Goal: Task Accomplishment & Management: Manage account settings

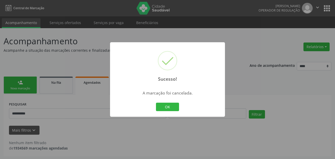
click at [172, 106] on button "OK" at bounding box center [167, 107] width 23 height 9
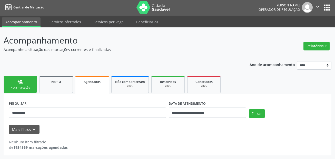
drag, startPoint x: 157, startPoint y: 56, endPoint x: 125, endPoint y: 42, distance: 34.9
click at [157, 56] on div "**********" at bounding box center [168, 95] width 328 height 122
click at [65, 23] on link "Serviços ofertados" at bounding box center [65, 21] width 39 height 9
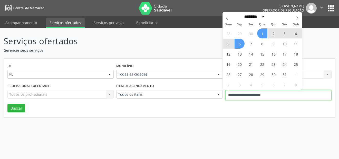
drag, startPoint x: 266, startPoint y: 98, endPoint x: 219, endPoint y: 98, distance: 47.2
click at [219, 98] on div "Profissional executante Todos os profissionais Todos os profissionais Nenhum re…" at bounding box center [169, 93] width 327 height 22
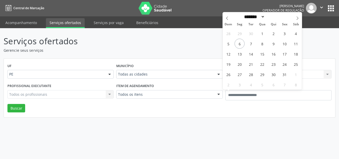
click at [203, 116] on div "UF PE PE Nenhum resultado encontrado para: " " Não há nenhuma opção para ser ex…" at bounding box center [169, 88] width 331 height 59
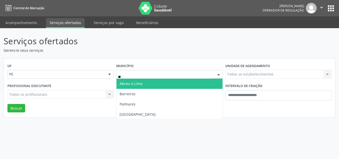
type input "***"
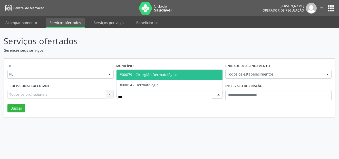
type input "****"
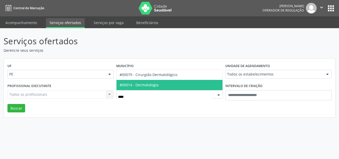
click at [137, 98] on input "****" at bounding box center [165, 97] width 94 height 10
click at [143, 88] on span "#00014 - Dermatologia" at bounding box center [169, 85] width 106 height 10
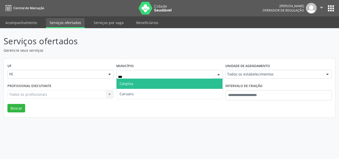
type input "****"
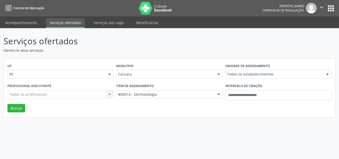
click at [155, 109] on div "UF PE PE Nenhum resultado encontrado para: " " Não há nenhuma opção para ser ex…" at bounding box center [169, 88] width 331 height 59
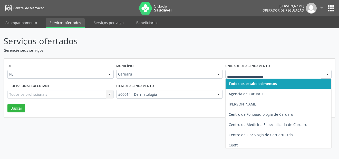
click at [241, 82] on span "Todos os estabelecimentos" at bounding box center [253, 83] width 48 height 5
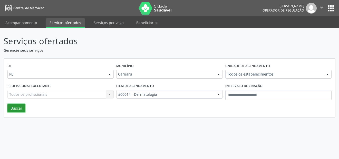
click at [22, 106] on button "Buscar" at bounding box center [16, 108] width 18 height 9
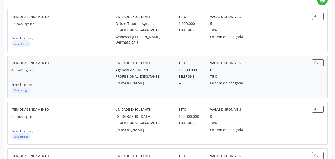
scroll to position [128, 0]
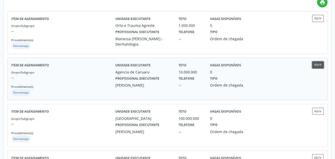
click at [322, 64] on button "Abrir" at bounding box center [318, 65] width 12 height 7
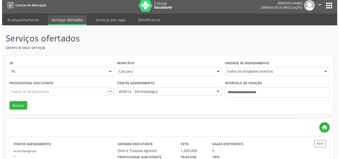
scroll to position [0, 0]
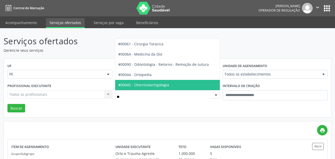
type input "***"
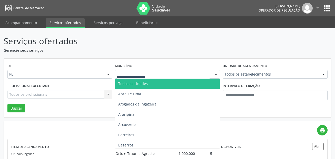
click at [153, 79] on div "Todas as cidades Abreu e Lima Afogados da Ingazeira Araripina Arcoverde Barreir…" at bounding box center [167, 74] width 105 height 9
click at [148, 82] on span "Todas as cidades" at bounding box center [167, 84] width 104 height 10
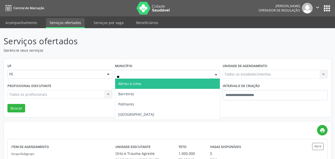
type input "***"
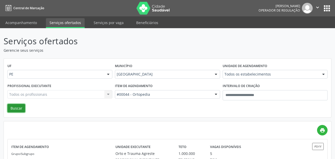
click at [23, 107] on button "Buscar" at bounding box center [16, 108] width 18 height 9
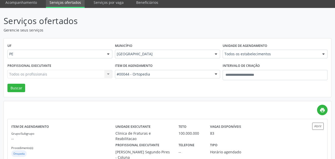
scroll to position [51, 0]
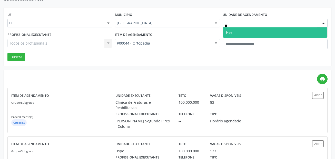
type input "***"
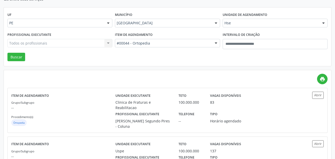
click at [96, 42] on div "Todos os profissionais Todos os profissionais Nenhum resultado encontrado para:…" at bounding box center [59, 43] width 105 height 9
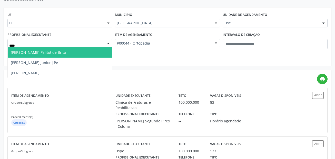
type input "*****"
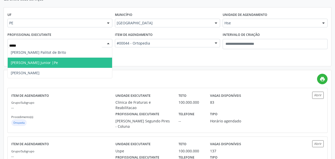
drag, startPoint x: 77, startPoint y: 63, endPoint x: 41, endPoint y: 66, distance: 36.5
click at [58, 63] on span "Guilherme Marques Cerqueira Junior |Pe" at bounding box center [34, 62] width 47 height 5
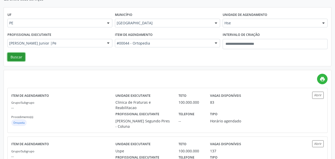
click at [19, 57] on button "Buscar" at bounding box center [16, 57] width 18 height 9
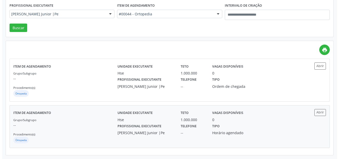
scroll to position [0, 0]
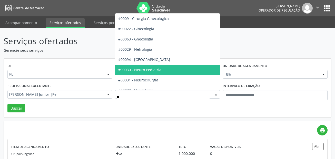
type input "***"
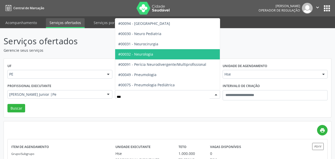
click at [149, 52] on span "#00032 - Neurologia" at bounding box center [135, 54] width 35 height 5
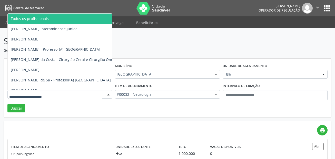
click at [87, 16] on span "Todos os profissionais" at bounding box center [94, 19] width 173 height 10
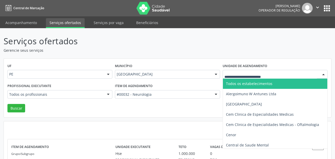
drag, startPoint x: 247, startPoint y: 86, endPoint x: 243, endPoint y: 83, distance: 5.1
click at [247, 85] on span "Todos os estabelecimentos" at bounding box center [249, 83] width 46 height 5
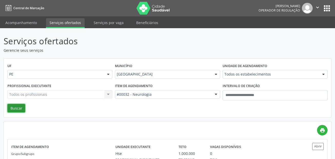
click at [20, 108] on button "Buscar" at bounding box center [16, 108] width 18 height 9
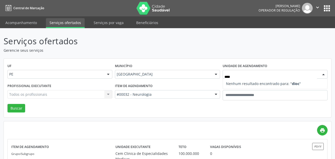
type input "***"
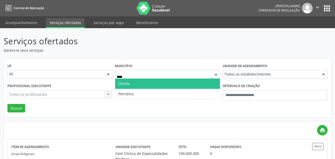
type input "*****"
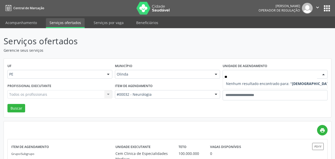
type input "*"
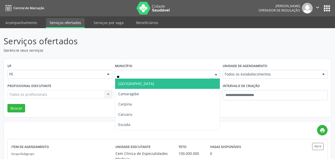
type input "***"
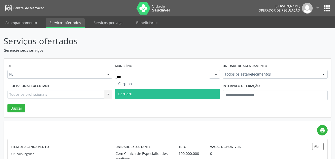
click at [135, 92] on span "Caruaru" at bounding box center [167, 94] width 104 height 10
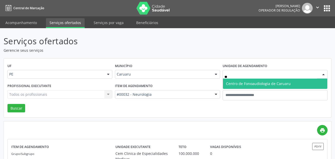
type input "*"
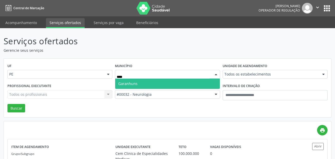
type input "*****"
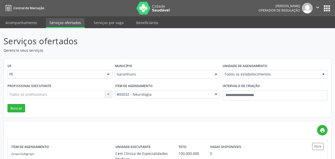
click at [260, 78] on div "Todos os estabelecimentos" at bounding box center [275, 74] width 105 height 9
type input "****"
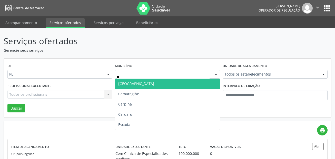
type input "***"
click at [141, 83] on span "Carpina" at bounding box center [167, 84] width 104 height 10
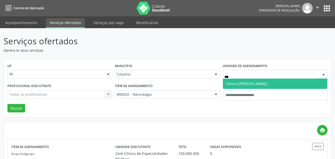
type input "****"
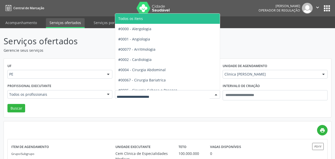
click at [135, 19] on span "Todos os itens" at bounding box center [130, 18] width 25 height 5
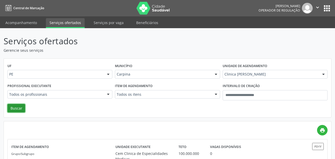
drag, startPoint x: 20, startPoint y: 109, endPoint x: 19, endPoint y: 106, distance: 3.3
click at [20, 108] on button "Buscar" at bounding box center [16, 108] width 18 height 9
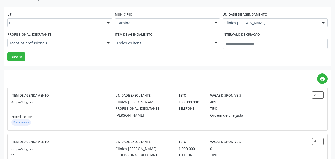
scroll to position [51, 0]
type input "****"
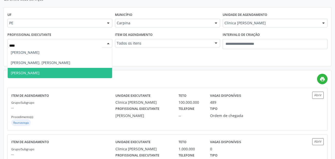
click at [40, 71] on span "[PERSON_NAME]" at bounding box center [25, 73] width 29 height 5
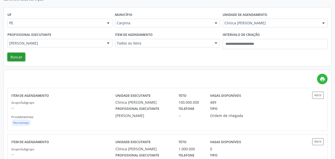
click at [16, 55] on button "Buscar" at bounding box center [16, 57] width 18 height 9
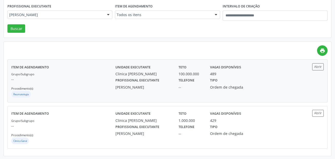
scroll to position [81, 0]
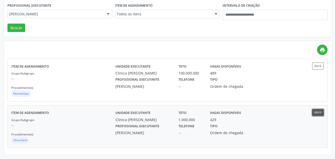
click at [317, 113] on button "Abrir" at bounding box center [318, 112] width 12 height 7
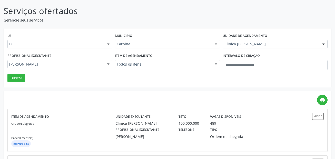
scroll to position [0, 0]
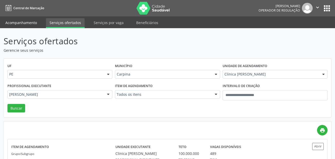
click at [27, 18] on link "Acompanhamento" at bounding box center [21, 22] width 39 height 9
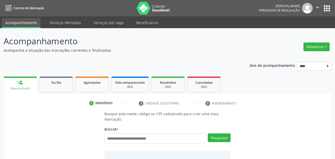
click at [138, 132] on div "Buscar * Busque por nome, código ou CPF Nenhum resultado encontrado para: " " D…" at bounding box center [167, 137] width 127 height 22
click at [142, 136] on input "text" at bounding box center [155, 139] width 102 height 10
paste input "**********"
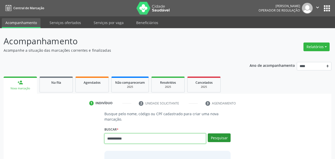
type input "**********"
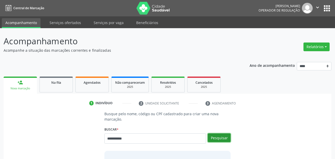
click at [224, 138] on button "Pesquisar" at bounding box center [219, 138] width 23 height 9
type input "**********"
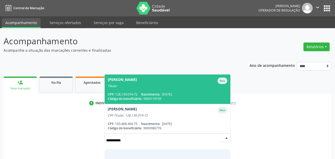
click at [186, 88] on span "Adelmo de Oliveira Arcoverde Ativo Titular CPF: 128.139.074-72 Nascimento: 31/0…" at bounding box center [168, 90] width 126 height 30
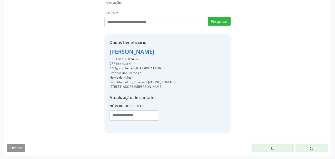
scroll to position [117, 0]
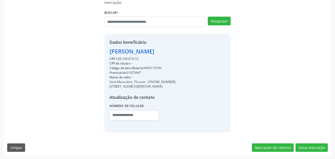
drag, startPoint x: 148, startPoint y: 82, endPoint x: 174, endPoint y: 83, distance: 26.2
click at [174, 83] on div "Sexo Masculino, 70 anos - (81) 99796-9694" at bounding box center [143, 82] width 66 height 5
copy div "(81) 99796-9694"
drag, startPoint x: 124, startPoint y: 116, endPoint x: 143, endPoint y: 114, distance: 18.9
click at [124, 116] on input "text" at bounding box center [135, 115] width 50 height 10
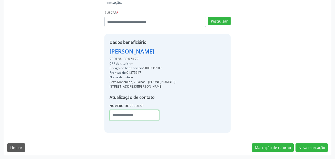
paste input "**********"
type input "**********"
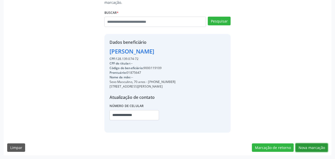
click at [307, 148] on button "Nova marcação" at bounding box center [312, 148] width 32 height 9
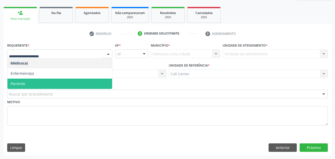
click at [19, 81] on span "Paciente" at bounding box center [18, 83] width 15 height 5
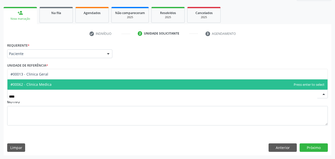
type input "*****"
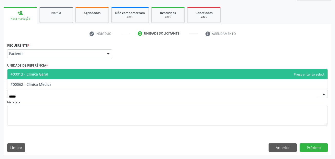
click at [45, 72] on span "#00013 - Clinica Geral" at bounding box center [30, 74] width 38 height 5
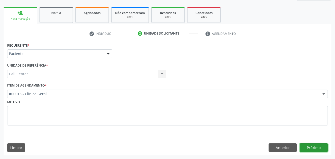
click at [316, 146] on button "Próximo" at bounding box center [314, 148] width 28 height 9
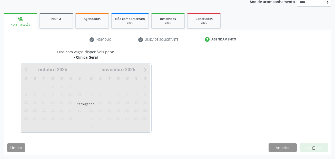
scroll to position [64, 0]
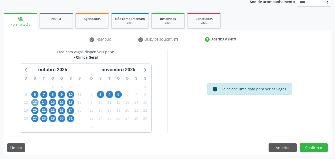
click at [34, 101] on span "13" at bounding box center [34, 102] width 7 height 7
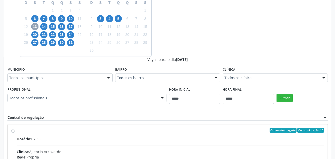
scroll to position [141, 0]
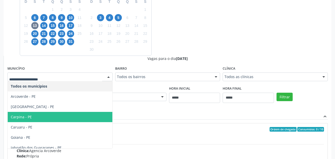
click at [40, 116] on span "Carpina - PE" at bounding box center [60, 117] width 105 height 10
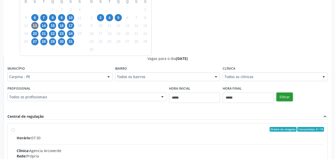
click at [285, 101] on button "Filtrar" at bounding box center [285, 97] width 16 height 9
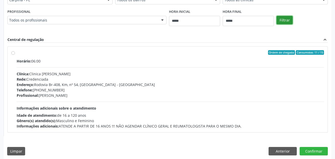
scroll to position [221, 0]
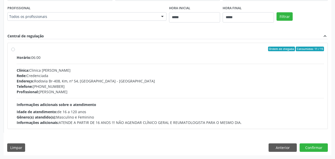
click at [124, 74] on div "Rede: Credenciada" at bounding box center [170, 75] width 307 height 5
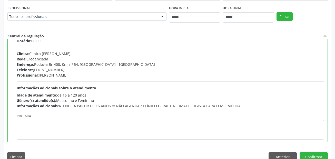
scroll to position [25, 0]
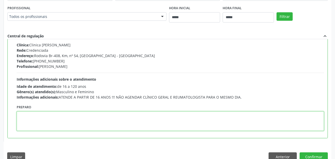
click at [132, 120] on textarea at bounding box center [170, 122] width 307 height 20
paste textarea "**********"
type textarea "**********"
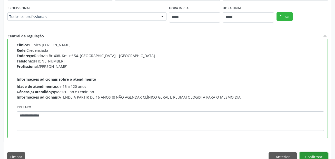
click at [306, 155] on button "Confirmar" at bounding box center [314, 157] width 28 height 9
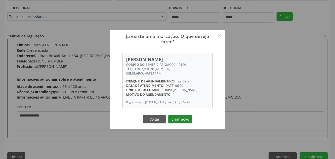
click at [183, 121] on button "Criar novo" at bounding box center [180, 119] width 24 height 9
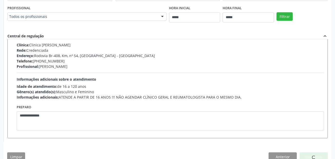
scroll to position [12, 0]
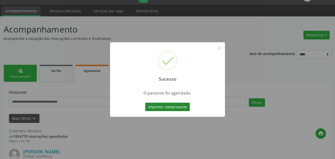
click at [181, 108] on button "Imprimir comprovante" at bounding box center [167, 107] width 45 height 9
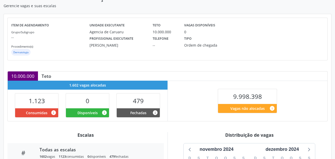
scroll to position [128, 0]
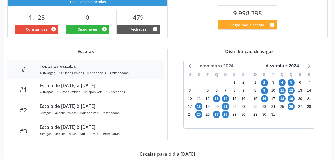
click at [233, 65] on div "novembro 2024" at bounding box center [217, 66] width 38 height 7
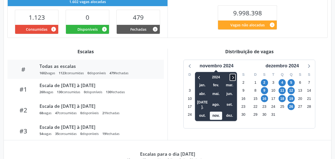
click at [234, 75] on icon at bounding box center [232, 77] width 5 height 6
click at [199, 113] on span "out." at bounding box center [202, 116] width 12 height 8
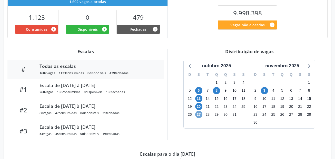
click at [199, 113] on span "27" at bounding box center [198, 114] width 7 height 7
click at [265, 92] on span "3" at bounding box center [264, 90] width 7 height 7
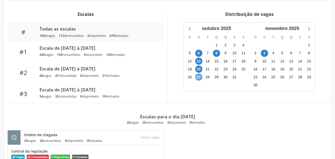
click at [199, 77] on span "27" at bounding box center [198, 77] width 7 height 7
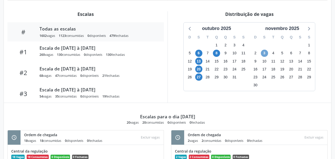
click at [267, 53] on span "3" at bounding box center [264, 53] width 7 height 7
click at [266, 62] on span "10" at bounding box center [264, 61] width 7 height 7
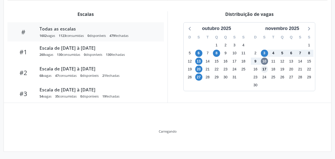
click at [266, 70] on span "17" at bounding box center [264, 69] width 7 height 7
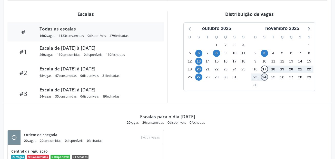
click at [265, 78] on span "24" at bounding box center [264, 77] width 7 height 7
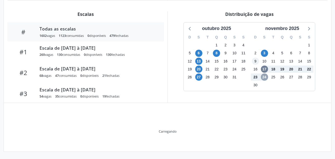
scroll to position [139, 0]
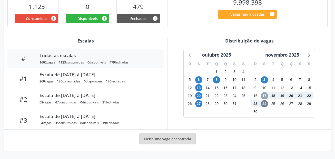
click at [264, 96] on span "17" at bounding box center [264, 95] width 7 height 7
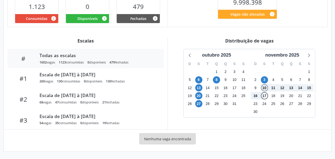
click at [264, 91] on span "10" at bounding box center [264, 87] width 7 height 7
click at [266, 80] on span "3" at bounding box center [264, 79] width 7 height 7
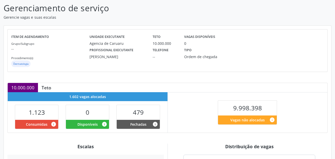
scroll to position [0, 0]
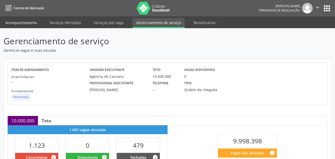
click at [33, 25] on link "Acompanhamento" at bounding box center [21, 22] width 39 height 9
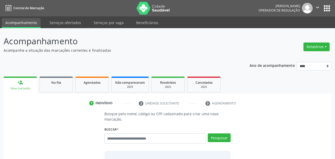
click at [151, 140] on input "text" at bounding box center [155, 139] width 102 height 10
type input "***"
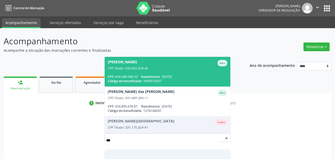
click at [151, 79] on span "Nascimento:" at bounding box center [150, 77] width 19 height 4
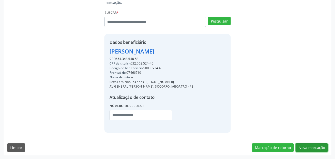
click at [307, 145] on button "Nova marcação" at bounding box center [312, 148] width 32 height 9
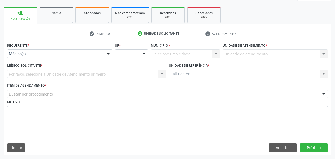
scroll to position [70, 0]
click at [30, 60] on div "Requerente * Médico(a) Médico(a) Enfermeiro(a) Paciente Nenhum resultado encont…" at bounding box center [60, 52] width 108 height 20
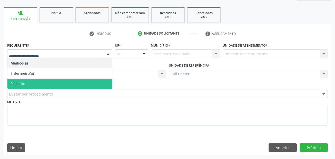
click at [30, 80] on span "Paciente" at bounding box center [59, 84] width 105 height 10
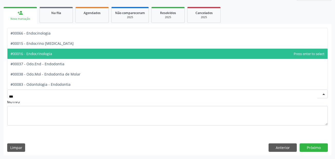
click at [58, 52] on span "#00016 - Endocrinologia" at bounding box center [167, 54] width 320 height 10
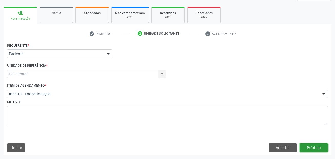
click at [310, 148] on button "Próximo" at bounding box center [314, 148] width 28 height 9
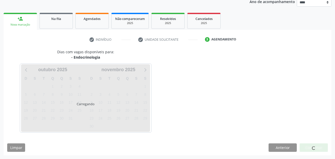
scroll to position [64, 0]
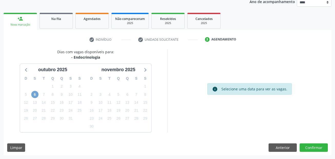
click at [37, 95] on span "6" at bounding box center [34, 94] width 7 height 7
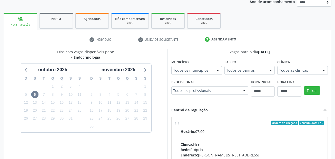
click at [191, 73] on div "Todos os municípios" at bounding box center [196, 70] width 51 height 9
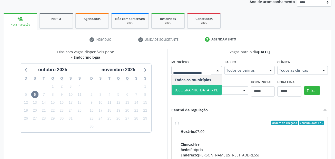
click at [191, 89] on span "Recife - PE" at bounding box center [196, 90] width 43 height 5
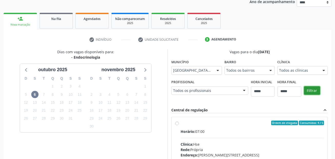
click at [308, 92] on button "Filtrar" at bounding box center [312, 90] width 16 height 9
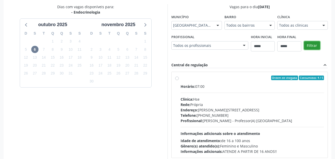
scroll to position [112, 0]
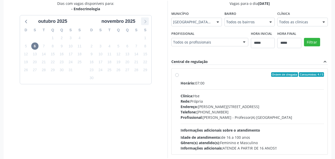
click at [144, 22] on icon at bounding box center [145, 21] width 7 height 7
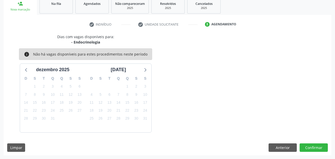
scroll to position [79, 0]
click at [26, 71] on icon at bounding box center [26, 71] width 2 height 4
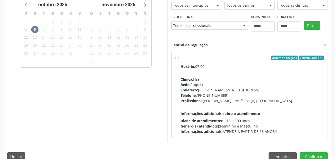
scroll to position [138, 0]
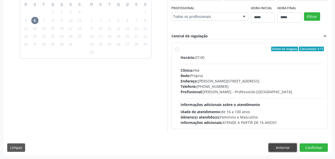
click at [276, 150] on button "Anterior" at bounding box center [283, 148] width 28 height 9
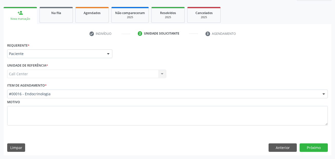
scroll to position [70, 0]
click at [278, 149] on button "Anterior" at bounding box center [283, 148] width 28 height 9
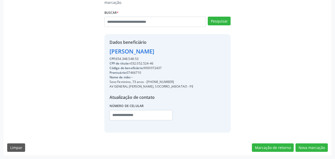
scroll to position [0, 0]
click at [316, 148] on button "Nova marcação" at bounding box center [312, 148] width 32 height 9
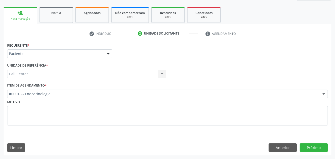
scroll to position [70, 0]
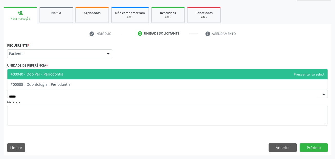
click at [54, 77] on span "#00040 - Odo.Per - Periodontia" at bounding box center [167, 74] width 320 height 10
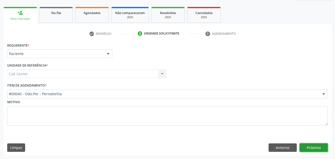
click at [305, 147] on button "Próximo" at bounding box center [314, 148] width 28 height 9
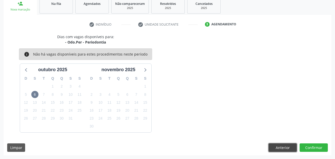
click at [276, 148] on button "Anterior" at bounding box center [283, 148] width 28 height 9
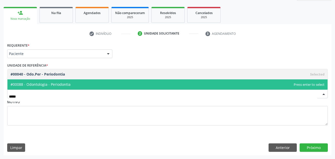
click at [65, 84] on span "#00088 - Odontologia - Periodontia" at bounding box center [41, 84] width 60 height 5
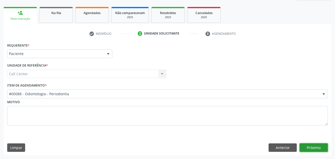
click at [312, 147] on button "Próximo" at bounding box center [314, 148] width 28 height 9
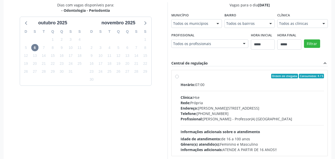
scroll to position [61, 0]
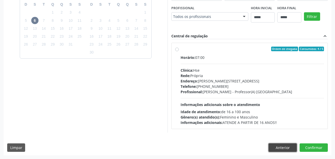
click at [280, 145] on button "Anterior" at bounding box center [283, 148] width 28 height 9
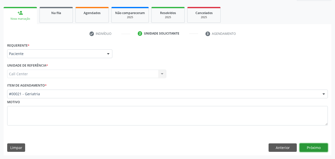
click at [318, 147] on button "Próximo" at bounding box center [314, 148] width 28 height 9
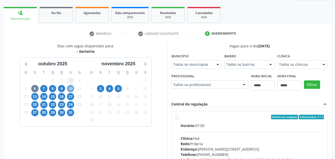
click at [72, 87] on span "10" at bounding box center [70, 88] width 7 height 7
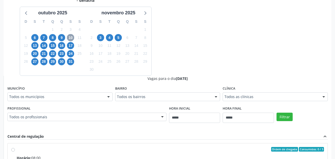
scroll to position [121, 0]
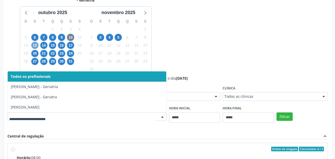
click at [34, 45] on span "13" at bounding box center [34, 45] width 7 height 7
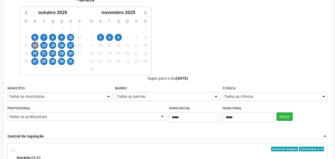
click at [41, 121] on div "Todos os profissionais" at bounding box center [86, 117] width 159 height 9
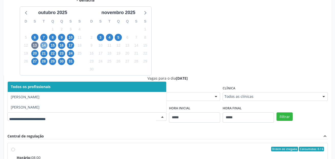
click at [43, 45] on span "14" at bounding box center [43, 45] width 7 height 7
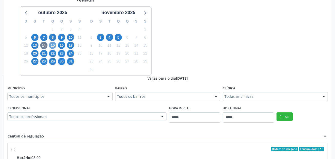
click at [53, 47] on span "15" at bounding box center [52, 45] width 7 height 7
drag, startPoint x: 42, startPoint y: 112, endPoint x: 36, endPoint y: 118, distance: 8.2
click at [41, 115] on div "Profissional Todos os profissionais Todos os profissionais Adalberto de Lima Ro…" at bounding box center [86, 113] width 159 height 16
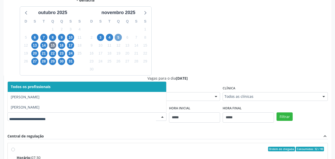
click at [119, 37] on span "5" at bounding box center [118, 37] width 7 height 7
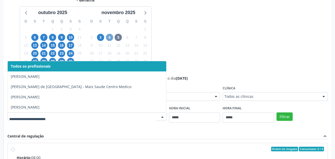
click at [109, 37] on span "4" at bounding box center [109, 37] width 7 height 7
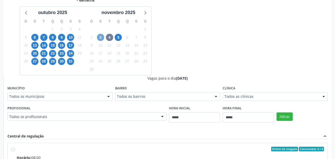
click at [100, 39] on span "3" at bounding box center [100, 37] width 7 height 7
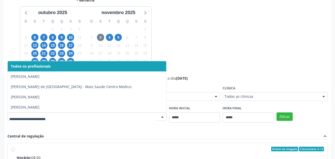
click at [16, 42] on div "Dias com vagas disponíveis para: - Geriatria outubro 2025 D S T Q Q S S 28 29 3…" at bounding box center [86, 33] width 164 height 83
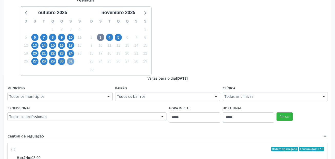
click at [70, 64] on span "31" at bounding box center [70, 61] width 7 height 7
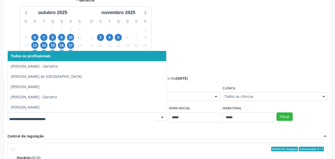
click at [53, 116] on input "text" at bounding box center [82, 119] width 147 height 10
click at [223, 33] on div "Dias com vagas disponíveis para: - Geriatria outubro 2025 D S T Q Q S S 28 29 3…" at bounding box center [168, 117] width 328 height 250
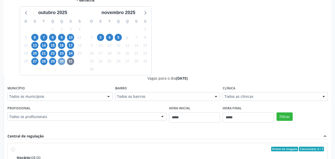
click at [60, 60] on span "30" at bounding box center [61, 61] width 7 height 7
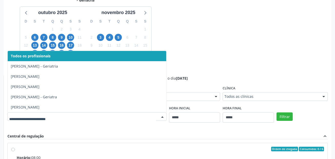
click at [73, 114] on input "text" at bounding box center [82, 119] width 147 height 10
click at [215, 26] on div "Dias com vagas disponíveis para: - Geriatria outubro 2025 D S T Q Q S S 28 29 3…" at bounding box center [168, 117] width 328 height 250
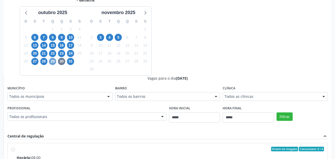
click at [53, 61] on span "29" at bounding box center [52, 61] width 7 height 7
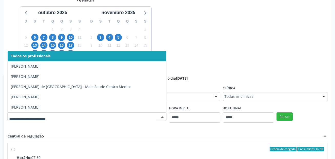
click at [62, 118] on input "text" at bounding box center [82, 119] width 147 height 10
drag, startPoint x: 206, startPoint y: 40, endPoint x: 81, endPoint y: 75, distance: 129.8
click at [206, 41] on div "Dias com vagas disponíveis para: - Geriatria outubro 2025 D S T Q Q S S 28 29 3…" at bounding box center [168, 117] width 328 height 250
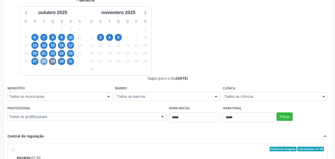
drag, startPoint x: 45, startPoint y: 62, endPoint x: 47, endPoint y: 64, distance: 3.1
click at [45, 62] on span "28" at bounding box center [43, 61] width 7 height 7
click at [53, 114] on div "Todos os profissionais" at bounding box center [86, 117] width 159 height 9
click at [193, 46] on div "Dias com vagas disponíveis para: - Geriatria outubro 2025 D S T Q Q S S 28 29 3…" at bounding box center [168, 117] width 328 height 250
click at [35, 62] on span "27" at bounding box center [34, 61] width 7 height 7
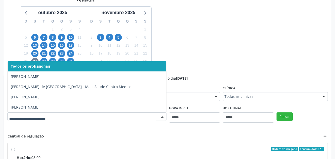
click at [57, 116] on input "text" at bounding box center [82, 119] width 147 height 10
click at [208, 32] on div "Dias com vagas disponíveis para: - Geriatria outubro 2025 D S T Q Q S S 28 29 3…" at bounding box center [168, 117] width 328 height 250
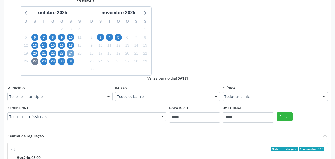
click at [71, 53] on span "24" at bounding box center [70, 53] width 7 height 7
click at [62, 54] on span "23" at bounding box center [61, 53] width 7 height 7
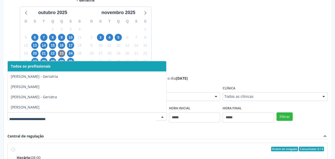
click at [39, 118] on input "text" at bounding box center [82, 119] width 147 height 10
click at [184, 42] on div "Dias com vagas disponíveis para: - Geriatria outubro 2025 D S T Q Q S S 28 29 3…" at bounding box center [168, 117] width 328 height 250
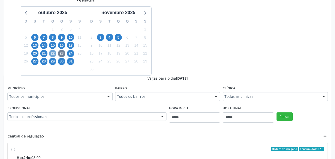
click at [53, 53] on span "22" at bounding box center [52, 53] width 7 height 7
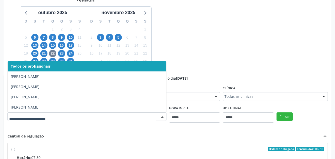
click at [30, 117] on input "text" at bounding box center [82, 119] width 147 height 10
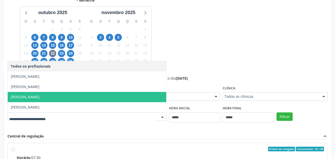
drag, startPoint x: 217, startPoint y: 27, endPoint x: 188, endPoint y: 33, distance: 29.6
click at [218, 27] on div "Dias com vagas disponíveis para: - Geriatria outubro 2025 D S T Q Q S S 28 29 3…" at bounding box center [168, 117] width 328 height 250
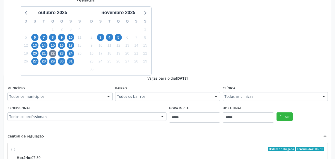
click at [47, 53] on div "21" at bounding box center [43, 54] width 9 height 8
click at [44, 53] on span "21" at bounding box center [43, 53] width 7 height 7
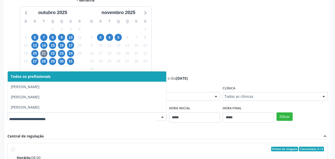
click at [38, 117] on input "text" at bounding box center [82, 119] width 147 height 10
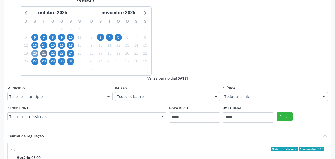
click at [37, 52] on span "20" at bounding box center [34, 53] width 7 height 7
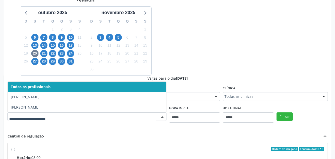
click at [38, 117] on input "text" at bounding box center [82, 119] width 147 height 10
click at [70, 42] on div "17" at bounding box center [70, 46] width 7 height 8
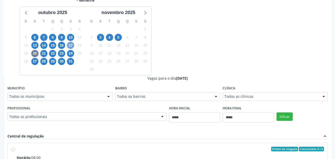
click at [70, 44] on span "17" at bounding box center [70, 45] width 7 height 7
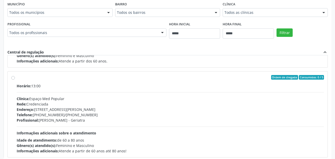
scroll to position [171, 0]
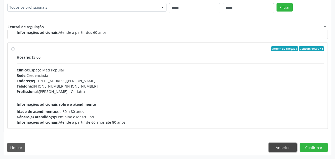
click at [281, 148] on button "Anterior" at bounding box center [283, 147] width 28 height 9
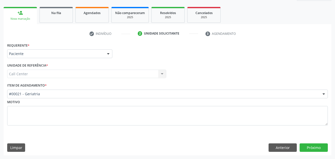
scroll to position [70, 0]
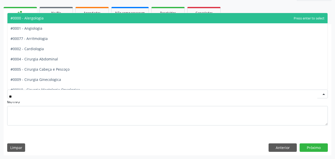
type input "***"
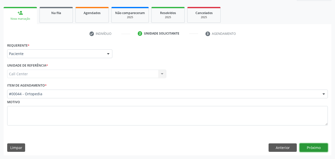
click at [310, 149] on button "Próximo" at bounding box center [314, 148] width 28 height 9
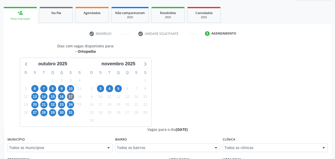
click at [74, 87] on div "10" at bounding box center [70, 89] width 7 height 8
click at [74, 87] on span "10" at bounding box center [70, 88] width 7 height 7
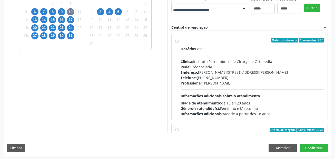
scroll to position [0, 0]
click at [221, 19] on div "Dias com vagas disponíveis para: - Ortopedia outubro 2025 D S T Q Q S S 28 29 3…" at bounding box center [168, 49] width 328 height 167
click at [117, 9] on span "5" at bounding box center [118, 11] width 7 height 7
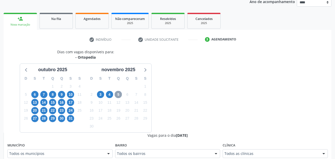
scroll to position [147, 0]
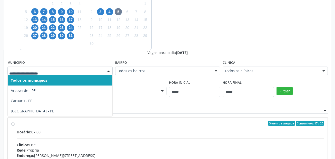
click at [127, 41] on div "4" at bounding box center [127, 44] width 9 height 8
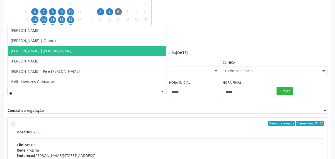
scroll to position [0, 0]
type input "***"
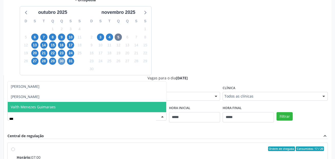
scroll to position [121, 0]
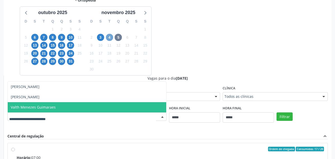
click at [110, 36] on div "Dias com vagas disponíveis para: - Ortopedia outubro 2025 D S T Q Q S S 28 29 3…" at bounding box center [168, 117] width 328 height 250
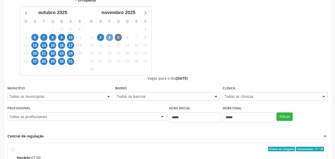
click at [107, 37] on span "4" at bounding box center [109, 37] width 7 height 7
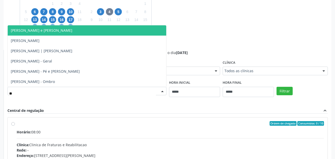
type input "***"
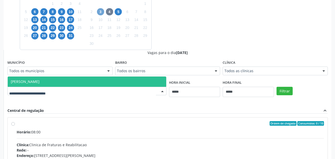
click at [101, 11] on div "Dias com vagas disponíveis para: - Ortopedia outubro 2025 D S T Q Q S S 28 29 3…" at bounding box center [168, 91] width 328 height 250
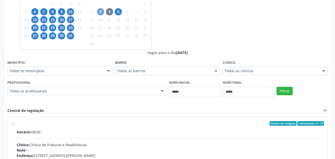
click at [102, 10] on span "3" at bounding box center [100, 11] width 7 height 7
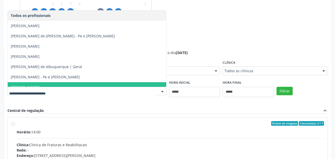
type input "*"
click at [52, 87] on div at bounding box center [86, 91] width 159 height 9
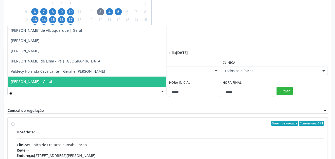
type input "***"
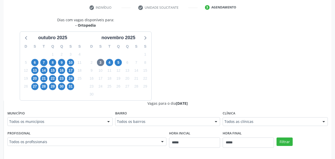
scroll to position [95, 0]
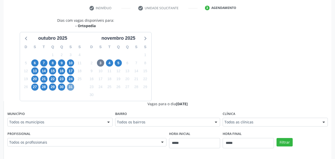
click at [72, 85] on span "31" at bounding box center [70, 87] width 7 height 7
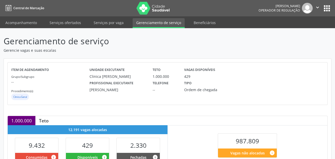
scroll to position [154, 0]
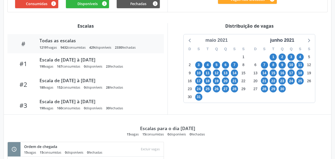
click at [224, 42] on div "maio 2021" at bounding box center [216, 40] width 26 height 7
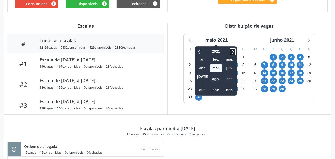
click at [235, 51] on icon at bounding box center [232, 52] width 5 height 6
click at [205, 87] on span "out." at bounding box center [202, 90] width 12 height 8
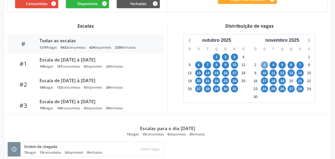
click at [264, 63] on span "3" at bounding box center [264, 65] width 7 height 7
click at [196, 82] on span "20" at bounding box center [198, 80] width 7 height 7
click at [199, 81] on span "20" at bounding box center [198, 80] width 7 height 7
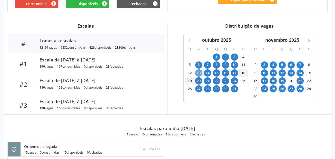
click at [199, 71] on span "13" at bounding box center [198, 73] width 7 height 7
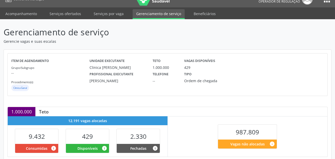
scroll to position [0, 0]
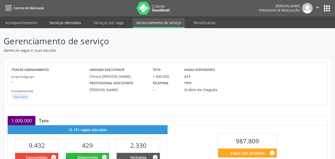
click at [61, 25] on link "Serviços ofertados" at bounding box center [65, 22] width 39 height 9
select select "*"
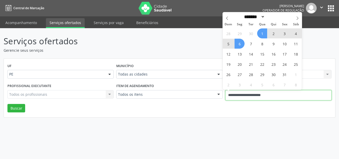
drag, startPoint x: 230, startPoint y: 98, endPoint x: 213, endPoint y: 96, distance: 17.0
click at [213, 98] on div "Profissional executante Todos os profissionais Todos os profissionais Nenhum re…" at bounding box center [169, 93] width 327 height 22
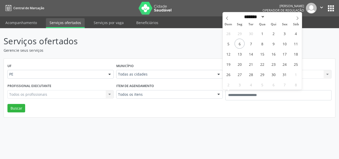
click at [157, 122] on div "Serviços ofertados Gerencie seus serviços UF PE PE Nenhum resultado encontrado …" at bounding box center [169, 93] width 339 height 131
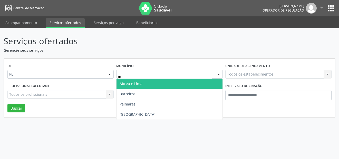
type input "***"
click at [137, 81] on span "Recife" at bounding box center [169, 84] width 106 height 10
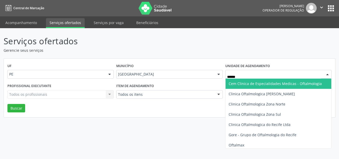
type input "*******"
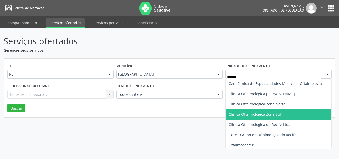
click at [241, 116] on span "Clinica Oftalmologica Zona Sul" at bounding box center [255, 114] width 52 height 5
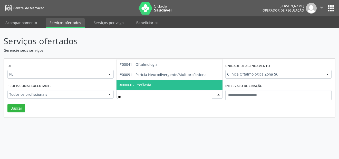
type input "***"
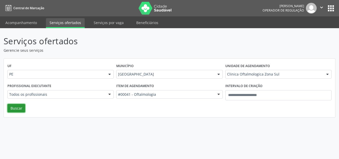
click at [13, 109] on button "Buscar" at bounding box center [16, 108] width 18 height 9
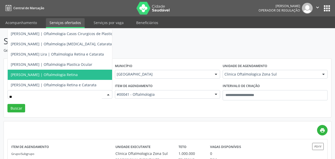
type input "***"
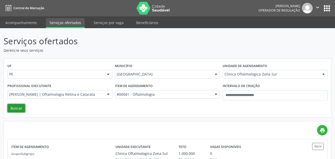
click at [19, 111] on button "Buscar" at bounding box center [16, 108] width 18 height 9
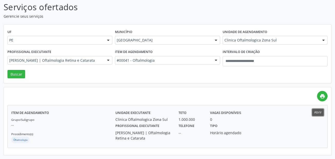
click at [318, 114] on button "Abrir" at bounding box center [318, 112] width 12 height 7
drag, startPoint x: 141, startPoint y: 8, endPoint x: 139, endPoint y: 3, distance: 5.9
click at [141, 8] on p "Serviços ofertados" at bounding box center [119, 7] width 230 height 13
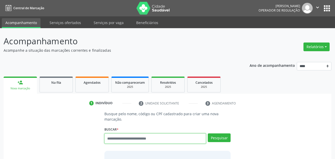
click at [144, 139] on input "text" at bounding box center [155, 139] width 102 height 10
paste input "**********"
type input "**********"
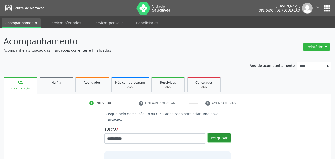
click at [223, 137] on button "Pesquisar" at bounding box center [219, 138] width 23 height 9
type input "**********"
type input "*********"
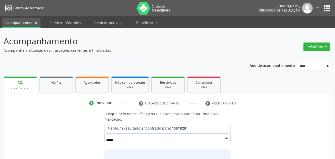
type input "*****"
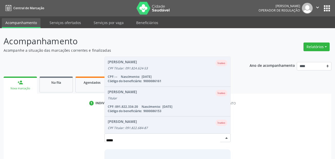
drag, startPoint x: 126, startPoint y: 143, endPoint x: 92, endPoint y: 142, distance: 33.4
click at [92, 142] on div "Busque pelo nome, código ou CPF cadastrado para criar uma nova marcação. Buscar…" at bounding box center [167, 150] width 321 height 79
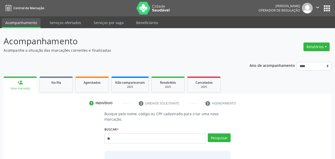
type input "*"
type input "**********"
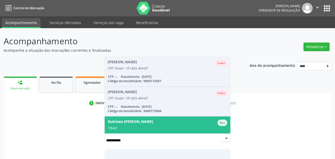
click at [153, 123] on div "Dulcinea Uchoa de Albuquerque Arcoverde" at bounding box center [130, 123] width 45 height 6
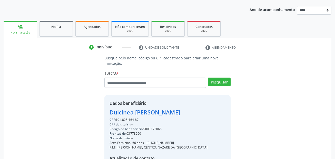
scroll to position [125, 0]
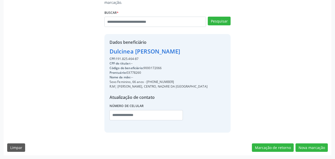
drag, startPoint x: 165, startPoint y: 83, endPoint x: 147, endPoint y: 81, distance: 18.3
click at [147, 81] on div "Sexo Feminino, 66 anos - (81) 99836-6017" at bounding box center [159, 82] width 98 height 5
copy div "(81) 99836-6017"
click at [126, 114] on input "text" at bounding box center [147, 115] width 74 height 10
paste input "**********"
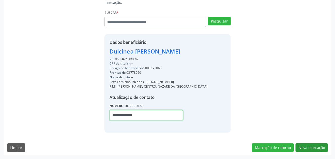
type input "**********"
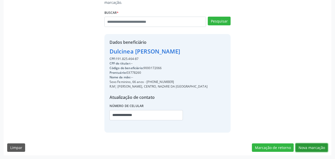
click at [308, 146] on button "Nova marcação" at bounding box center [312, 148] width 32 height 9
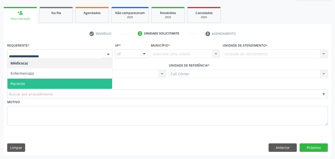
click at [31, 85] on span "Paciente" at bounding box center [59, 84] width 105 height 10
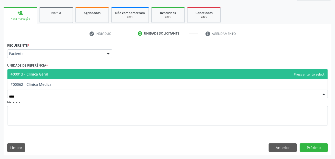
type input "*****"
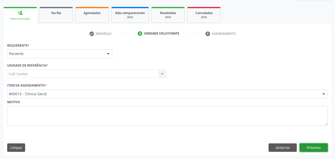
click at [312, 145] on button "Próximo" at bounding box center [314, 148] width 28 height 9
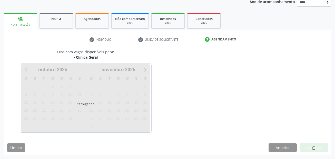
scroll to position [64, 0]
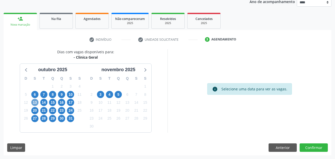
click at [34, 102] on span "13" at bounding box center [34, 102] width 7 height 7
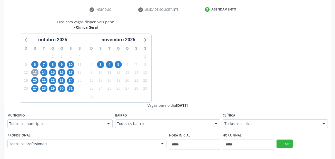
scroll to position [141, 0]
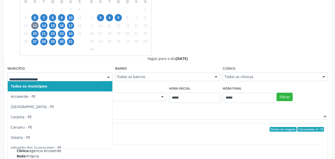
type input "*"
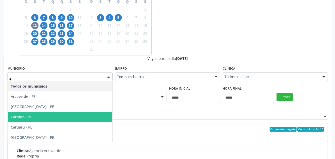
click at [23, 117] on span "Carpina - PE" at bounding box center [21, 117] width 21 height 5
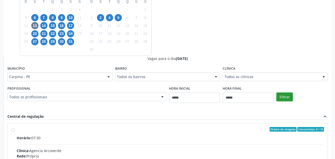
click at [284, 100] on button "Filtrar" at bounding box center [285, 97] width 16 height 9
click at [284, 98] on button "Filtrar" at bounding box center [285, 97] width 16 height 9
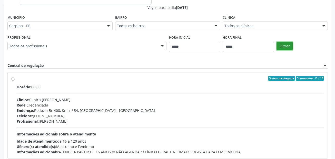
scroll to position [192, 0]
click at [132, 95] on div "Horário: 06:00 Clínica: Clinica Dioclecio Coutinho Rede: Credenciada Endereço: …" at bounding box center [170, 119] width 307 height 71
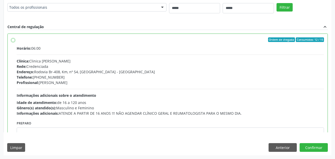
scroll to position [25, 0]
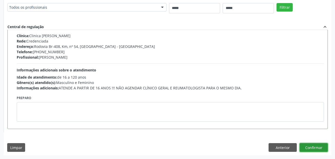
click at [315, 146] on button "Confirmar" at bounding box center [314, 147] width 28 height 9
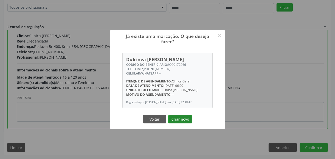
click at [183, 124] on button "Criar novo" at bounding box center [180, 119] width 24 height 9
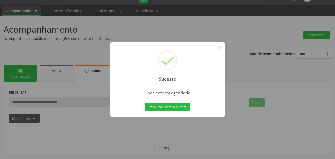
scroll to position [12, 0]
click at [168, 107] on button "Imprimir comprovante" at bounding box center [167, 107] width 45 height 9
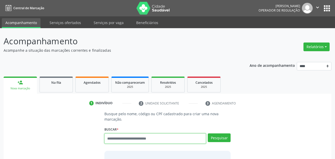
drag, startPoint x: 125, startPoint y: 139, endPoint x: 139, endPoint y: 136, distance: 14.1
click at [125, 139] on input "text" at bounding box center [155, 139] width 102 height 10
paste input "**********"
type input "**********"
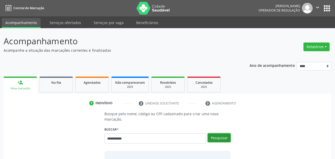
click at [221, 135] on button "Pesquisar" at bounding box center [219, 138] width 23 height 9
type input "**********"
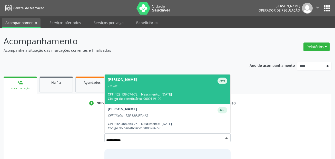
click at [158, 94] on span "Nascimento:" at bounding box center [150, 94] width 19 height 4
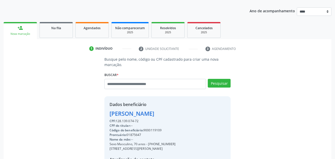
scroll to position [117, 0]
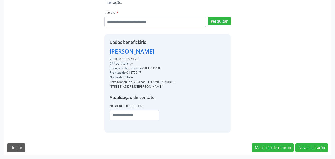
drag, startPoint x: 173, startPoint y: 82, endPoint x: 148, endPoint y: 84, distance: 25.0
click at [148, 84] on div "Sexo Masculino, 70 anos - [PHONE_NUMBER]" at bounding box center [143, 82] width 66 height 5
copy div "[PHONE_NUMBER]"
click at [122, 113] on input "text" at bounding box center [135, 115] width 50 height 10
paste input "**********"
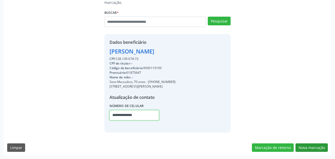
type input "**********"
click at [317, 147] on button "Nova marcação" at bounding box center [312, 148] width 32 height 9
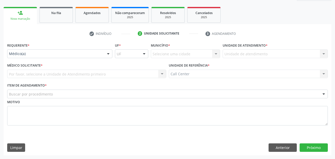
scroll to position [70, 0]
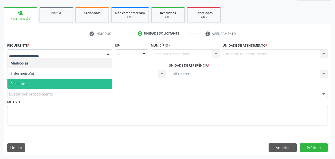
click at [27, 83] on span "Paciente" at bounding box center [59, 84] width 105 height 10
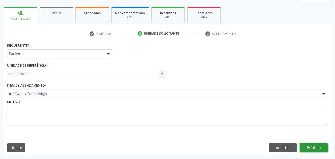
click at [320, 146] on button "Próximo" at bounding box center [314, 148] width 28 height 9
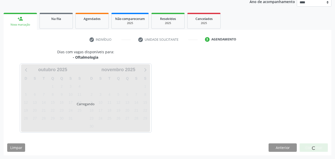
scroll to position [64, 0]
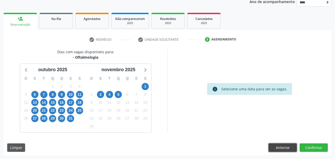
click at [280, 145] on button "Anterior" at bounding box center [283, 148] width 28 height 9
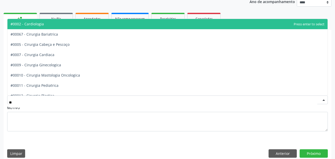
type input "*"
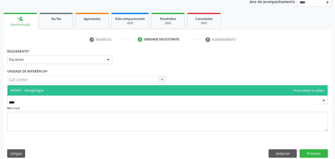
type input "*****"
click at [62, 92] on span "#0000 - Alergologia" at bounding box center [167, 90] width 320 height 10
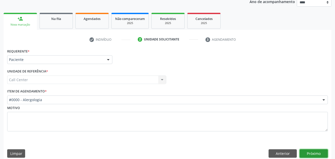
click at [314, 154] on button "Próximo" at bounding box center [314, 154] width 28 height 9
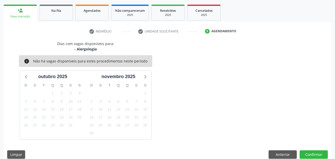
scroll to position [79, 0]
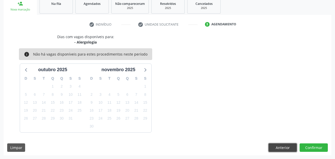
click at [288, 147] on button "Anterior" at bounding box center [283, 148] width 28 height 9
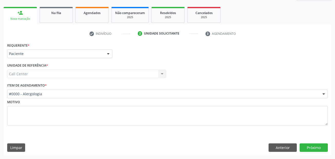
scroll to position [70, 0]
click at [277, 148] on button "Anterior" at bounding box center [283, 148] width 28 height 9
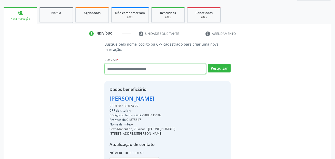
click at [153, 70] on input "text" at bounding box center [155, 69] width 102 height 10
paste input "**********"
type input "**********"
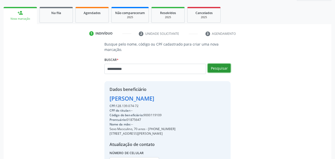
click at [217, 70] on button "Pesquisar" at bounding box center [219, 68] width 23 height 9
type input "**********"
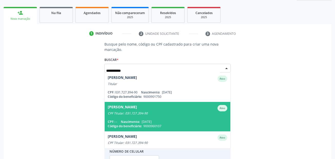
click at [137, 111] on div "Maria Isadora Prudencio Lopes" at bounding box center [122, 108] width 29 height 6
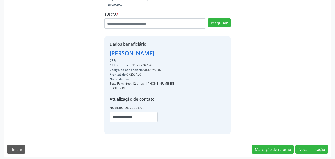
scroll to position [117, 0]
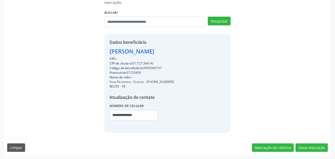
drag, startPoint x: 170, startPoint y: 81, endPoint x: 147, endPoint y: 83, distance: 22.7
click at [147, 83] on div "Sexo Feminino, 12 anos - (81) 98605-0821" at bounding box center [142, 82] width 65 height 5
copy div "(81) 98605-0821"
drag, startPoint x: 149, startPoint y: 116, endPoint x: 104, endPoint y: 116, distance: 44.9
click at [104, 116] on div "Busque pelo nome, código ou CPF cadastrado para criar uma nova marcação. Buscar…" at bounding box center [168, 63] width 134 height 138
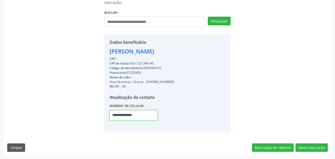
paste input "text"
type input "**********"
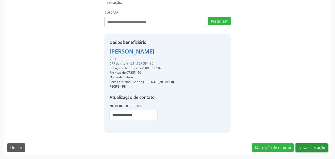
click at [319, 149] on button "Nova marcação" at bounding box center [312, 148] width 32 height 9
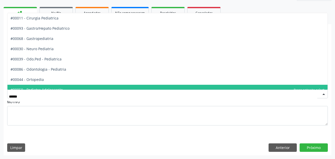
type input "*******"
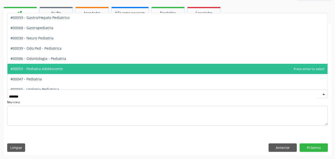
scroll to position [16, 0]
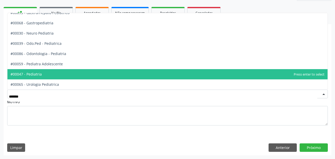
click at [82, 71] on span "#00047 - Pediatria" at bounding box center [167, 74] width 320 height 10
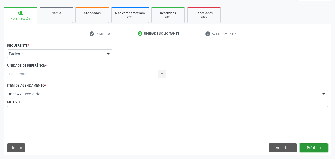
click at [314, 144] on button "Próximo" at bounding box center [314, 148] width 28 height 9
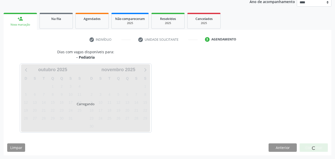
scroll to position [64, 0]
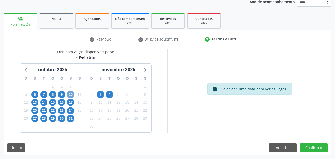
click at [71, 94] on span "10" at bounding box center [70, 94] width 7 height 7
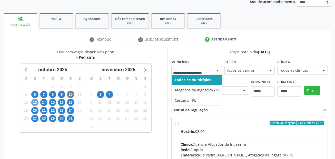
click at [34, 102] on span "13" at bounding box center [34, 102] width 7 height 7
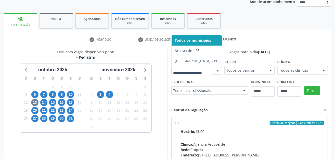
scroll to position [66, 0]
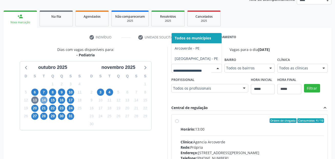
click at [42, 98] on span "14" at bounding box center [43, 100] width 7 height 7
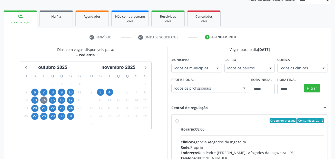
click at [171, 76] on fieldset "Município Todos os municípios Todos os municípios Afogados da Ingazeira - PE Ca…" at bounding box center [196, 66] width 51 height 20
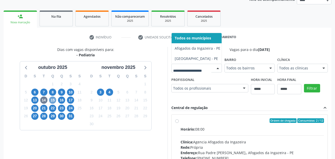
click at [54, 101] on span "15" at bounding box center [52, 100] width 7 height 7
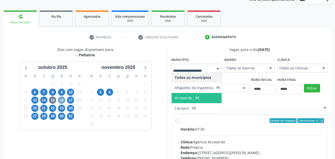
click at [62, 100] on span "16" at bounding box center [61, 100] width 7 height 7
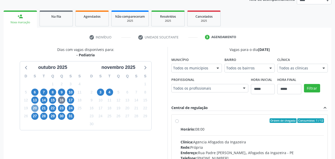
click at [34, 110] on span "20" at bounding box center [34, 108] width 7 height 7
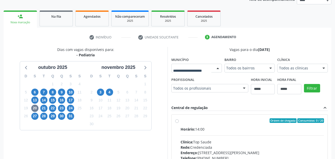
click at [171, 73] on div at bounding box center [196, 68] width 51 height 9
click at [44, 111] on span "21" at bounding box center [43, 108] width 7 height 7
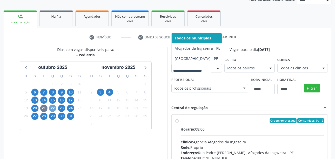
click at [52, 110] on span "22" at bounding box center [52, 108] width 7 height 7
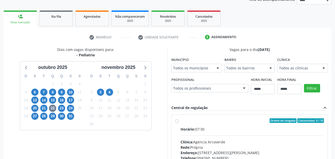
click at [46, 151] on div "Dias com vagas disponíveis para: - Pediatria outubro 2025 D S T Q Q S S 28 29 3…" at bounding box center [86, 130] width 164 height 167
click at [63, 108] on span "23" at bounding box center [61, 108] width 7 height 7
click at [70, 108] on span "24" at bounding box center [70, 108] width 7 height 7
click at [33, 119] on span "27" at bounding box center [34, 116] width 7 height 7
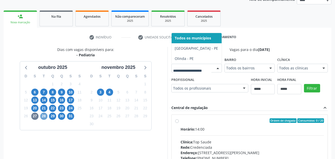
click at [44, 116] on span "28" at bounding box center [43, 116] width 7 height 7
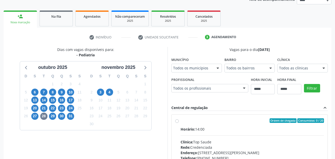
click at [171, 73] on div "Todos os municípios" at bounding box center [196, 68] width 51 height 9
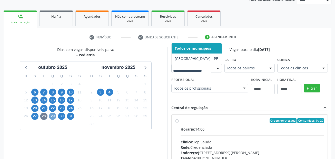
click at [56, 116] on span "29" at bounding box center [52, 116] width 7 height 7
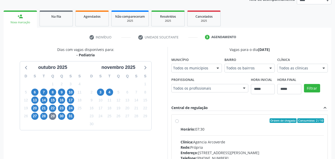
click at [51, 149] on div "Dias com vagas disponíveis para: - Pediatria outubro 2025 D S T Q Q S S 28 29 3…" at bounding box center [86, 130] width 164 height 167
click at [60, 116] on span "30" at bounding box center [61, 116] width 7 height 7
click at [190, 64] on div "Todos os municípios" at bounding box center [196, 68] width 51 height 9
click at [71, 116] on span "31" at bounding box center [70, 116] width 7 height 7
click at [100, 95] on span "3" at bounding box center [100, 92] width 7 height 7
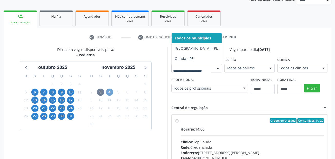
drag, startPoint x: 110, startPoint y: 94, endPoint x: 109, endPoint y: 97, distance: 3.2
click at [110, 94] on span "4" at bounding box center [109, 92] width 7 height 7
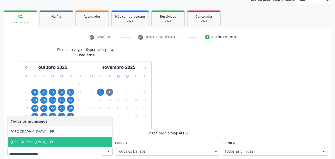
click at [52, 139] on span "[GEOGRAPHIC_DATA] - PE" at bounding box center [60, 142] width 105 height 10
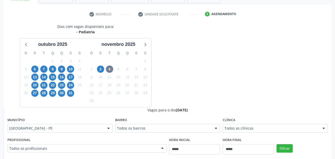
scroll to position [118, 0]
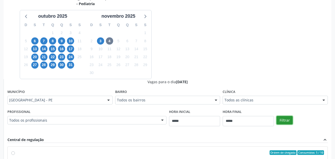
click at [283, 122] on button "Filtrar" at bounding box center [285, 120] width 16 height 9
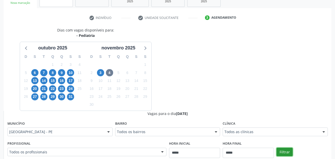
scroll to position [103, 0]
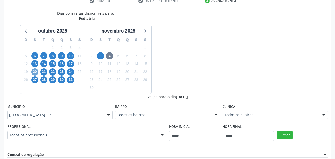
click at [32, 72] on span "20" at bounding box center [34, 72] width 7 height 7
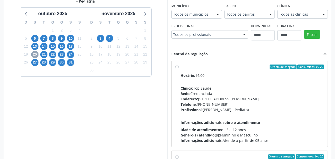
scroll to position [154, 0]
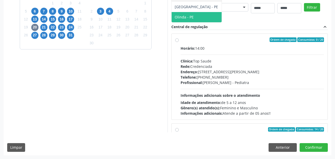
drag, startPoint x: 46, startPoint y: 95, endPoint x: 70, endPoint y: 93, distance: 23.7
click at [172, 22] on span "Olinda - PE" at bounding box center [197, 17] width 50 height 10
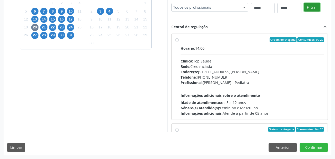
click at [304, 12] on button "Filtrar" at bounding box center [312, 7] width 16 height 9
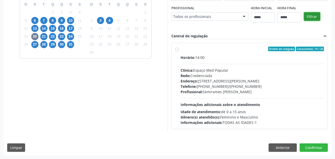
scroll to position [138, 0]
click at [244, 60] on div "Horário: 14:00" at bounding box center [252, 57] width 143 height 5
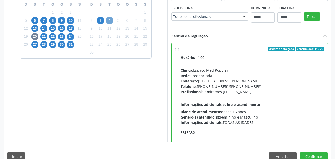
click at [112, 19] on span "4" at bounding box center [109, 20] width 7 height 7
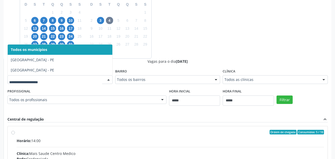
click at [73, 77] on div at bounding box center [59, 79] width 105 height 9
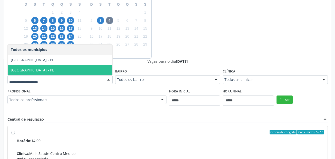
click at [69, 69] on span "[GEOGRAPHIC_DATA] - PE" at bounding box center [60, 70] width 105 height 10
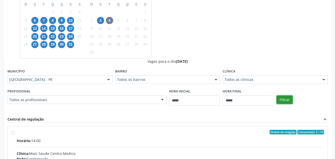
click at [289, 97] on button "Filtrar" at bounding box center [285, 100] width 16 height 9
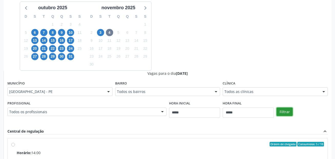
scroll to position [128, 0]
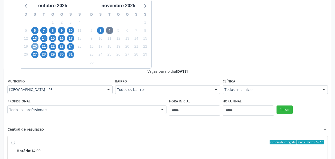
click at [34, 49] on span "20" at bounding box center [34, 46] width 7 height 7
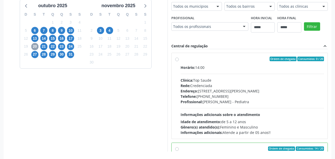
scroll to position [179, 0]
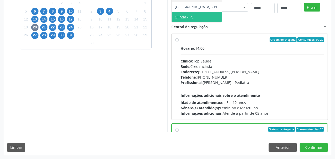
drag, startPoint x: 42, startPoint y: 68, endPoint x: 244, endPoint y: 69, distance: 201.7
click at [172, 22] on span "Olinda - PE" at bounding box center [197, 17] width 50 height 10
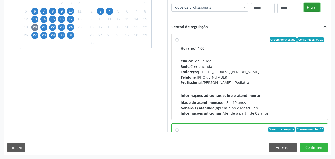
click at [304, 12] on button "Filtrar" at bounding box center [312, 7] width 16 height 9
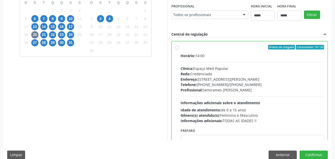
scroll to position [147, 0]
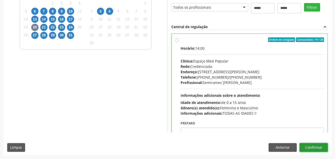
click at [315, 149] on button "Confirmar" at bounding box center [314, 147] width 28 height 9
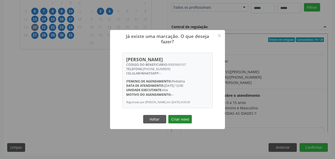
click at [185, 122] on button "Criar novo" at bounding box center [180, 119] width 24 height 9
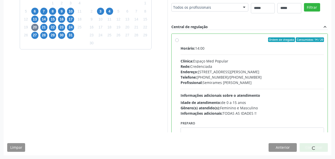
scroll to position [12, 0]
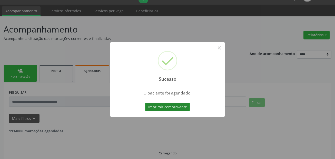
click at [185, 105] on button "Imprimir comprovante" at bounding box center [167, 107] width 45 height 9
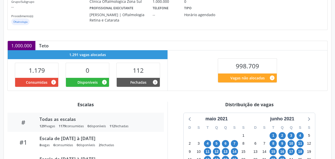
scroll to position [139, 0]
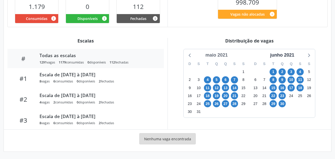
click at [226, 56] on div "maio 2021" at bounding box center [216, 55] width 26 height 7
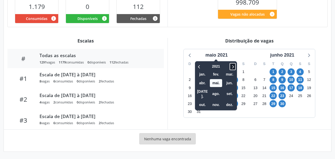
click at [233, 66] on icon at bounding box center [232, 67] width 5 height 6
click at [202, 101] on span "out." at bounding box center [202, 105] width 12 height 8
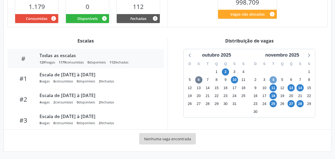
click at [272, 77] on span "4" at bounding box center [273, 79] width 7 height 7
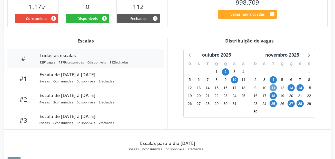
click at [273, 89] on span "11" at bounding box center [273, 87] width 7 height 7
click at [292, 87] on span "13" at bounding box center [291, 87] width 7 height 7
click at [301, 88] on span "14" at bounding box center [300, 87] width 7 height 7
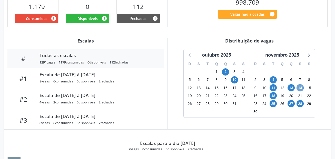
click at [301, 88] on span "14" at bounding box center [300, 87] width 7 height 7
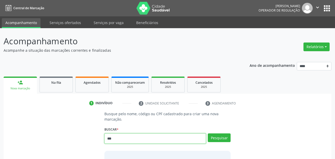
type input "***"
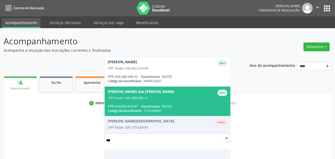
click at [160, 96] on div "CPF Titular: 041.689.284-11" at bounding box center [168, 98] width 120 height 4
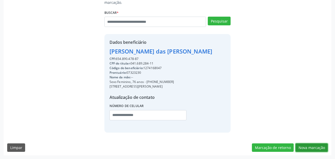
click at [308, 144] on button "Nova marcação" at bounding box center [312, 148] width 32 height 9
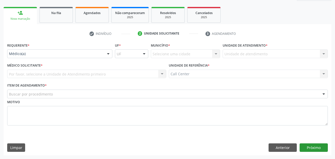
scroll to position [70, 0]
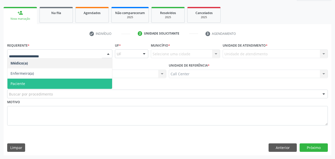
click at [25, 86] on span "Paciente" at bounding box center [59, 84] width 105 height 10
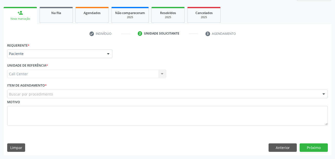
click at [52, 94] on div "Buscar por procedimento" at bounding box center [167, 94] width 321 height 9
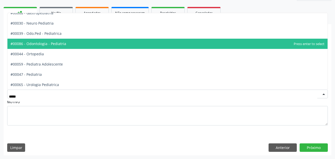
scroll to position [26, 0]
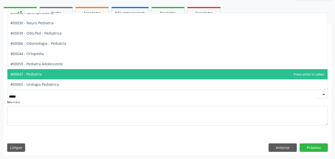
click at [57, 71] on span "#00047 - Pediatria" at bounding box center [167, 74] width 320 height 10
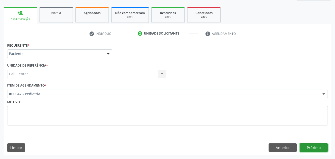
click at [307, 146] on button "Próximo" at bounding box center [314, 148] width 28 height 9
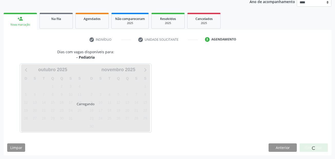
scroll to position [64, 0]
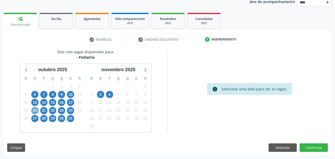
click at [34, 109] on span "20" at bounding box center [34, 110] width 7 height 7
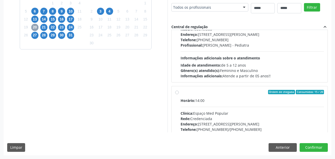
scroll to position [77, 0]
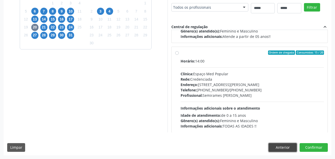
click at [280, 149] on button "Anterior" at bounding box center [283, 147] width 28 height 9
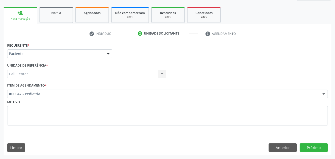
scroll to position [70, 0]
click at [66, 89] on div "Item de agendamento * #00047 - Pediatria #0000 - Alergologia #0001 - Angiologia…" at bounding box center [167, 90] width 321 height 16
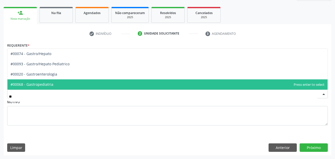
scroll to position [0, 0]
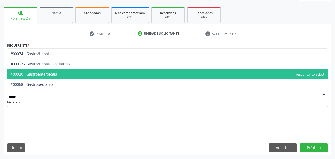
click at [66, 74] on span "#00020 - Gastroenterologia" at bounding box center [167, 74] width 320 height 10
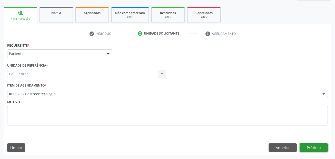
click at [310, 147] on button "Próximo" at bounding box center [314, 148] width 28 height 9
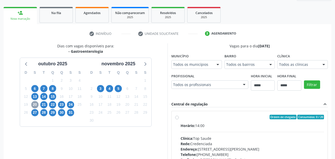
click at [35, 105] on span "20" at bounding box center [34, 104] width 7 height 7
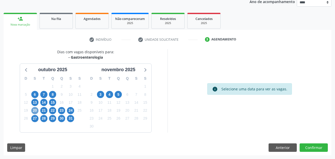
click at [35, 109] on span "20" at bounding box center [34, 110] width 7 height 7
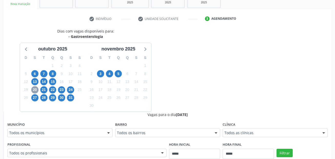
scroll to position [121, 0]
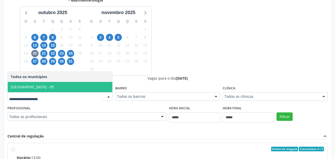
drag, startPoint x: 67, startPoint y: 85, endPoint x: 186, endPoint y: 86, distance: 118.3
click at [67, 85] on span "[GEOGRAPHIC_DATA] - PE" at bounding box center [60, 87] width 105 height 10
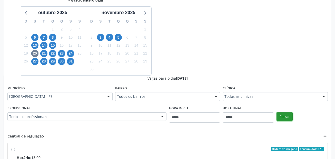
click at [280, 119] on button "Filtrar" at bounding box center [285, 117] width 16 height 9
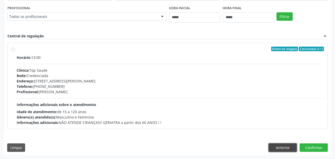
click at [281, 149] on button "Anterior" at bounding box center [283, 148] width 28 height 9
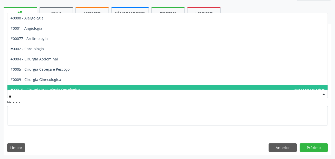
type input "**"
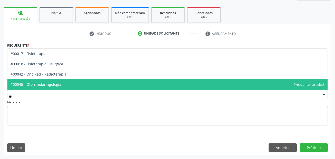
click at [137, 85] on span "#00045 - Otorrinolaringologia" at bounding box center [167, 85] width 320 height 10
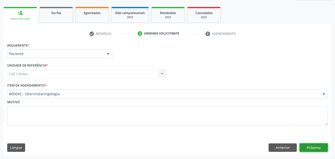
click at [315, 146] on button "Próximo" at bounding box center [314, 148] width 28 height 9
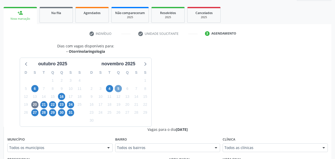
click at [119, 89] on span "5" at bounding box center [118, 88] width 7 height 7
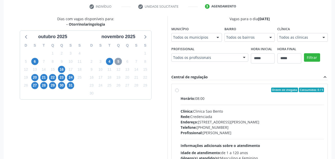
scroll to position [95, 0]
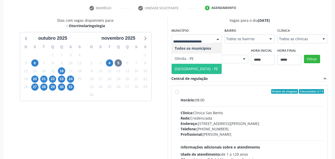
drag, startPoint x: 183, startPoint y: 67, endPoint x: 285, endPoint y: 54, distance: 102.0
click at [184, 67] on span "Recife - PE" at bounding box center [196, 68] width 43 height 5
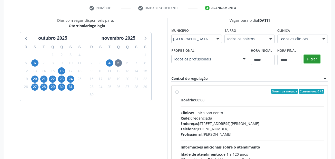
click at [313, 57] on button "Filtrar" at bounding box center [312, 59] width 16 height 9
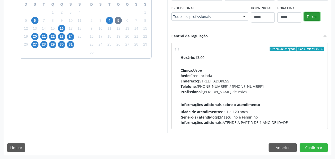
scroll to position [112, 0]
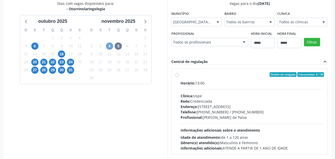
click at [112, 46] on span "4" at bounding box center [109, 46] width 7 height 7
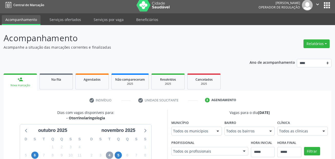
scroll to position [0, 0]
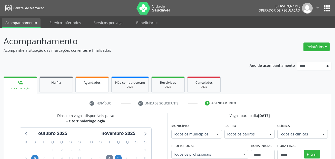
click at [90, 84] on span "Agendados" at bounding box center [92, 83] width 17 height 4
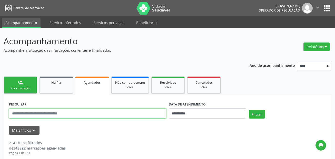
click at [102, 115] on input "text" at bounding box center [87, 114] width 157 height 10
paste input "**********"
type input "**********"
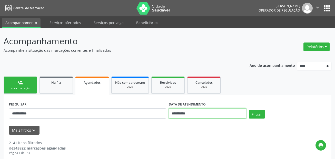
click at [189, 113] on input "**********" at bounding box center [207, 114] width 77 height 10
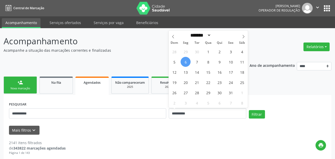
click at [181, 60] on div "28 29 30 1 2 3 4 5 6 7 8 9 10 11 12 13 14 15 16 17 18 19 20 21 22 23 24 25 26 2…" at bounding box center [208, 77] width 79 height 62
click at [184, 60] on span "6" at bounding box center [186, 62] width 10 height 10
type input "**********"
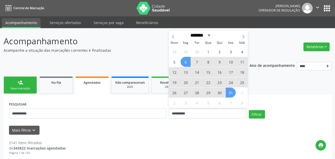
click at [233, 96] on span "31" at bounding box center [231, 93] width 10 height 10
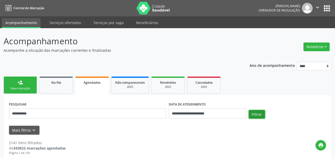
click at [254, 112] on button "Filtrar" at bounding box center [257, 114] width 16 height 9
click at [72, 26] on link "Serviços ofertados" at bounding box center [65, 22] width 39 height 9
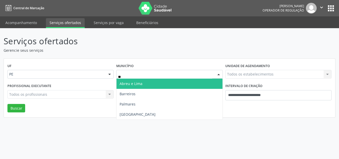
type input "***"
click at [141, 84] on span "Recife" at bounding box center [169, 84] width 106 height 10
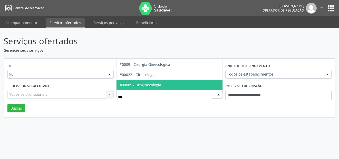
type input "****"
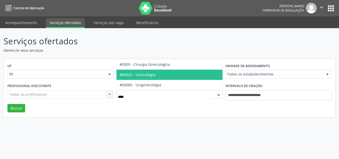
click at [149, 77] on span "#00022 - Ginecologia" at bounding box center [169, 75] width 106 height 10
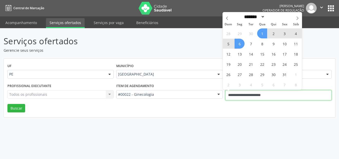
drag, startPoint x: 275, startPoint y: 92, endPoint x: 198, endPoint y: 95, distance: 76.8
click at [199, 95] on div "Profissional executante Todos os profissionais Todos os profissionais Nenhum re…" at bounding box center [169, 93] width 327 height 22
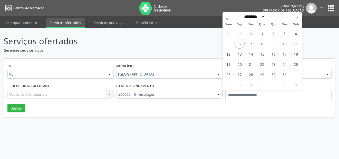
drag, startPoint x: 211, startPoint y: 122, endPoint x: 230, endPoint y: 89, distance: 38.5
click at [211, 116] on div "Serviços ofertados Gerencie seus serviços UF PE PE Nenhum resultado encontrado …" at bounding box center [169, 93] width 339 height 131
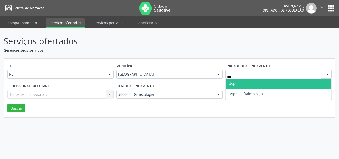
type input "****"
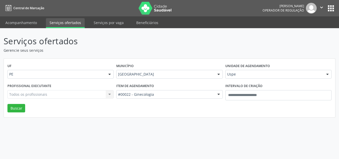
click at [66, 98] on div "Todos os profissionais Todos os profissionais Nenhum resultado encontrado para:…" at bounding box center [60, 94] width 106 height 9
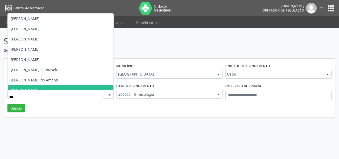
type input "****"
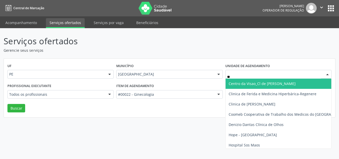
type input "***"
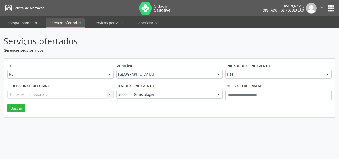
click at [55, 97] on div "Todos os profissionais Todos os profissionais Aderaldo Tadeu de Morais Adler Fe…" at bounding box center [60, 94] width 106 height 9
type input "*"
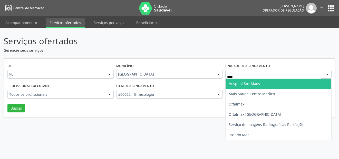
type input "****"
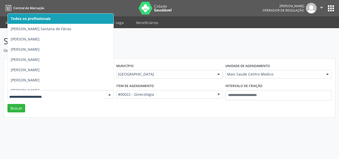
click at [39, 92] on div at bounding box center [60, 94] width 106 height 9
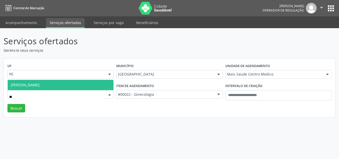
type input "*"
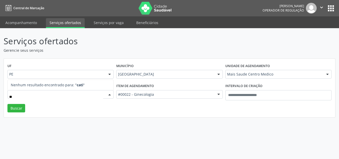
type input "*"
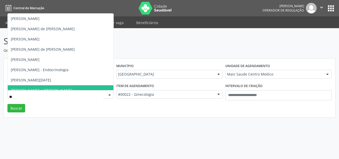
type input "*"
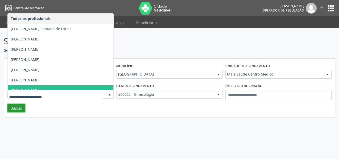
click at [16, 108] on button "Buscar" at bounding box center [16, 108] width 18 height 9
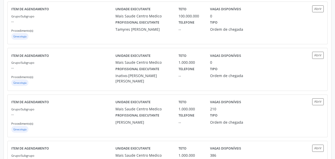
scroll to position [257, 0]
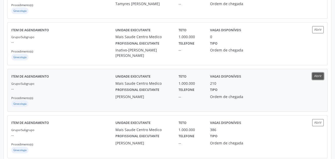
click at [317, 76] on button "Abrir" at bounding box center [318, 76] width 12 height 7
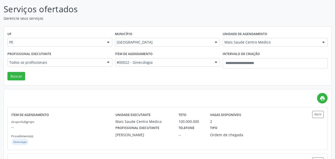
scroll to position [0, 0]
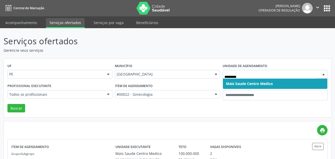
type input "**********"
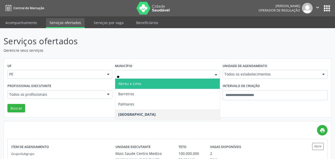
type input "***"
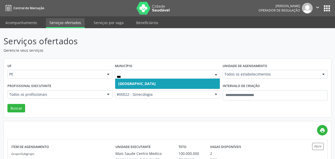
click at [134, 82] on span "Recife" at bounding box center [167, 84] width 104 height 10
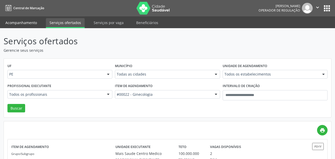
click at [25, 18] on link "Acompanhamento" at bounding box center [21, 22] width 39 height 9
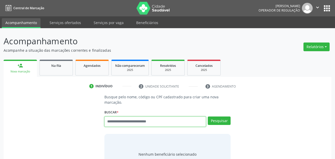
click at [153, 124] on input "text" at bounding box center [155, 122] width 102 height 10
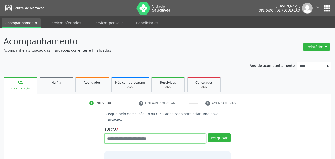
drag, startPoint x: 153, startPoint y: 124, endPoint x: 138, endPoint y: 139, distance: 22.0
click at [138, 139] on input "text" at bounding box center [155, 139] width 102 height 10
paste input "**********"
type input "**********"
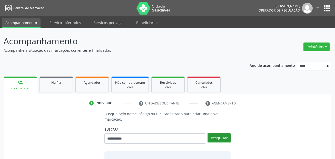
click at [227, 139] on button "Pesquisar" at bounding box center [219, 138] width 23 height 9
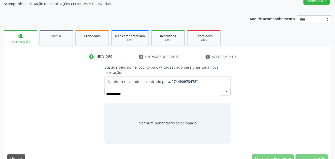
scroll to position [51, 0]
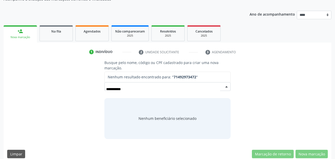
click at [137, 86] on input "**********" at bounding box center [163, 89] width 114 height 10
type input "******"
drag, startPoint x: 131, startPoint y: 89, endPoint x: 133, endPoint y: 93, distance: 4.4
click at [131, 90] on input "******" at bounding box center [163, 89] width 114 height 10
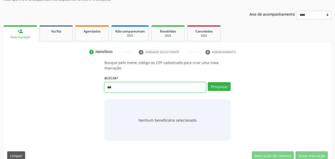
click at [141, 91] on input "***" at bounding box center [155, 87] width 102 height 10
type input "*****"
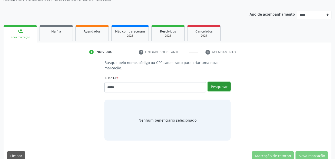
click at [219, 82] on button "Pesquisar" at bounding box center [219, 86] width 23 height 9
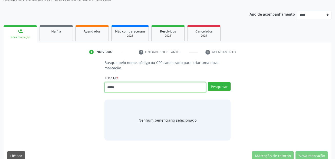
click at [198, 89] on input "*****" at bounding box center [155, 87] width 102 height 10
type input "*******"
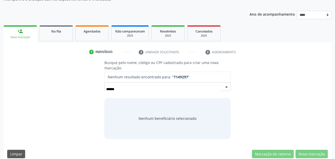
type input "******"
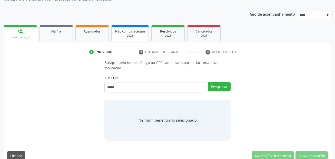
drag, startPoint x: 127, startPoint y: 86, endPoint x: 123, endPoint y: 40, distance: 47.1
click at [101, 81] on div "Busque pelo nome, código ou CPF cadastrado para criar uma nova marcação. Buscar…" at bounding box center [168, 100] width 134 height 81
type input "**********"
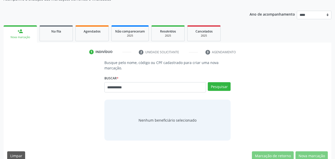
type input "**********"
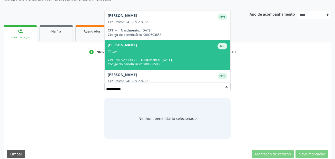
click at [169, 59] on span "14/09/1967" at bounding box center [167, 60] width 10 height 4
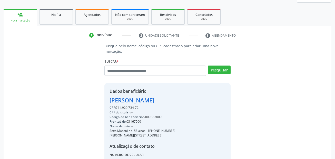
scroll to position [77, 0]
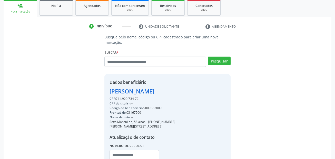
drag, startPoint x: 173, startPoint y: 122, endPoint x: 148, endPoint y: 123, distance: 24.6
click at [148, 123] on div "Sexo Masculino, 58 anos - (81) 98980-6371" at bounding box center [143, 122] width 66 height 5
copy div "(81) 98980-6371"
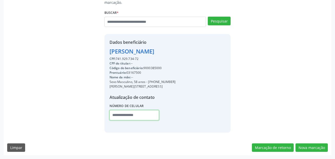
drag, startPoint x: 117, startPoint y: 116, endPoint x: 139, endPoint y: 111, distance: 22.9
click at [117, 116] on input "text" at bounding box center [135, 115] width 50 height 10
paste input "**********"
click at [106, 115] on div "**********" at bounding box center [167, 83] width 127 height 99
type input "**********"
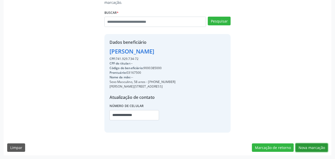
click at [313, 147] on button "Nova marcação" at bounding box center [312, 148] width 32 height 9
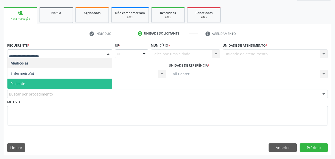
click at [32, 82] on span "Paciente" at bounding box center [59, 84] width 105 height 10
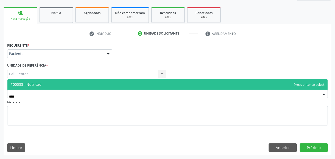
type input "*****"
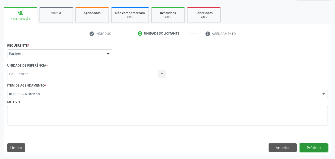
click at [307, 146] on button "Próximo" at bounding box center [314, 148] width 28 height 9
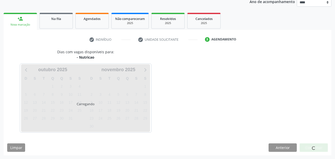
scroll to position [64, 0]
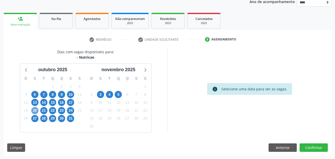
click at [35, 112] on span "20" at bounding box center [34, 110] width 7 height 7
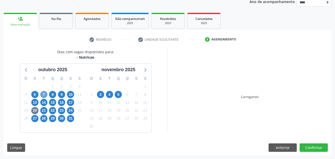
click at [44, 92] on span "7" at bounding box center [43, 94] width 7 height 7
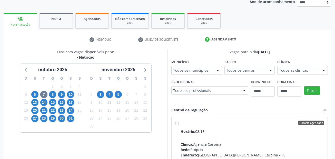
scroll to position [66, 0]
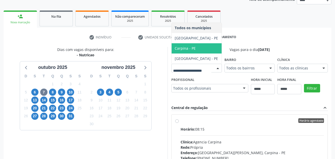
click at [172, 64] on span "[GEOGRAPHIC_DATA] - PE" at bounding box center [197, 59] width 50 height 10
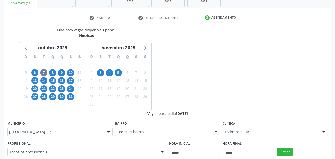
scroll to position [118, 0]
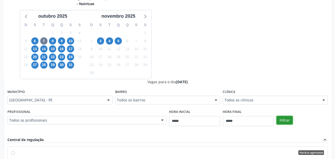
click at [281, 121] on button "Filtrar" at bounding box center [285, 120] width 16 height 9
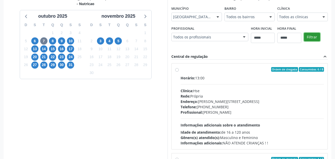
scroll to position [143, 0]
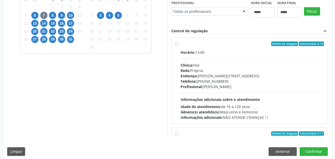
click at [237, 68] on div "Rede: Própria" at bounding box center [252, 70] width 143 height 5
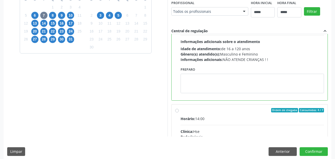
scroll to position [77, 0]
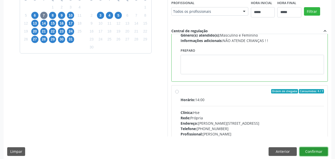
click at [318, 153] on button "Confirmar" at bounding box center [314, 152] width 28 height 9
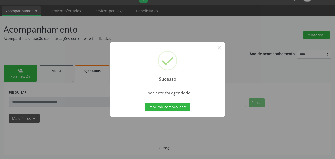
scroll to position [12, 0]
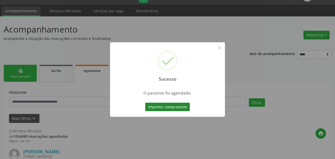
click at [180, 110] on button "Imprimir comprovante" at bounding box center [167, 107] width 45 height 9
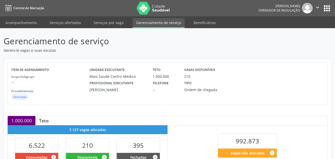
scroll to position [166, 0]
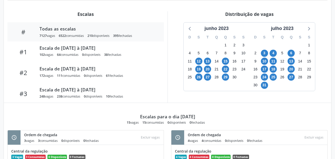
drag, startPoint x: 225, startPoint y: 27, endPoint x: 229, endPoint y: 37, distance: 11.2
click at [225, 27] on div "junho 2023" at bounding box center [216, 28] width 28 height 7
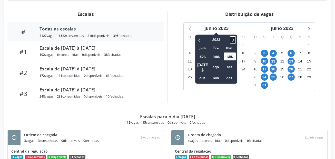
click at [233, 41] on icon at bounding box center [233, 39] width 2 height 3
click at [202, 74] on span "out." at bounding box center [203, 78] width 12 height 8
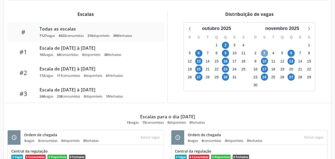
click at [264, 52] on span "3" at bounding box center [264, 53] width 7 height 7
click at [266, 62] on span "10" at bounding box center [264, 61] width 7 height 7
click at [290, 53] on span "6" at bounding box center [291, 53] width 7 height 7
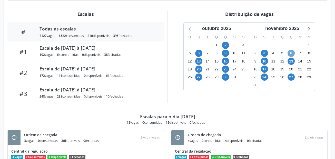
click at [290, 53] on span "6" at bounding box center [291, 53] width 7 height 7
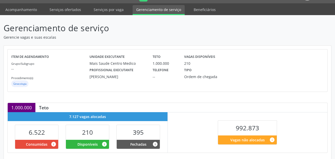
scroll to position [12, 0]
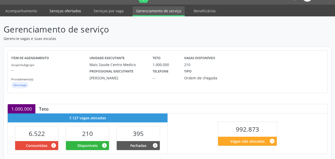
click at [55, 12] on link "Serviços ofertados" at bounding box center [65, 10] width 39 height 9
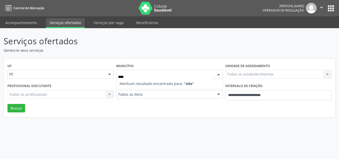
type input "***"
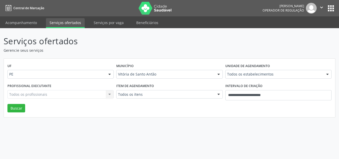
click at [144, 98] on div "Todos os itens" at bounding box center [169, 94] width 106 height 9
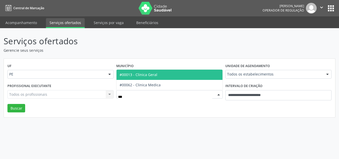
type input "****"
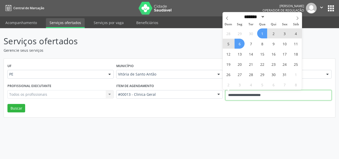
drag, startPoint x: 229, startPoint y: 94, endPoint x: 199, endPoint y: 96, distance: 29.3
click at [199, 96] on div "Profissional executante Todos os profissionais Todos os profissionais Nenhum re…" at bounding box center [169, 93] width 327 height 22
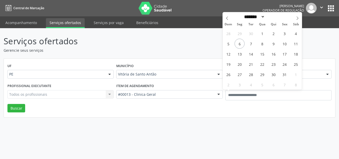
drag, startPoint x: 236, startPoint y: 116, endPoint x: 236, endPoint y: 88, distance: 28.2
click at [236, 114] on div "UF PE PE Nenhum resultado encontrado para: " " Não há nenhuma opção para ser ex…" at bounding box center [169, 88] width 331 height 59
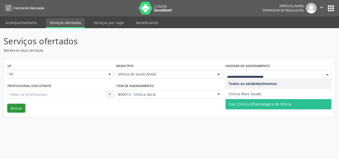
click at [15, 107] on button "Buscar" at bounding box center [16, 108] width 18 height 9
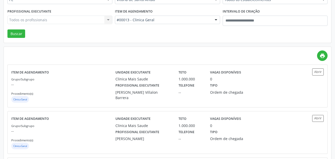
scroll to position [77, 0]
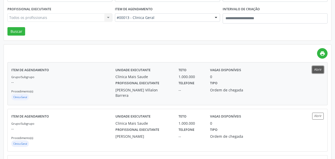
click at [316, 71] on button "Abrir" at bounding box center [318, 69] width 12 height 7
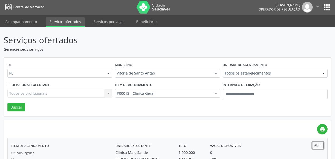
scroll to position [0, 0]
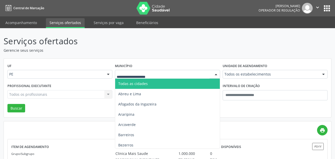
click at [140, 83] on span "Todas as cidades" at bounding box center [133, 83] width 30 height 5
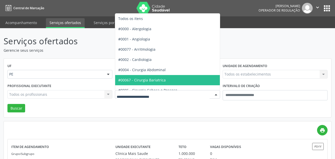
click at [122, 120] on div "Serviços ofertados Gerencie seus serviços UF PE PE Nenhum resultado encontrado …" at bounding box center [168, 159] width 328 height 248
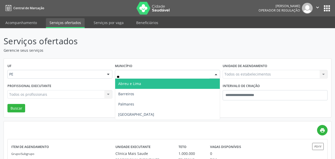
type input "***"
click at [137, 83] on span "Recife" at bounding box center [167, 84] width 104 height 10
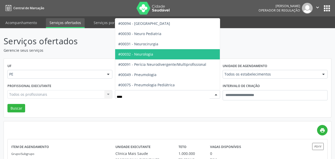
type input "*****"
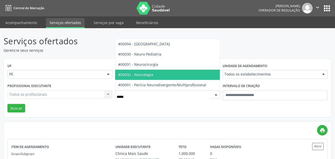
click at [181, 76] on span "#00032 - Neurologia" at bounding box center [167, 75] width 104 height 10
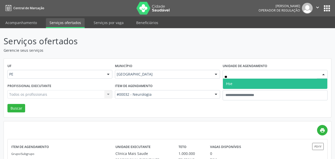
type input "***"
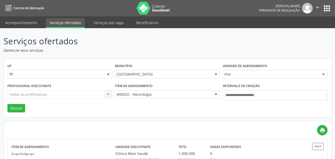
click at [74, 98] on div "Todos os profissionais Todos os profissionais Nenhum resultado encontrado para:…" at bounding box center [59, 94] width 105 height 9
click at [74, 96] on div "Todos os profissionais Todos os profissionais Nenhum resultado encontrado para:…" at bounding box center [59, 94] width 105 height 9
type input "*******"
click at [221, 54] on div "Serviços ofertados Gerencie seus serviços UF PE PE Nenhum resultado encontrado …" at bounding box center [168, 159] width 328 height 248
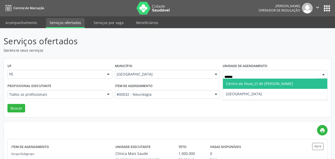
type input "*******"
click at [258, 81] on span "[GEOGRAPHIC_DATA]" at bounding box center [275, 84] width 104 height 10
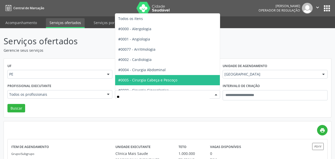
type input "***"
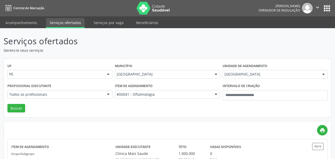
click at [86, 98] on div "Todos os profissionais" at bounding box center [59, 94] width 105 height 9
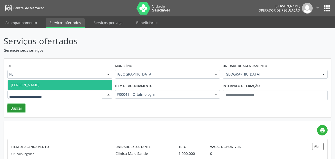
click at [21, 108] on button "Buscar" at bounding box center [16, 108] width 18 height 9
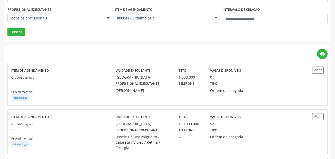
scroll to position [77, 0]
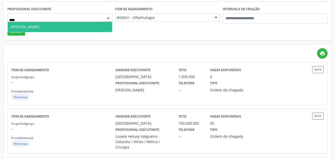
type input "*****"
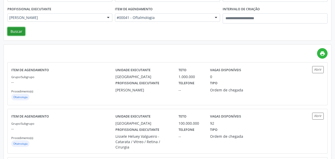
click at [22, 31] on button "Buscar" at bounding box center [16, 31] width 18 height 9
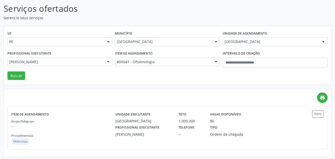
scroll to position [34, 0]
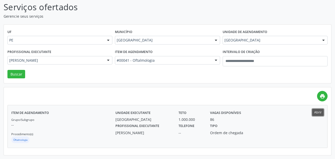
click at [318, 113] on button "Abrir" at bounding box center [318, 112] width 12 height 7
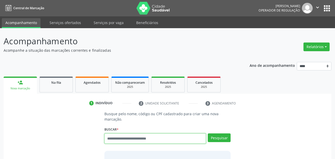
scroll to position [12, 0]
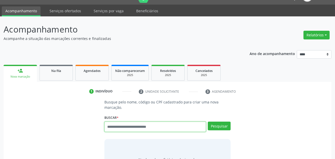
click at [139, 126] on input "text" at bounding box center [155, 127] width 102 height 10
click at [141, 129] on input "text" at bounding box center [155, 127] width 102 height 10
paste input "**********"
type input "**********"
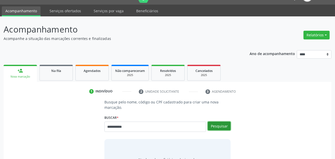
click at [227, 125] on button "Pesquisar" at bounding box center [219, 126] width 23 height 9
type input "**********"
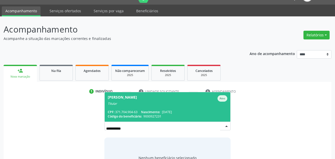
click at [167, 108] on span "[PERSON_NAME] Ativo Titular CPF: 371.704.904-63 Nascimento: [DATE] Código do be…" at bounding box center [168, 107] width 126 height 30
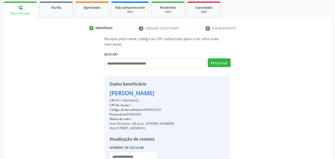
scroll to position [89, 0]
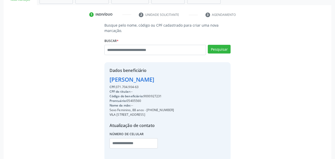
drag, startPoint x: 171, startPoint y: 110, endPoint x: 147, endPoint y: 110, distance: 24.1
click at [147, 110] on div "Sexo Feminino, 88 anos - [PHONE_NUMBER]" at bounding box center [142, 110] width 65 height 5
copy div "[PHONE_NUMBER]"
click at [115, 144] on input "text" at bounding box center [134, 144] width 48 height 10
paste input "**********"
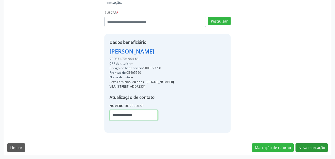
type input "**********"
click at [314, 144] on button "Nova marcação" at bounding box center [312, 148] width 32 height 9
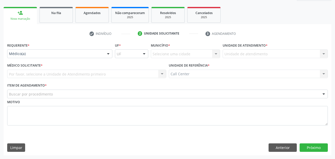
scroll to position [70, 0]
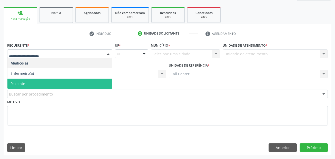
click at [27, 86] on span "Paciente" at bounding box center [59, 84] width 105 height 10
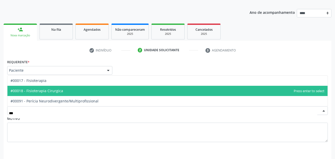
scroll to position [44, 0]
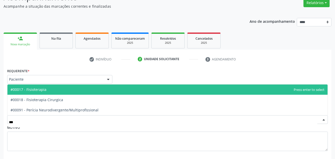
click at [46, 89] on span "#00017 - Fisioterapia" at bounding box center [167, 90] width 320 height 10
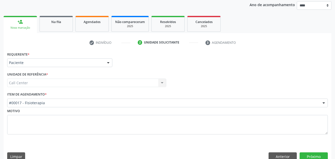
scroll to position [70, 0]
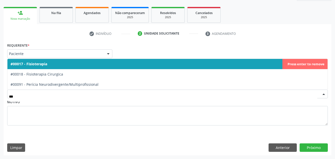
click at [43, 65] on span "#00017 - Fisioterapia" at bounding box center [29, 64] width 37 height 5
type input "***"
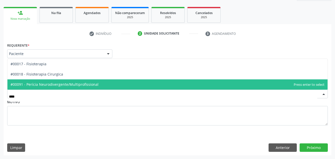
type input "*****"
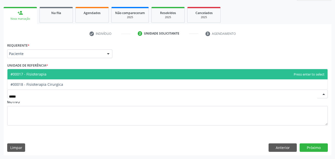
click at [39, 75] on span "#00017 - Fisioterapia" at bounding box center [29, 74] width 36 height 5
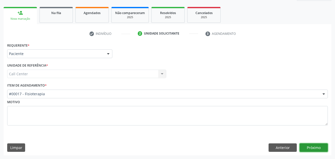
click at [311, 149] on button "Próximo" at bounding box center [314, 148] width 28 height 9
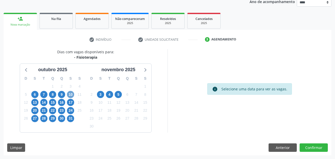
click at [70, 96] on span "10" at bounding box center [70, 94] width 7 height 7
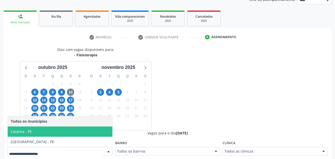
click at [37, 140] on span "[GEOGRAPHIC_DATA] - PE" at bounding box center [60, 142] width 105 height 10
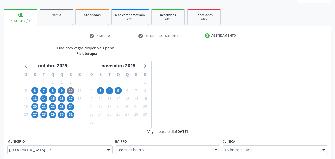
scroll to position [92, 0]
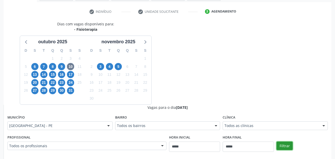
click at [286, 147] on button "Filtrar" at bounding box center [285, 146] width 16 height 9
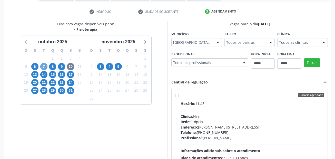
click at [44, 66] on span "7" at bounding box center [43, 66] width 7 height 7
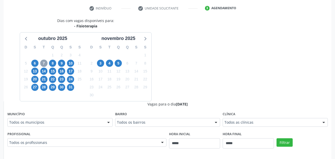
scroll to position [118, 0]
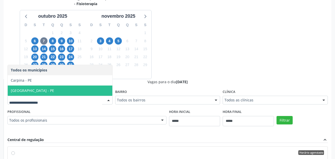
click at [57, 92] on span "[GEOGRAPHIC_DATA] - PE" at bounding box center [60, 91] width 105 height 10
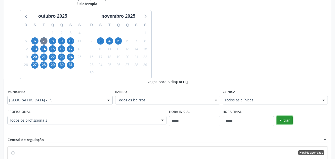
click at [291, 120] on button "Filtrar" at bounding box center [285, 120] width 16 height 9
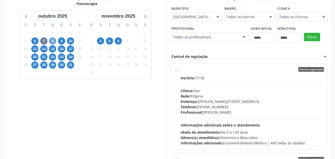
click at [52, 41] on span "8" at bounding box center [52, 40] width 7 height 7
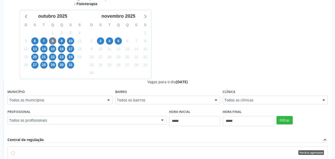
click at [38, 96] on div "Município Todos os municípios Todos os municípios [GEOGRAPHIC_DATA] - [GEOGRAPH…" at bounding box center [59, 96] width 105 height 16
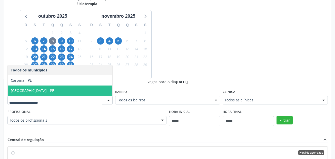
click at [36, 89] on span "[GEOGRAPHIC_DATA] - PE" at bounding box center [60, 91] width 105 height 10
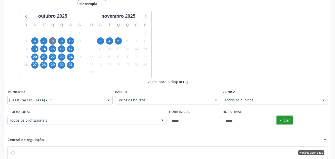
click at [278, 120] on button "Filtrar" at bounding box center [285, 120] width 16 height 9
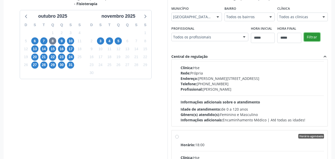
scroll to position [180, 0]
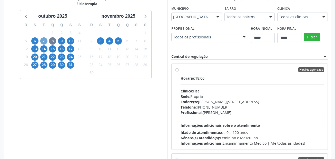
click at [45, 42] on span "7" at bounding box center [43, 40] width 7 height 7
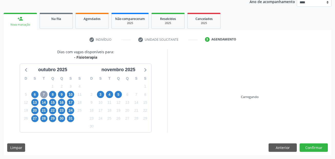
scroll to position [118, 0]
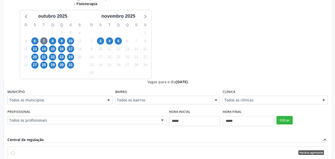
click at [69, 97] on div "Todos os municípios" at bounding box center [59, 100] width 105 height 9
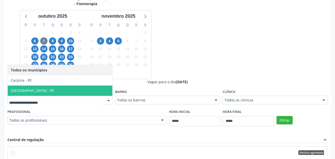
drag, startPoint x: 42, startPoint y: 91, endPoint x: 65, endPoint y: 88, distance: 23.5
click at [43, 90] on span "[GEOGRAPHIC_DATA] - PE" at bounding box center [60, 91] width 105 height 10
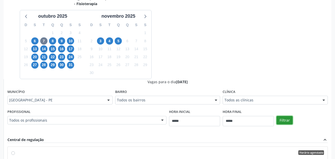
click at [290, 121] on button "Filtrar" at bounding box center [285, 120] width 16 height 9
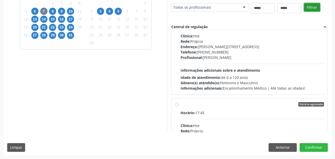
scroll to position [0, 0]
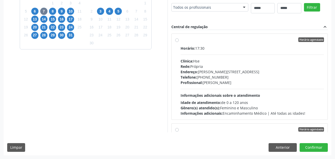
click at [229, 69] on div "Endereço: [PERSON_NAME][STREET_ADDRESS]" at bounding box center [252, 71] width 143 height 5
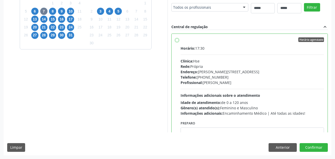
scroll to position [26, 0]
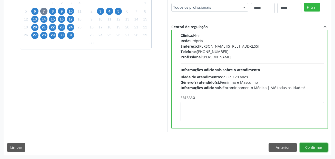
click at [305, 148] on button "Confirmar" at bounding box center [314, 147] width 28 height 9
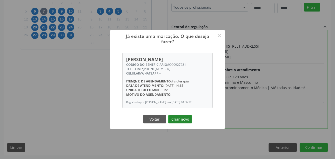
click at [184, 124] on button "Criar novo" at bounding box center [180, 119] width 24 height 9
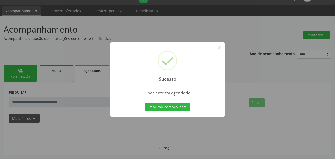
scroll to position [12, 0]
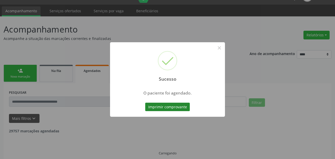
click at [185, 111] on button "Imprimir comprovante" at bounding box center [167, 107] width 45 height 9
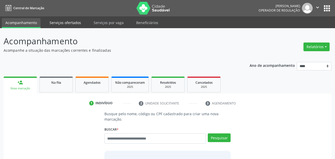
click at [72, 23] on link "Serviços ofertados" at bounding box center [65, 22] width 39 height 9
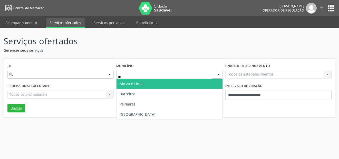
type input "***"
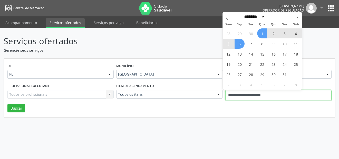
drag, startPoint x: 275, startPoint y: 95, endPoint x: 215, endPoint y: 99, distance: 60.7
click at [215, 99] on div "Profissional executante Todos os profissionais Todos os profissionais Nenhum re…" at bounding box center [169, 93] width 327 height 22
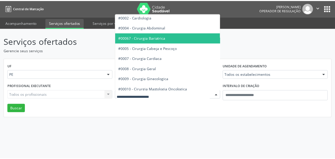
scroll to position [51, 0]
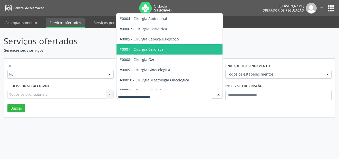
click at [182, 48] on span "#0007 - Cirurgia Cardiaca" at bounding box center [187, 49] width 142 height 10
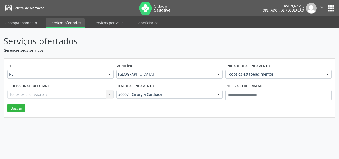
click at [26, 109] on div "UF PE PE Nenhum resultado encontrado para: " " Não há nenhuma opção para ser ex…" at bounding box center [169, 88] width 331 height 59
click at [15, 110] on button "Buscar" at bounding box center [16, 108] width 18 height 9
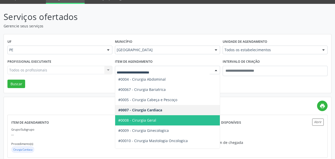
click at [155, 123] on span "#0008 - Cirurgia Geral" at bounding box center [186, 120] width 142 height 10
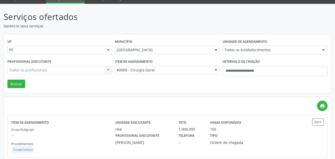
click at [254, 41] on label "Unidade de agendamento" at bounding box center [245, 42] width 45 height 8
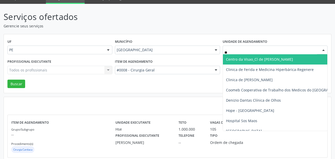
type input "***"
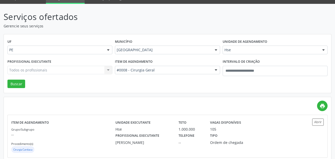
click at [30, 70] on div "Todos os profissionais Todos os profissionais Nenhum resultado encontrado para:…" at bounding box center [59, 70] width 105 height 9
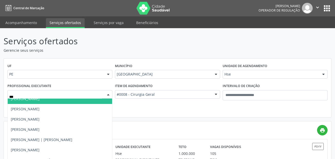
scroll to position [26, 0]
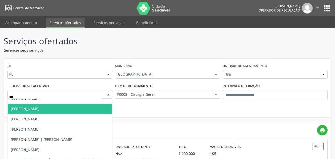
type input "**"
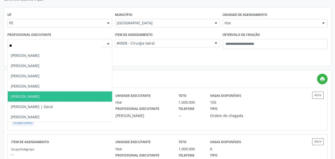
scroll to position [285, 0]
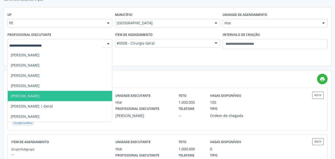
click at [199, 61] on div "UF PE PE Nenhum resultado encontrado para: " " Não há nenhuma opção para ser ex…" at bounding box center [167, 36] width 327 height 59
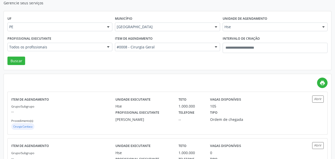
scroll to position [0, 0]
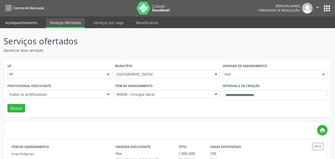
click at [29, 20] on link "Acompanhamento" at bounding box center [21, 22] width 39 height 9
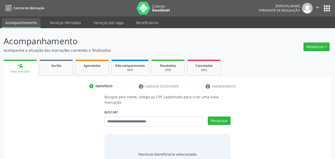
click at [143, 124] on div "Busque pelo nome, código ou CPF cadastrado para criar uma nova marcação. [GEOGR…" at bounding box center [168, 134] width 134 height 81
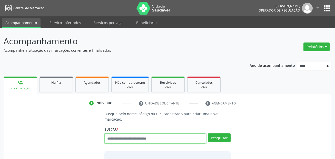
drag, startPoint x: 143, startPoint y: 124, endPoint x: 139, endPoint y: 140, distance: 17.1
click at [139, 140] on input "text" at bounding box center [155, 139] width 102 height 10
paste input "**********"
type input "**********"
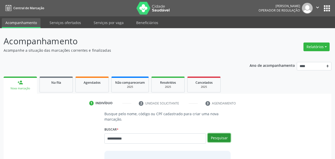
click at [221, 138] on button "Pesquisar" at bounding box center [219, 138] width 23 height 9
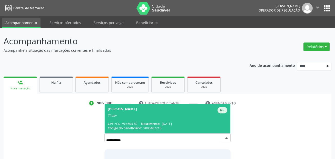
click at [166, 125] on span "[DATE]" at bounding box center [167, 124] width 10 height 4
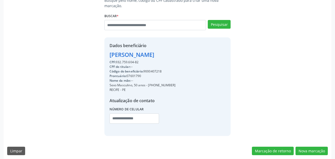
scroll to position [117, 0]
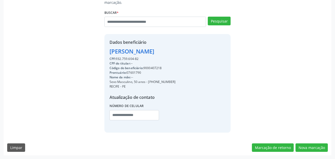
drag, startPoint x: 173, startPoint y: 82, endPoint x: 148, endPoint y: 82, distance: 24.9
click at [148, 82] on div "Dados beneficiário [PERSON_NAME] CPF: 932.759.604-82 CPF do titular: -- Código …" at bounding box center [167, 83] width 127 height 99
copy div "[PHONE_NUMBER]"
drag, startPoint x: 116, startPoint y: 115, endPoint x: 246, endPoint y: 117, distance: 129.8
click at [116, 115] on input "text" at bounding box center [135, 115] width 50 height 10
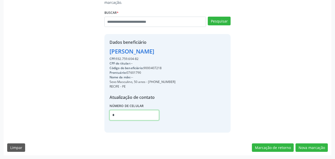
paste input "**********"
type input "**********"
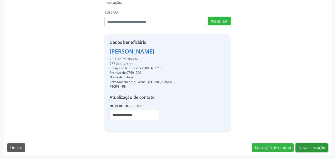
click at [312, 147] on button "Nova marcação" at bounding box center [312, 148] width 32 height 9
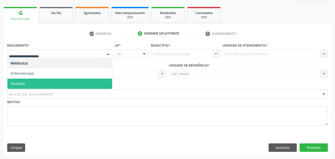
click at [27, 82] on span "Paciente" at bounding box center [59, 84] width 105 height 10
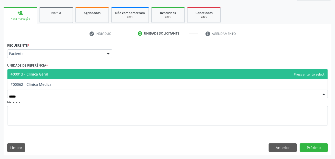
type input "******"
click at [59, 73] on span "#00013 - Clinica Geral" at bounding box center [167, 74] width 320 height 10
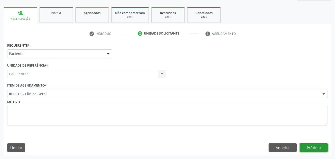
click at [301, 149] on button "Próximo" at bounding box center [314, 148] width 28 height 9
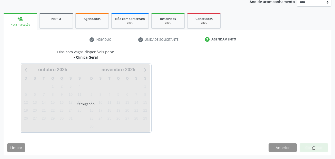
scroll to position [64, 0]
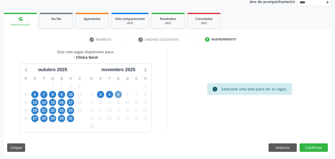
click at [117, 95] on span "5" at bounding box center [118, 94] width 7 height 7
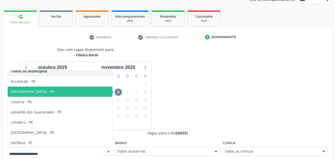
scroll to position [5, 0]
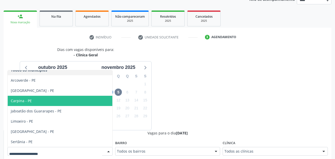
type input "*"
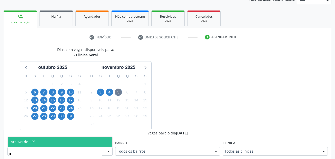
scroll to position [0, 0]
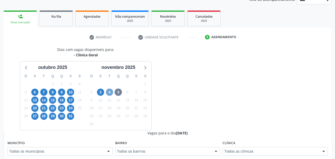
click at [110, 93] on span "4" at bounding box center [109, 92] width 7 height 7
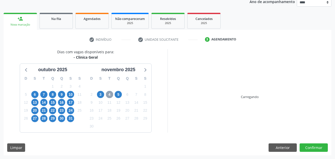
click at [110, 93] on span "4" at bounding box center [109, 94] width 7 height 7
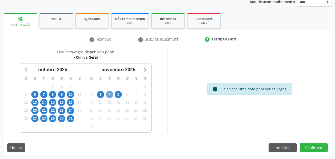
click at [110, 94] on span "4" at bounding box center [109, 94] width 7 height 7
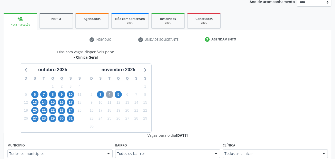
scroll to position [66, 0]
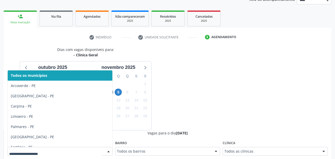
type input "*"
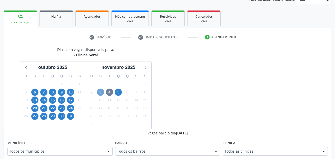
click at [102, 91] on span "3" at bounding box center [100, 92] width 7 height 7
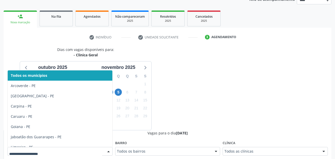
type input "*"
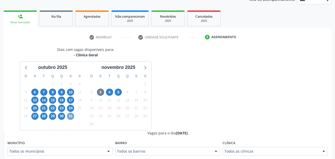
click at [70, 116] on span "31" at bounding box center [70, 116] width 7 height 7
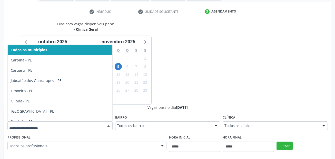
type input "*"
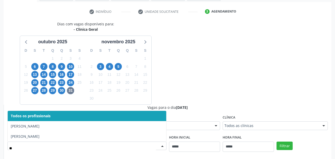
type input "*"
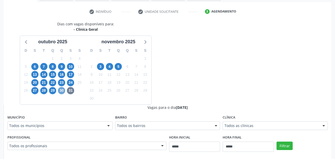
click at [62, 90] on span "30" at bounding box center [61, 90] width 7 height 7
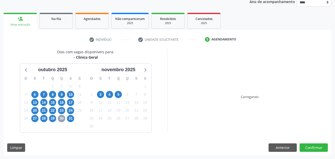
scroll to position [64, 0]
click at [62, 90] on span "2" at bounding box center [61, 86] width 7 height 7
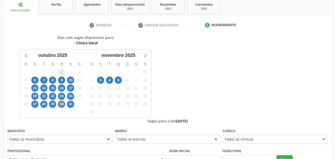
scroll to position [90, 0]
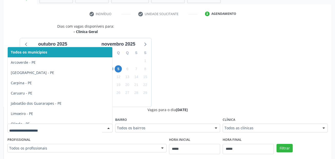
click at [49, 125] on div at bounding box center [59, 128] width 105 height 9
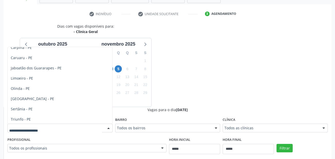
scroll to position [36, 0]
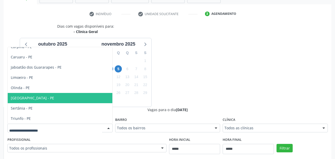
click at [190, 85] on div "Dias com vagas disponíveis para: - Clinica Geral outubro 2025 D S T Q Q S S 28 …" at bounding box center [168, 149] width 328 height 250
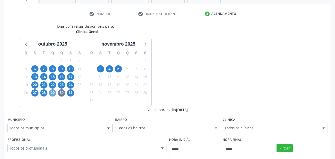
click at [51, 94] on span "29" at bounding box center [52, 93] width 7 height 7
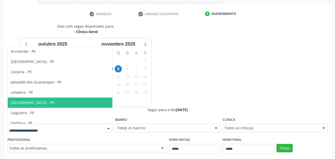
scroll to position [16, 0]
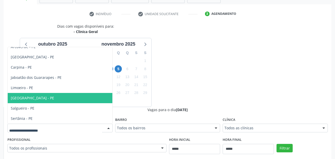
click at [210, 76] on div "Dias com vagas disponíveis para: - Clinica Geral outubro 2025 D S T Q Q S S 28 …" at bounding box center [168, 149] width 328 height 250
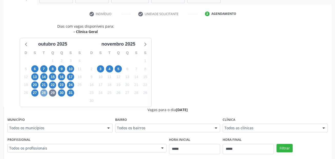
click at [46, 94] on span "28" at bounding box center [43, 93] width 7 height 7
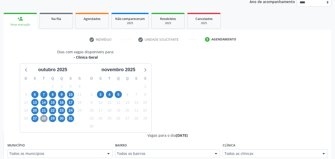
scroll to position [90, 0]
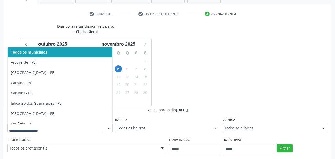
click at [38, 131] on div at bounding box center [59, 128] width 105 height 9
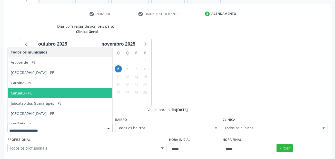
scroll to position [16, 0]
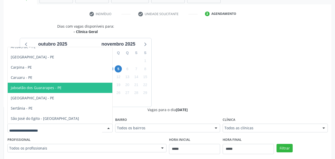
click at [181, 75] on div "Dias com vagas disponíveis para: - Clinica Geral outubro 2025 D S T Q Q S S 28 …" at bounding box center [168, 149] width 328 height 250
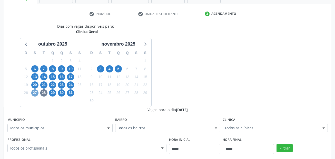
click at [37, 93] on span "27" at bounding box center [34, 93] width 7 height 7
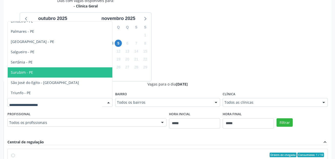
scroll to position [31, 0]
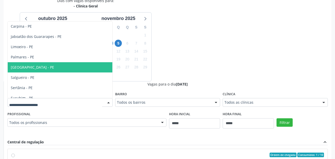
click at [198, 64] on div "Dias com vagas disponíveis para: - Clinica Geral outubro 2025 D S T Q Q S S 28 …" at bounding box center [168, 123] width 328 height 250
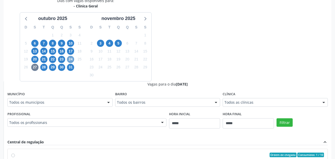
click at [71, 59] on span "24" at bounding box center [70, 59] width 7 height 7
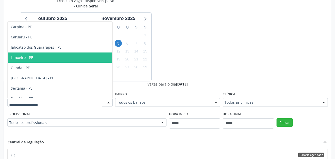
scroll to position [16, 0]
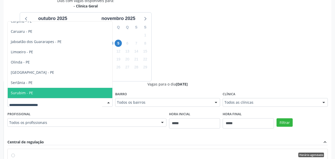
click at [51, 107] on input "text" at bounding box center [55, 105] width 93 height 10
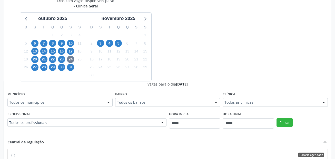
click at [166, 48] on div "Dias com vagas disponíveis para: - Clinica Geral outubro 2025 D S T Q Q S S 28 …" at bounding box center [86, 39] width 164 height 83
click at [62, 59] on span "23" at bounding box center [61, 59] width 7 height 7
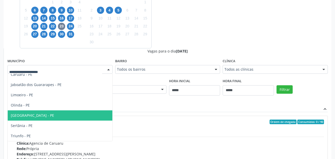
scroll to position [128, 0]
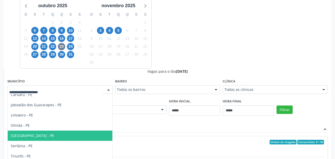
click at [190, 32] on div "Dias com vagas disponíveis para: - Clinica Geral outubro 2025 D S T Q Q S S 28 …" at bounding box center [168, 110] width 328 height 250
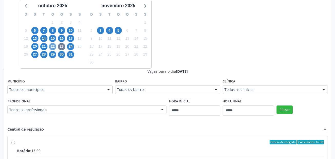
click at [51, 45] on span "22" at bounding box center [52, 46] width 7 height 7
click at [26, 86] on div "Todos os municípios" at bounding box center [59, 89] width 105 height 9
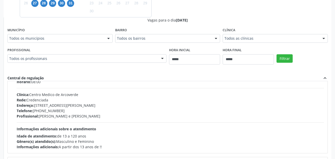
scroll to position [1052, 0]
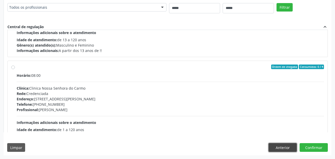
click at [285, 148] on button "Anterior" at bounding box center [283, 147] width 28 height 9
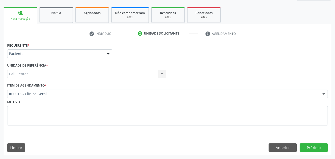
scroll to position [70, 0]
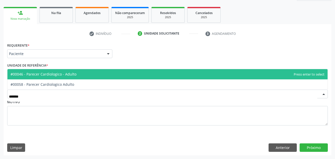
click at [57, 75] on span "#00046 - Parecer Cardiologico - Adulto" at bounding box center [44, 74] width 66 height 5
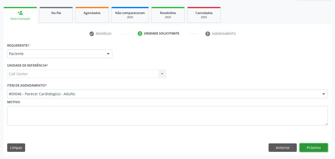
click at [312, 146] on button "Próximo" at bounding box center [314, 148] width 28 height 9
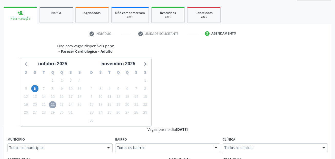
click at [54, 105] on span "22" at bounding box center [52, 104] width 7 height 7
click at [35, 89] on span "6" at bounding box center [34, 88] width 7 height 7
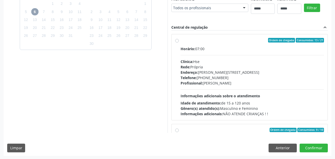
scroll to position [81, 0]
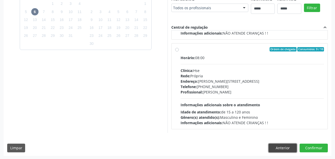
click at [281, 149] on button "Anterior" at bounding box center [283, 148] width 28 height 9
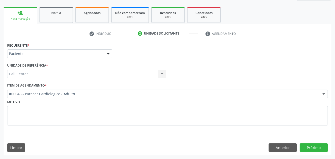
scroll to position [70, 0]
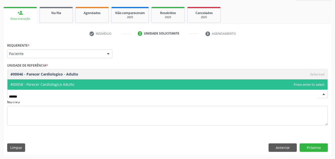
type input "*******"
click at [63, 84] on span "#00058 - Parecer Cardiologico Adulto" at bounding box center [43, 84] width 64 height 5
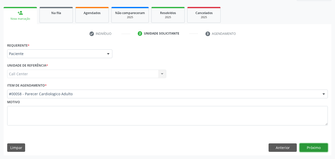
click at [308, 144] on button "Próximo" at bounding box center [314, 148] width 28 height 9
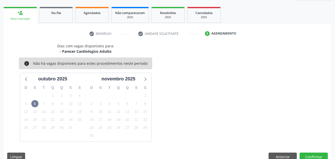
scroll to position [79, 0]
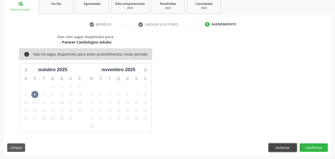
click at [285, 149] on button "Anterior" at bounding box center [283, 148] width 28 height 9
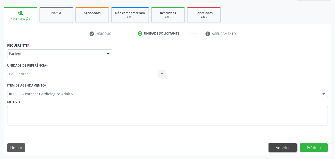
click at [283, 148] on button "Anterior" at bounding box center [283, 148] width 28 height 9
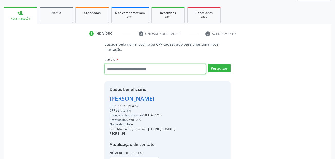
click at [161, 70] on input "text" at bounding box center [155, 69] width 102 height 10
paste input "**********"
type input "**********"
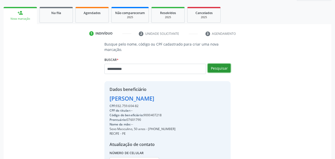
click at [219, 67] on button "Pesquisar" at bounding box center [219, 68] width 23 height 9
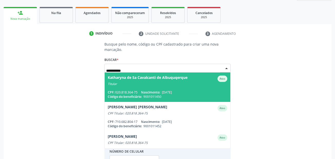
click at [189, 85] on div "Titular" at bounding box center [168, 84] width 120 height 4
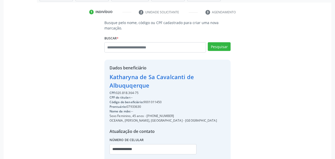
scroll to position [121, 0]
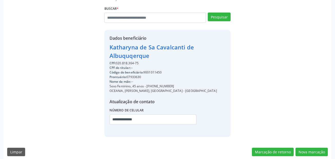
drag, startPoint x: 171, startPoint y: 86, endPoint x: 147, endPoint y: 86, distance: 24.1
click at [147, 86] on div "Sexo Feminino, 45 anos - (81) 98690-4044" at bounding box center [168, 86] width 116 height 5
copy div "(81) 98690-4044"
drag, startPoint x: 141, startPoint y: 120, endPoint x: 76, endPoint y: 112, distance: 65.9
click at [76, 112] on div "Busque pelo nome, código ou CPF cadastrado para criar uma nova marcação. Buscar…" at bounding box center [167, 63] width 321 height 147
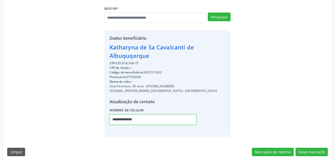
paste input "text"
type input "**********"
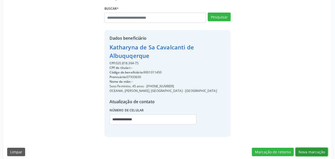
click at [324, 150] on button "Nova marcação" at bounding box center [312, 152] width 32 height 9
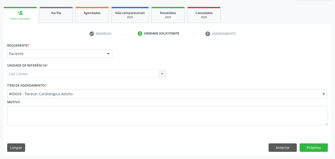
scroll to position [70, 0]
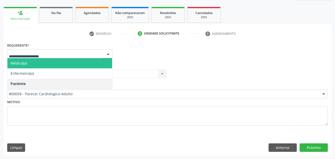
click at [31, 84] on span "Paciente" at bounding box center [59, 84] width 105 height 10
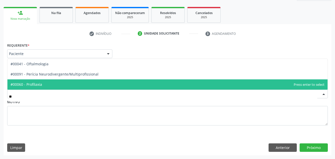
type input "***"
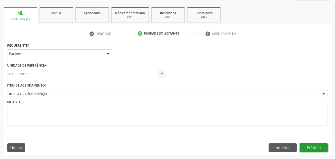
click at [303, 147] on button "Próximo" at bounding box center [314, 148] width 28 height 9
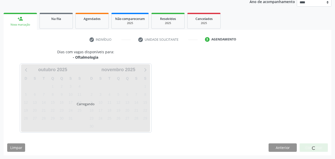
scroll to position [64, 0]
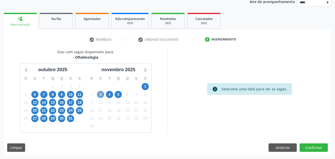
click at [101, 95] on span "3" at bounding box center [100, 94] width 7 height 7
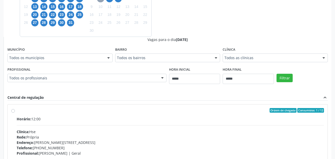
scroll to position [192, 0]
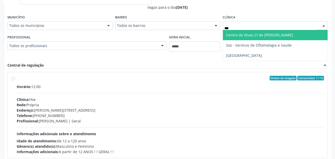
type input "****"
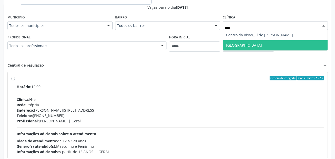
click at [249, 42] on span "[GEOGRAPHIC_DATA]" at bounding box center [275, 45] width 105 height 10
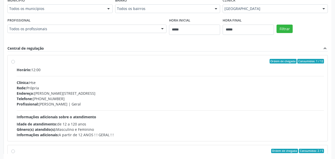
scroll to position [231, 0]
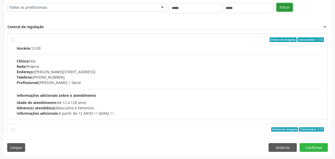
click at [287, 9] on button "Filtrar" at bounding box center [285, 7] width 16 height 9
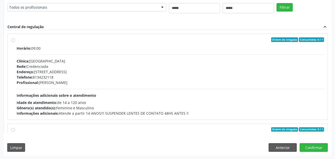
click at [144, 67] on div "Rede: Credenciada" at bounding box center [170, 66] width 307 height 5
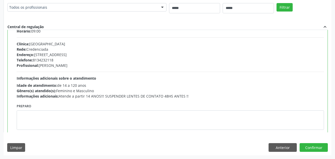
scroll to position [77, 0]
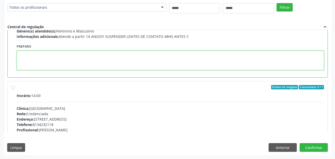
click at [117, 57] on textarea at bounding box center [170, 61] width 307 height 20
paste textarea "**********"
type textarea "**********"
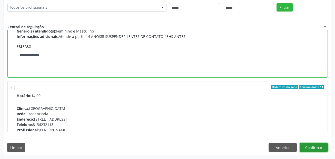
click at [319, 144] on button "Confirmar" at bounding box center [314, 147] width 28 height 9
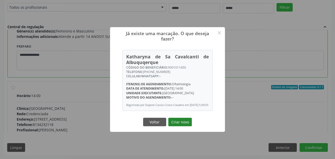
click at [187, 124] on button "Criar novo" at bounding box center [180, 122] width 24 height 9
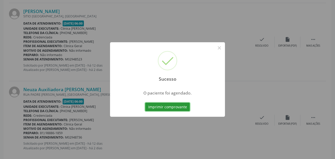
scroll to position [12, 0]
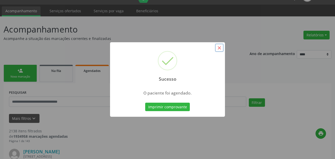
click at [219, 47] on button "×" at bounding box center [219, 48] width 9 height 9
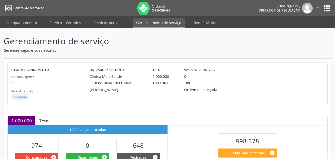
scroll to position [112, 0]
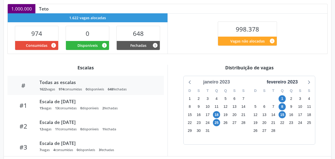
click at [224, 83] on div "janeiro 2023" at bounding box center [216, 82] width 31 height 7
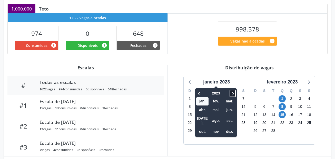
click at [234, 92] on icon at bounding box center [232, 94] width 5 height 6
click at [198, 92] on icon at bounding box center [199, 94] width 5 height 6
click at [205, 129] on span "out." at bounding box center [202, 132] width 12 height 8
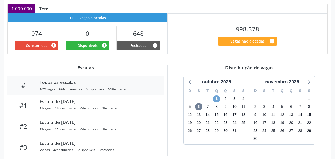
click at [217, 96] on span "1" at bounding box center [216, 98] width 7 height 7
click at [192, 82] on icon at bounding box center [190, 82] width 7 height 7
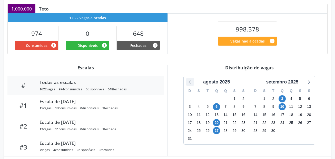
click at [191, 82] on icon at bounding box center [190, 82] width 7 height 7
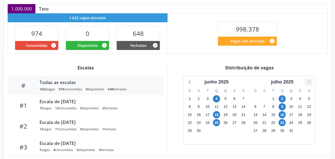
click at [309, 82] on icon at bounding box center [309, 83] width 2 height 4
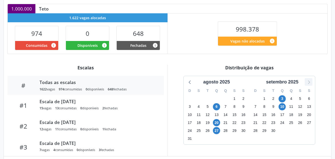
click at [309, 82] on icon at bounding box center [309, 83] width 2 height 4
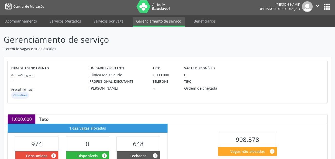
scroll to position [0, 0]
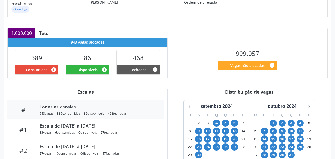
scroll to position [128, 0]
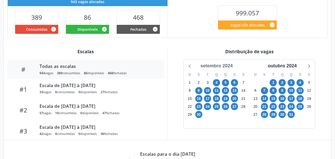
click at [226, 66] on div "setembro 2024" at bounding box center [216, 66] width 36 height 7
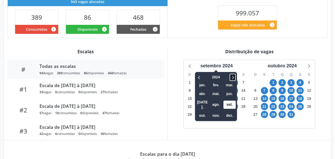
click at [230, 77] on span at bounding box center [233, 77] width 6 height 7
click at [199, 112] on span "out." at bounding box center [202, 116] width 12 height 8
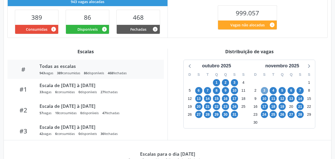
click at [267, 91] on span "3" at bounding box center [264, 90] width 7 height 7
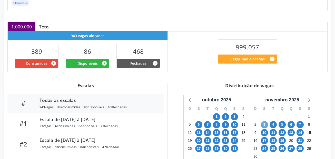
scroll to position [0, 0]
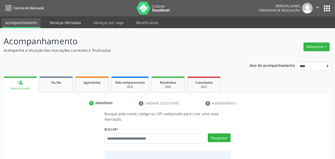
click at [53, 20] on link "Serviços ofertados" at bounding box center [65, 22] width 39 height 9
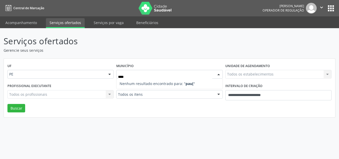
type input "***"
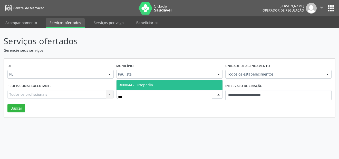
type input "****"
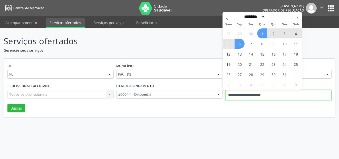
drag, startPoint x: 288, startPoint y: 100, endPoint x: 227, endPoint y: 97, distance: 61.6
click at [227, 97] on input "**********" at bounding box center [278, 95] width 106 height 10
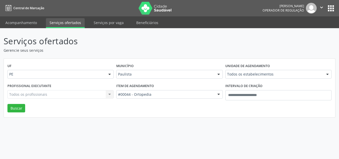
click at [137, 108] on div "UF PE PE Nenhum resultado encontrado para: " " Não há nenhuma opção para ser ex…" at bounding box center [169, 88] width 331 height 59
click at [18, 106] on button "Buscar" at bounding box center [16, 108] width 18 height 9
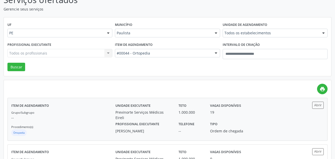
scroll to position [51, 0]
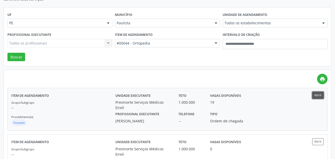
click at [321, 95] on button "Abrir" at bounding box center [318, 95] width 12 height 7
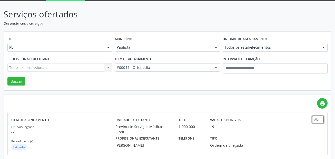
scroll to position [0, 0]
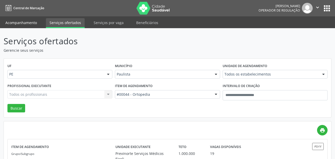
click at [31, 24] on link "Acompanhamento" at bounding box center [21, 22] width 39 height 9
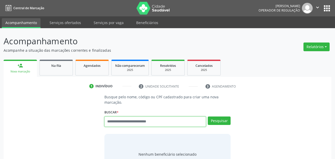
click at [141, 123] on input "text" at bounding box center [155, 122] width 102 height 10
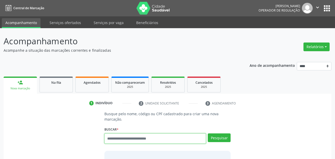
drag, startPoint x: 141, startPoint y: 123, endPoint x: 114, endPoint y: 140, distance: 31.5
click at [114, 140] on input "text" at bounding box center [155, 139] width 102 height 10
paste input "*********"
type input "*********"
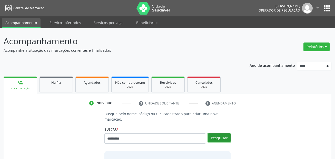
click at [219, 140] on button "Pesquisar" at bounding box center [219, 138] width 23 height 9
type input "*********"
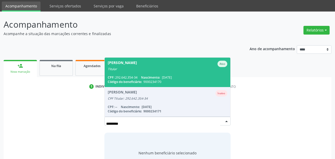
scroll to position [26, 0]
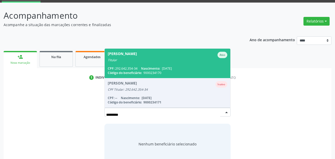
click at [153, 66] on span "Maria de Lourdes Pereira da Silva Ativo Titular CPF: 292.642.354-34 Nascimento:…" at bounding box center [168, 64] width 126 height 30
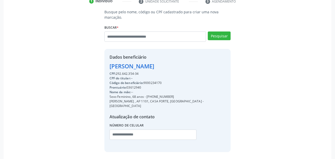
scroll to position [103, 0]
drag, startPoint x: 169, startPoint y: 97, endPoint x: 148, endPoint y: 97, distance: 21.0
click at [148, 97] on div "Sexo Feminino, 68 anos - [PHONE_NUMBER]" at bounding box center [168, 96] width 116 height 5
drag, startPoint x: 148, startPoint y: 97, endPoint x: 170, endPoint y: 95, distance: 22.4
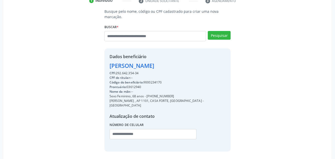
click at [170, 95] on div "Sexo Feminino, 68 anos - [PHONE_NUMBER]" at bounding box center [168, 96] width 116 height 5
click at [115, 129] on input "text" at bounding box center [153, 134] width 87 height 10
paste input "**********"
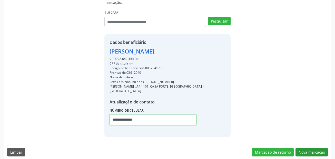
type input "**********"
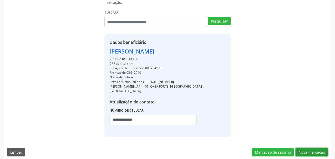
click at [315, 148] on button "Nova marcação" at bounding box center [312, 152] width 32 height 9
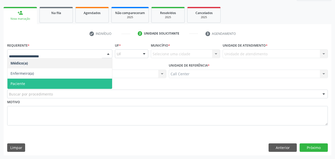
click at [50, 82] on span "Paciente" at bounding box center [59, 84] width 105 height 10
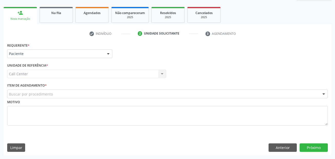
click at [56, 95] on div "Buscar por procedimento" at bounding box center [167, 94] width 321 height 9
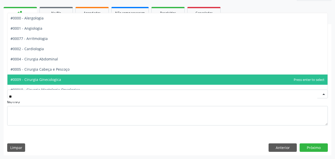
type input "***"
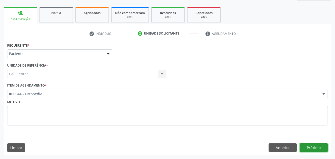
click at [305, 149] on button "Próximo" at bounding box center [314, 148] width 28 height 9
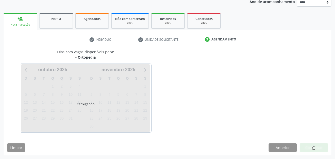
scroll to position [64, 0]
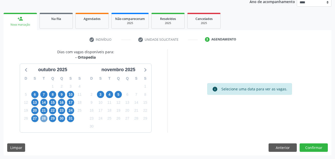
click at [44, 120] on span "28" at bounding box center [43, 118] width 7 height 7
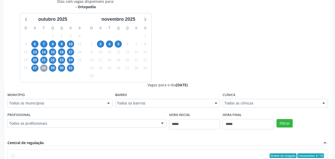
scroll to position [115, 0]
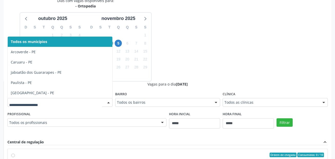
click at [54, 100] on div at bounding box center [59, 102] width 105 height 9
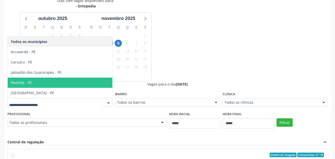
click at [47, 82] on span "Paulista - PE" at bounding box center [60, 83] width 105 height 10
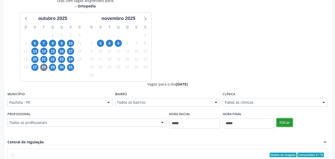
click at [283, 122] on button "Filtrar" at bounding box center [285, 123] width 16 height 9
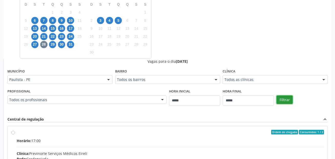
scroll to position [112, 0]
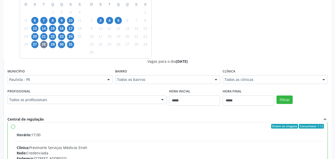
scroll to position [0, 0]
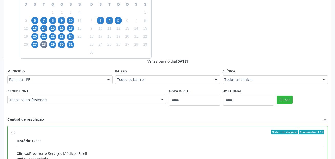
drag, startPoint x: 198, startPoint y: 88, endPoint x: 245, endPoint y: 87, distance: 46.7
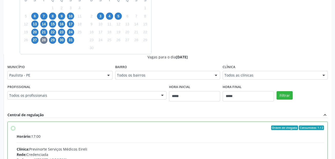
scroll to position [147, 0]
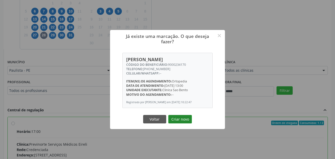
click at [186, 120] on button "Criar novo" at bounding box center [180, 119] width 24 height 9
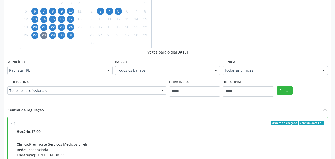
scroll to position [12, 0]
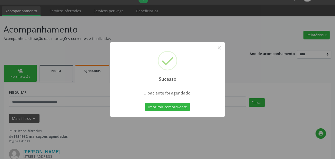
click at [145, 103] on button "Imprimir comprovante" at bounding box center [167, 107] width 45 height 9
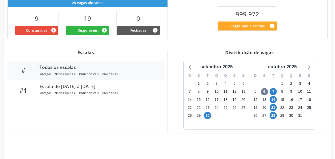
scroll to position [131, 0]
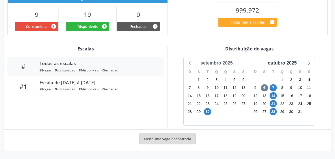
click at [227, 65] on div "setembro 2025" at bounding box center [216, 63] width 36 height 7
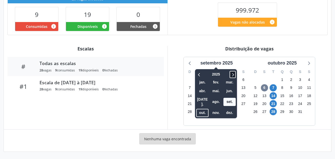
click at [233, 76] on icon at bounding box center [233, 74] width 2 height 3
click at [201, 109] on span "out." at bounding box center [202, 113] width 12 height 8
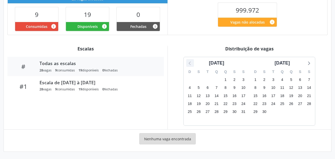
click at [192, 64] on icon at bounding box center [190, 63] width 7 height 7
click at [226, 63] on div "agosto 2026" at bounding box center [217, 63] width 20 height 7
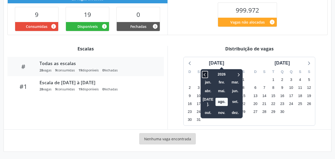
click at [202, 75] on icon at bounding box center [204, 75] width 5 height 6
click at [229, 100] on span "set." at bounding box center [235, 102] width 12 height 8
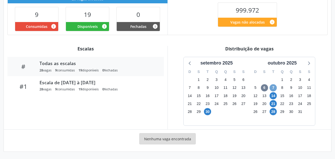
click at [274, 89] on span "7" at bounding box center [273, 87] width 7 height 7
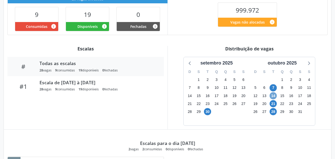
click at [274, 94] on span "14" at bounding box center [273, 95] width 7 height 7
click at [275, 103] on span "21" at bounding box center [273, 103] width 7 height 7
click at [273, 113] on span "28" at bounding box center [273, 111] width 7 height 7
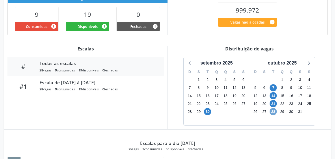
click at [273, 113] on span "28" at bounding box center [273, 111] width 7 height 7
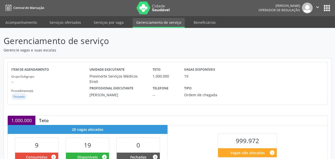
scroll to position [0, 0]
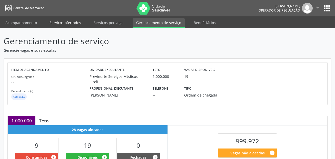
click at [80, 24] on link "Serviços ofertados" at bounding box center [65, 22] width 39 height 9
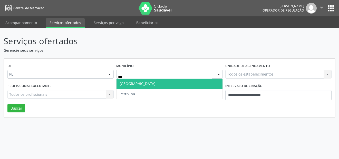
type input "****"
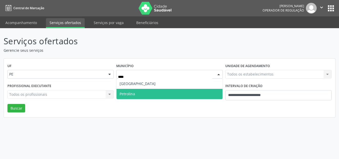
drag, startPoint x: 136, startPoint y: 83, endPoint x: 138, endPoint y: 94, distance: 11.3
click at [138, 94] on ul "Petrolândia Petrolina Nenhum resultado encontrado para: " petr " Não há nenhuma…" at bounding box center [169, 89] width 106 height 21
click at [138, 94] on span "Petrolina" at bounding box center [169, 94] width 106 height 10
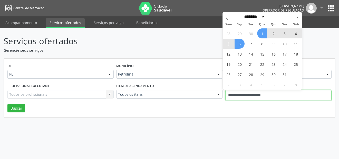
drag, startPoint x: 257, startPoint y: 93, endPoint x: 211, endPoint y: 93, distance: 45.9
click at [211, 93] on div "Profissional executante Todos os profissionais Todos os profissionais Nenhum re…" at bounding box center [169, 93] width 327 height 22
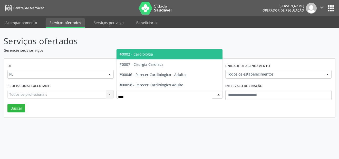
click at [146, 55] on span "#0002 - Cardiologia" at bounding box center [136, 54] width 33 height 5
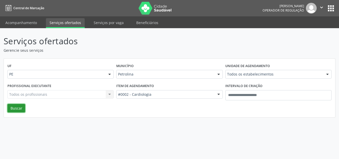
click at [20, 105] on button "Buscar" at bounding box center [16, 108] width 18 height 9
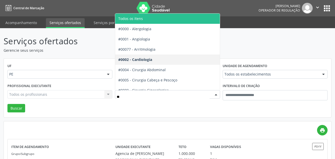
type input "***"
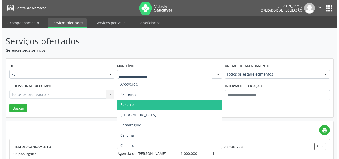
scroll to position [51, 0]
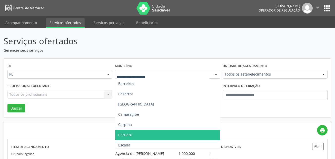
click at [152, 134] on span "Caruaru" at bounding box center [167, 135] width 104 height 10
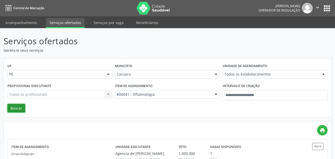
click at [20, 110] on button "Buscar" at bounding box center [16, 108] width 18 height 9
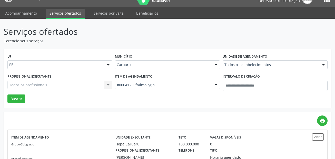
scroll to position [0, 0]
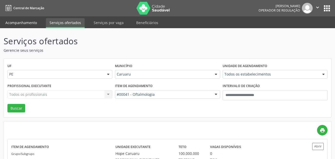
click at [21, 20] on link "Acompanhamento" at bounding box center [21, 22] width 39 height 9
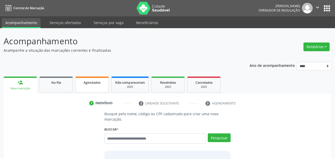
click at [92, 84] on span "Agendados" at bounding box center [92, 83] width 17 height 4
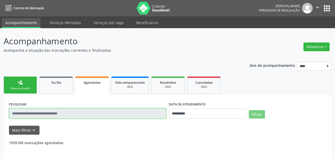
click at [76, 115] on input "text" at bounding box center [87, 114] width 157 height 10
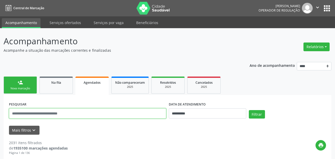
paste input "**********"
type input "**********"
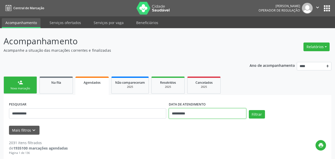
click at [211, 111] on input "**********" at bounding box center [207, 114] width 77 height 10
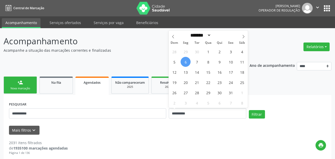
click at [185, 64] on span "6" at bounding box center [186, 62] width 10 height 10
type input "**********"
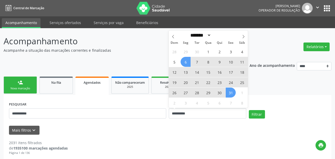
click at [232, 96] on span "31" at bounding box center [231, 93] width 10 height 10
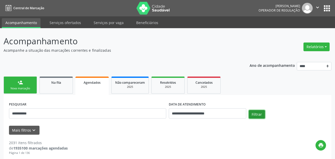
click at [259, 114] on button "Filtrar" at bounding box center [257, 114] width 16 height 9
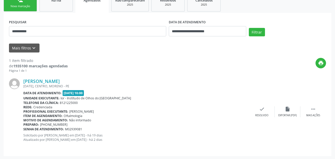
scroll to position [83, 0]
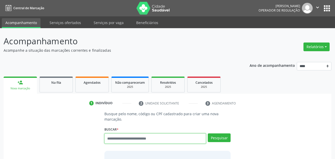
click at [113, 137] on input "text" at bounding box center [155, 139] width 102 height 10
paste input "*********"
type input "*********"
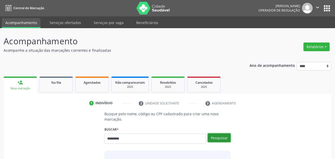
click at [221, 140] on button "Pesquisar" at bounding box center [219, 138] width 23 height 9
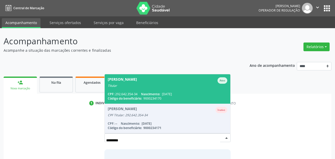
click at [156, 120] on li "Samuel Selves Jovelino Inativo CPF Titular: 292.642.354-34 CPF: -- Nascimento: …" at bounding box center [168, 119] width 126 height 30
click at [157, 92] on div "CPF: 292.642.354-34 Nascimento: 20/01/1957" at bounding box center [168, 94] width 120 height 4
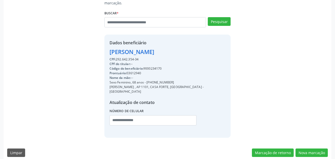
scroll to position [117, 0]
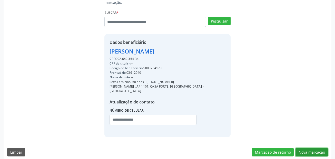
click at [317, 148] on button "Nova marcação" at bounding box center [312, 152] width 32 height 9
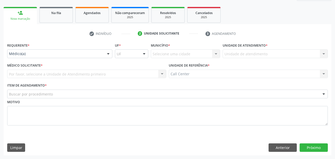
drag, startPoint x: 22, startPoint y: 48, endPoint x: 22, endPoint y: 69, distance: 20.5
click at [22, 49] on label "Requerente *" at bounding box center [18, 46] width 22 height 8
drag, startPoint x: 27, startPoint y: 53, endPoint x: 22, endPoint y: 80, distance: 28.0
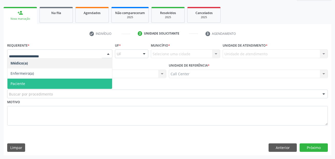
click at [22, 87] on span "Paciente" at bounding box center [59, 84] width 105 height 10
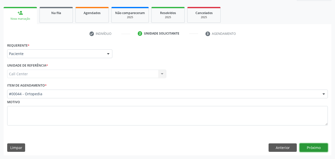
click at [309, 150] on button "Próximo" at bounding box center [314, 148] width 28 height 9
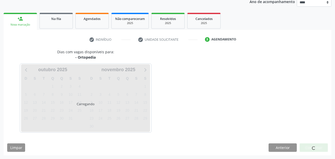
scroll to position [64, 0]
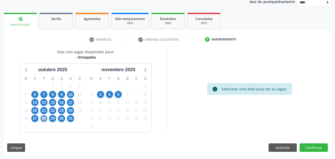
click at [45, 119] on span "28" at bounding box center [43, 118] width 7 height 7
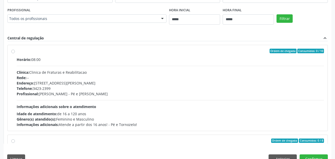
scroll to position [220, 0]
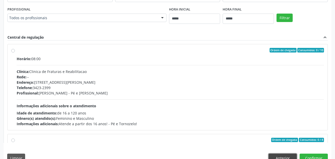
click at [278, 155] on button "Anterior" at bounding box center [283, 158] width 28 height 9
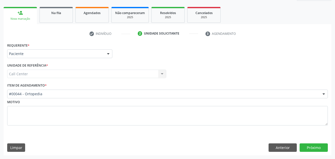
scroll to position [70, 0]
click at [306, 144] on button "Próximo" at bounding box center [314, 148] width 28 height 9
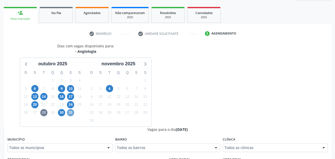
click at [70, 112] on span "31" at bounding box center [70, 112] width 7 height 7
click at [109, 89] on span "4" at bounding box center [109, 88] width 7 height 7
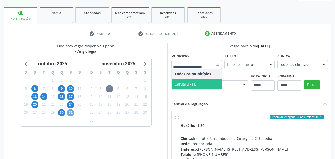
click at [71, 114] on span "31" at bounding box center [70, 112] width 7 height 7
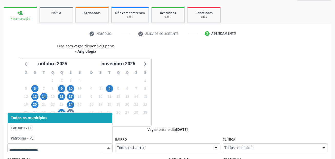
click at [103, 149] on div "Todos os municípios Caruaru - PE Petrolina - PE Nenhum resultado encontrado par…" at bounding box center [59, 148] width 105 height 9
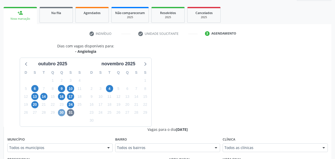
click at [64, 111] on span "30" at bounding box center [61, 112] width 7 height 7
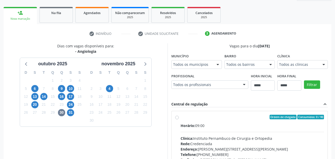
click at [199, 59] on div "Município Todos os municípios Todos os municípios Caruaru - PE Nenhum resultado…" at bounding box center [196, 60] width 51 height 16
click at [199, 62] on div at bounding box center [196, 64] width 51 height 9
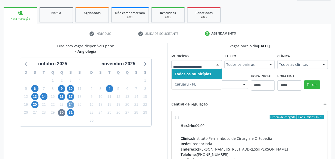
click at [73, 104] on span "24" at bounding box center [70, 104] width 7 height 7
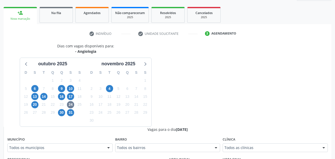
click at [103, 147] on div "Todos os municípios Todos os municípios Caruaru - PE Petrolina - PE Nenhum resu…" at bounding box center [59, 148] width 105 height 9
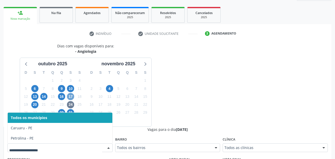
click at [71, 96] on span "17" at bounding box center [70, 96] width 7 height 7
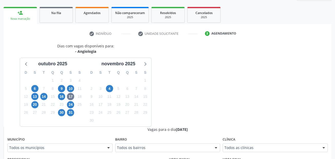
click at [85, 145] on div "Todos os municípios" at bounding box center [59, 148] width 105 height 9
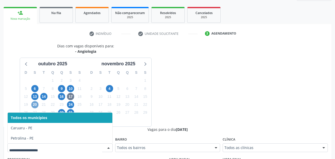
click at [34, 104] on span "20" at bounding box center [34, 104] width 7 height 7
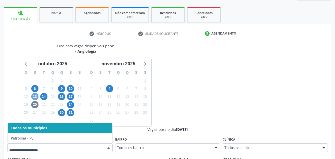
click at [34, 98] on span "13" at bounding box center [34, 96] width 7 height 7
click at [45, 98] on span "14" at bounding box center [43, 96] width 7 height 7
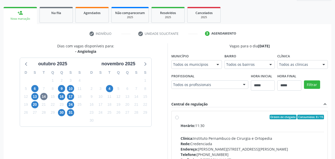
click at [53, 149] on div "Dias com vagas disponíveis para: - Angiologia outubro 2025 D S T Q Q S S 28 29 …" at bounding box center [86, 122] width 164 height 158
click at [199, 59] on div "Município Todos os municípios Todos os municípios Caruaru - PE Nenhum resultado…" at bounding box center [196, 60] width 51 height 16
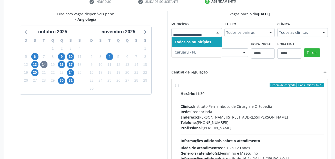
scroll to position [138, 0]
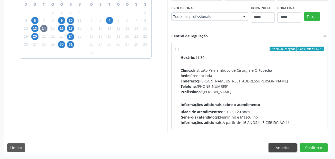
click at [280, 146] on button "Anterior" at bounding box center [283, 148] width 28 height 9
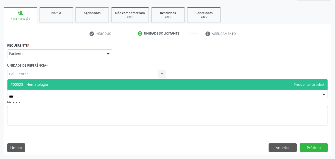
type input "****"
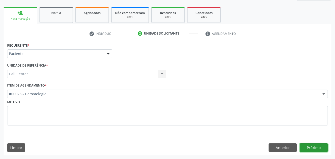
click at [309, 148] on button "Próximo" at bounding box center [314, 148] width 28 height 9
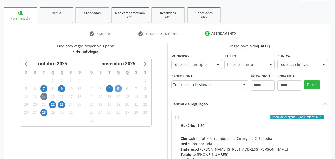
click at [119, 88] on span "5" at bounding box center [118, 88] width 7 height 7
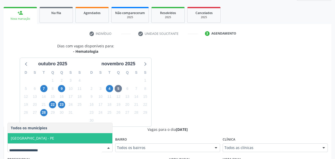
drag, startPoint x: 60, startPoint y: 138, endPoint x: 260, endPoint y: 136, distance: 200.2
click at [60, 138] on span "[GEOGRAPHIC_DATA] - PE" at bounding box center [60, 138] width 105 height 10
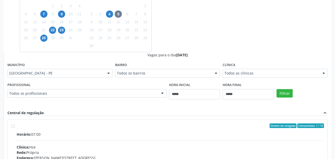
scroll to position [147, 0]
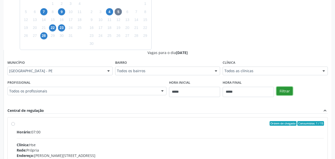
click at [287, 90] on button "Filtrar" at bounding box center [285, 91] width 16 height 9
click at [282, 90] on button "Filtrar" at bounding box center [285, 91] width 16 height 9
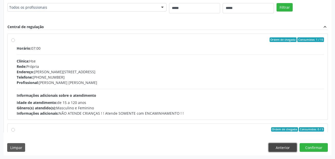
click at [271, 148] on button "Anterior" at bounding box center [283, 147] width 28 height 9
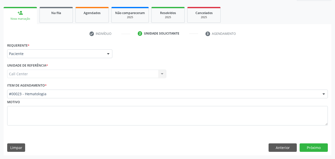
scroll to position [70, 0]
click at [271, 148] on button "Anterior" at bounding box center [283, 148] width 28 height 9
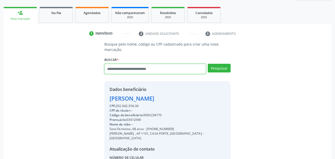
paste input "**********"
type input "**********"
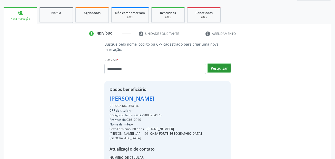
click at [217, 65] on button "Pesquisar" at bounding box center [219, 68] width 23 height 9
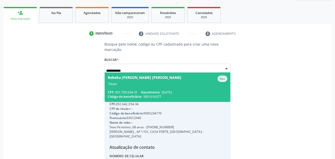
click at [185, 88] on span "Rebeka Carla de Alcantara Valeriano Ativo Titular CPF: 051.790.034-31 Nasciment…" at bounding box center [168, 88] width 126 height 30
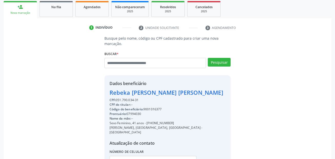
scroll to position [95, 0]
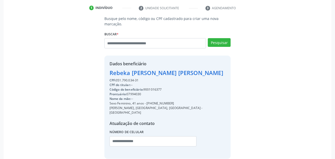
drag, startPoint x: 170, startPoint y: 104, endPoint x: 147, endPoint y: 103, distance: 22.9
click at [147, 103] on div "Sexo Feminino, 41 anos - (81) 98658-6104" at bounding box center [168, 103] width 116 height 5
copy div "(81) 98658-6104"
drag, startPoint x: 122, startPoint y: 135, endPoint x: 136, endPoint y: 134, distance: 14.7
click at [122, 137] on input "text" at bounding box center [153, 142] width 87 height 10
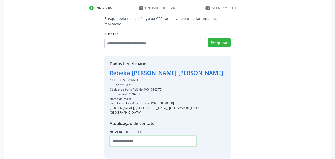
paste input "**********"
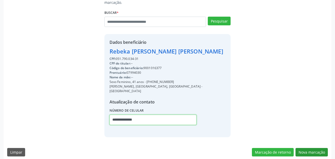
type input "**********"
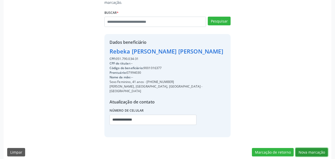
click at [302, 148] on button "Nova marcação" at bounding box center [312, 152] width 32 height 9
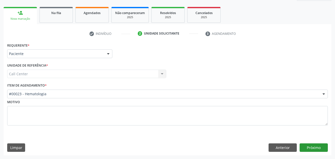
scroll to position [70, 0]
click at [313, 150] on button "Próximo" at bounding box center [314, 148] width 28 height 9
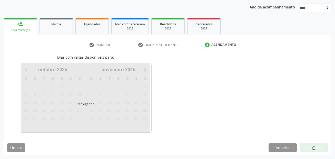
scroll to position [59, 0]
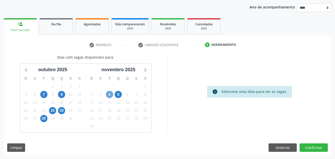
click at [110, 95] on span "4" at bounding box center [109, 94] width 7 height 7
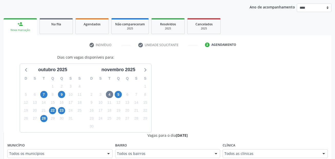
scroll to position [61, 0]
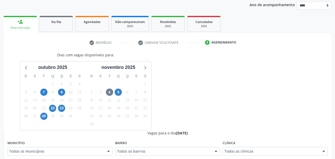
click at [84, 151] on div "Todos os municípios" at bounding box center [59, 151] width 105 height 9
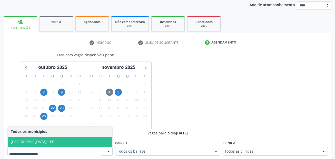
click at [64, 144] on span "[GEOGRAPHIC_DATA] - PE" at bounding box center [60, 142] width 105 height 10
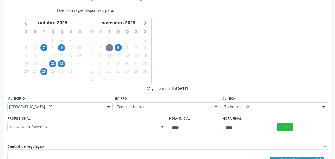
scroll to position [112, 0]
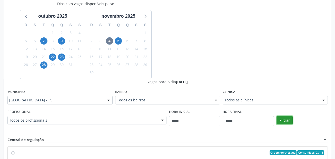
click at [287, 119] on button "Filtrar" at bounding box center [285, 120] width 16 height 9
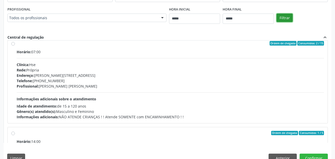
scroll to position [4, 0]
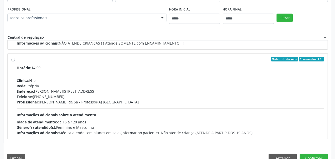
click at [87, 99] on div "Telefone: (81) 31834500" at bounding box center [170, 96] width 307 height 5
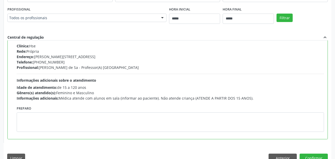
scroll to position [225, 0]
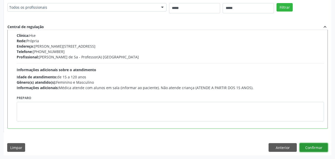
click at [312, 147] on button "Confirmar" at bounding box center [314, 147] width 28 height 9
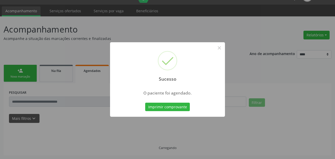
scroll to position [12, 0]
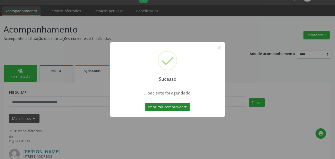
click at [168, 109] on button "Imprimir comprovante" at bounding box center [167, 107] width 45 height 9
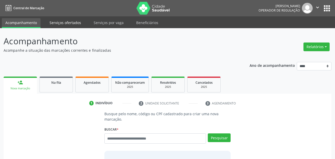
click at [72, 20] on link "Serviços ofertados" at bounding box center [65, 22] width 39 height 9
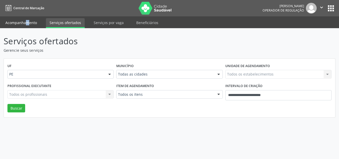
click at [20, 24] on link "Acompanhamento" at bounding box center [21, 22] width 39 height 9
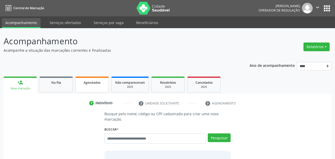
click at [87, 84] on span "Agendados" at bounding box center [92, 83] width 17 height 4
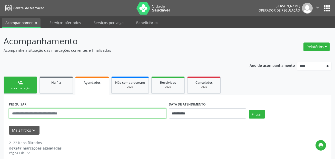
click at [35, 114] on input "text" at bounding box center [87, 114] width 157 height 10
paste input "**********"
type input "**********"
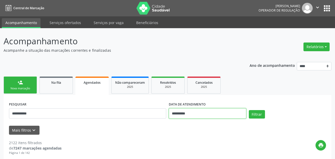
click at [175, 111] on input "**********" at bounding box center [207, 114] width 77 height 10
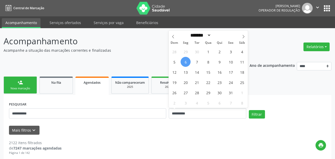
click at [186, 61] on span "6" at bounding box center [186, 62] width 10 height 10
type input "**********"
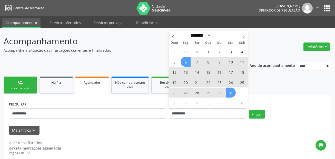
click at [231, 95] on span "31" at bounding box center [231, 93] width 10 height 10
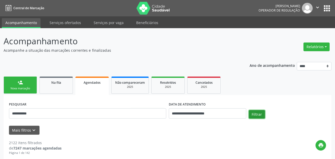
drag, startPoint x: 254, startPoint y: 113, endPoint x: 234, endPoint y: 112, distance: 19.3
click at [253, 114] on button "Filtrar" at bounding box center [257, 114] width 16 height 9
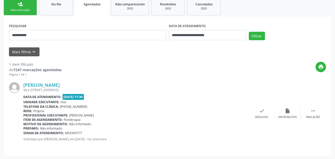
scroll to position [79, 0]
click at [310, 112] on div " Mais ações" at bounding box center [313, 113] width 26 height 11
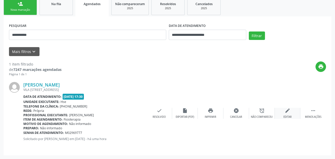
click at [284, 115] on div "edit Editar" at bounding box center [288, 113] width 26 height 11
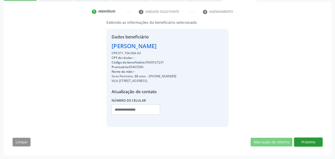
click at [310, 142] on button "Próximo" at bounding box center [308, 142] width 28 height 9
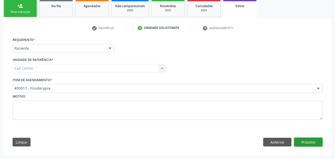
click at [308, 142] on button "Próximo" at bounding box center [308, 142] width 28 height 9
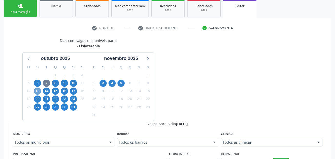
click at [40, 91] on span "13" at bounding box center [37, 91] width 7 height 7
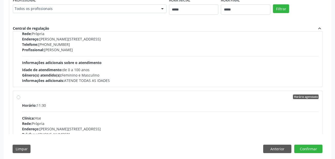
scroll to position [26, 0]
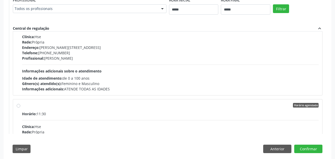
drag, startPoint x: 133, startPoint y: 85, endPoint x: 146, endPoint y: 82, distance: 13.9
click at [133, 85] on div "Gênero(s) atendido(s): Feminino e Masculino" at bounding box center [170, 83] width 297 height 5
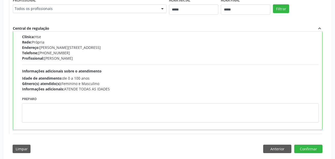
scroll to position [0, 0]
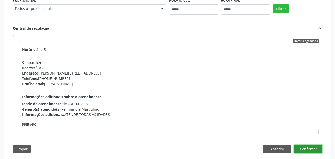
click at [313, 152] on button "Confirmar" at bounding box center [308, 149] width 28 height 9
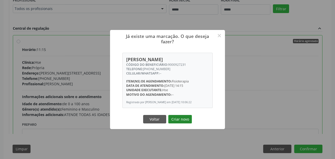
click at [190, 121] on button "Criar novo" at bounding box center [180, 119] width 24 height 9
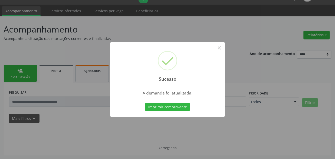
scroll to position [12, 0]
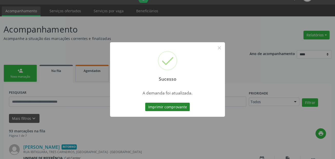
click at [188, 108] on button "Imprimir comprovante" at bounding box center [167, 107] width 45 height 9
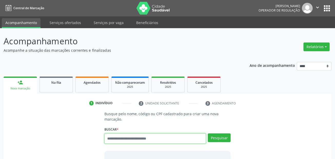
click at [121, 139] on input "text" at bounding box center [155, 139] width 102 height 10
click at [167, 140] on input "text" at bounding box center [155, 139] width 102 height 10
type input "***"
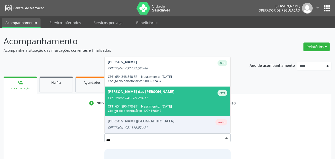
click at [159, 101] on span "[PERSON_NAME] das [PERSON_NAME] CPF Titular: 041.689.284-11 CPF: 654.890.478-87…" at bounding box center [168, 102] width 126 height 30
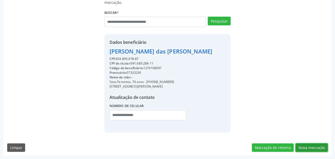
click at [316, 149] on button "Nova marcação" at bounding box center [312, 148] width 32 height 9
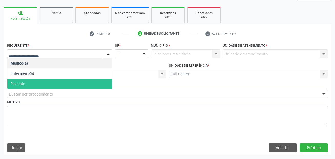
click at [49, 80] on span "Paciente" at bounding box center [59, 84] width 105 height 10
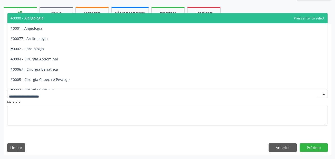
click at [82, 93] on div at bounding box center [167, 94] width 321 height 9
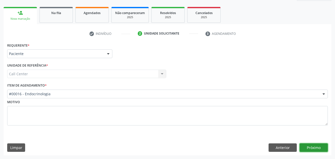
click at [314, 145] on button "Próximo" at bounding box center [314, 148] width 28 height 9
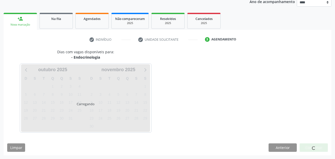
scroll to position [64, 0]
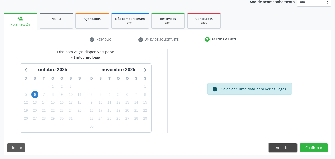
click at [279, 149] on button "Anterior" at bounding box center [283, 148] width 28 height 9
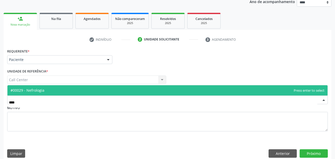
type input "*****"
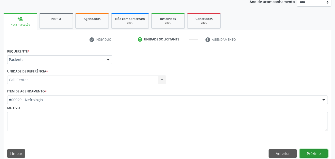
click at [322, 154] on button "Próximo" at bounding box center [314, 154] width 28 height 9
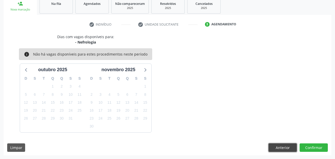
click at [279, 150] on button "Anterior" at bounding box center [283, 148] width 28 height 9
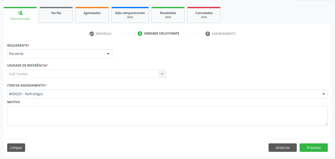
scroll to position [70, 0]
click at [287, 149] on button "Anterior" at bounding box center [283, 148] width 28 height 9
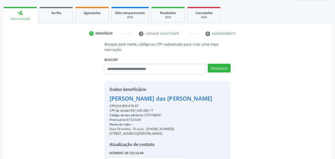
click at [287, 149] on div "Busque pelo nome, código ou CPF cadastrado para criar uma nova marcação. Buscar…" at bounding box center [167, 111] width 321 height 138
click at [136, 70] on input "text" at bounding box center [155, 69] width 102 height 10
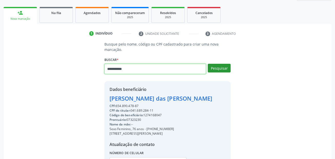
type input "**********"
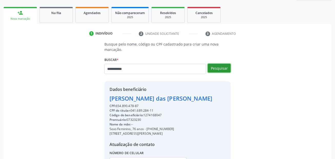
click at [220, 69] on button "Pesquisar" at bounding box center [219, 68] width 23 height 9
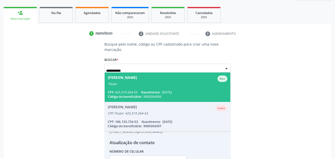
click at [171, 90] on span "Cristina Maria da Silva Ativo Titular CPF: 425.319.264-53 Nascimento: 14/12/196…" at bounding box center [168, 88] width 126 height 30
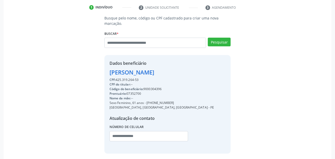
scroll to position [117, 0]
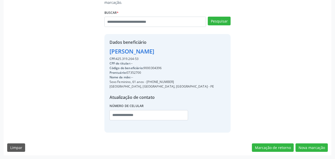
drag, startPoint x: 174, startPoint y: 81, endPoint x: 146, endPoint y: 82, distance: 27.5
click at [146, 82] on div "Sexo Feminino, 61 anos - (81) 98712-7288" at bounding box center [162, 82] width 105 height 5
copy div "(81) 98712-7288"
click at [125, 114] on input "text" at bounding box center [149, 115] width 79 height 10
paste input "**********"
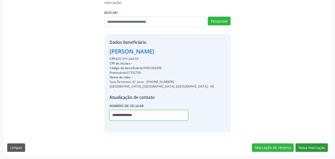
type input "**********"
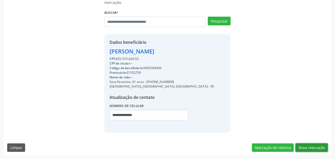
click at [310, 150] on button "Nova marcação" at bounding box center [312, 148] width 32 height 9
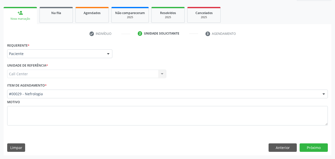
scroll to position [70, 0]
drag, startPoint x: 62, startPoint y: 86, endPoint x: 59, endPoint y: 96, distance: 10.2
click at [61, 90] on div "Item de agendamento * #00029 - Nefrologia #0000 - Alergologia #0001 - Angiologi…" at bounding box center [167, 90] width 321 height 16
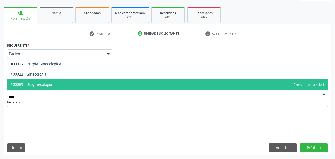
type input "*****"
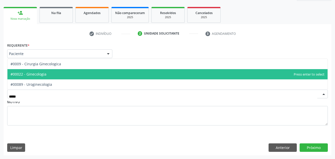
click at [67, 72] on span "#00022 - Ginecologia" at bounding box center [167, 74] width 320 height 10
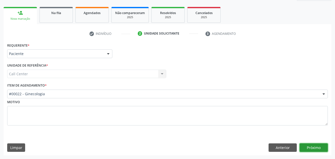
click at [321, 150] on button "Próximo" at bounding box center [314, 148] width 28 height 9
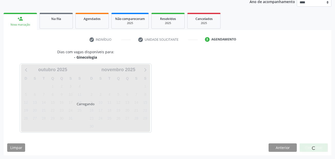
scroll to position [64, 0]
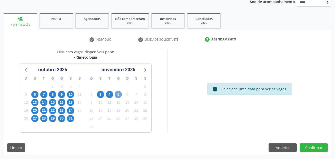
click at [119, 94] on span "5" at bounding box center [118, 94] width 7 height 7
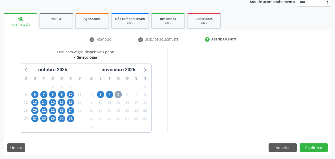
click at [120, 96] on span "5" at bounding box center [118, 94] width 7 height 7
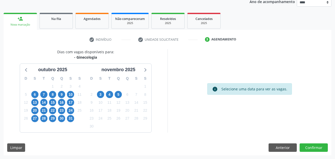
click at [113, 96] on div "4" at bounding box center [109, 95] width 9 height 8
click at [118, 95] on span "5" at bounding box center [118, 94] width 7 height 7
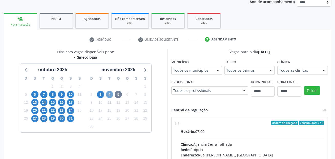
click at [110, 95] on span "4" at bounding box center [109, 94] width 7 height 7
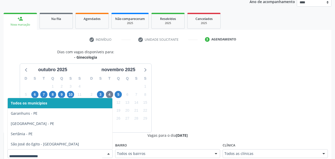
scroll to position [66, 0]
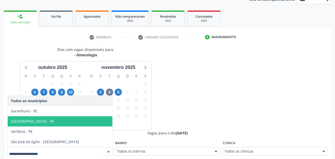
click at [71, 123] on span "[GEOGRAPHIC_DATA] - PE" at bounding box center [60, 121] width 105 height 10
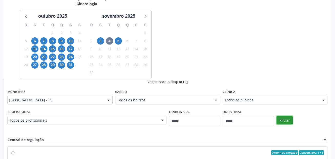
click at [285, 122] on button "Filtrar" at bounding box center [285, 120] width 16 height 9
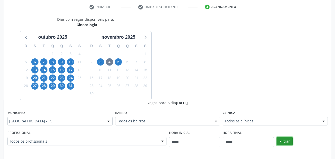
scroll to position [93, 0]
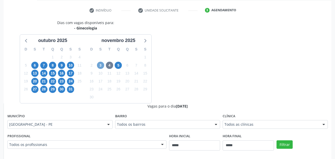
click at [100, 66] on span "3" at bounding box center [100, 65] width 7 height 7
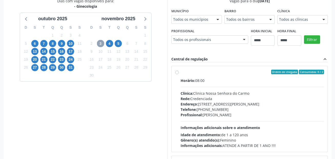
scroll to position [144, 0]
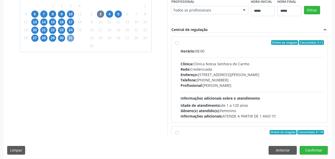
click at [70, 37] on span "31" at bounding box center [70, 38] width 7 height 7
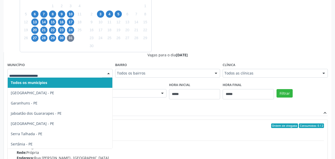
click at [54, 76] on div at bounding box center [59, 73] width 105 height 9
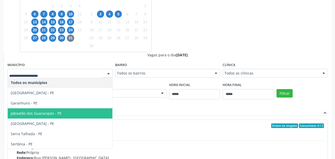
click at [45, 117] on span "Jaboatão dos Guararapes - PE" at bounding box center [60, 114] width 105 height 10
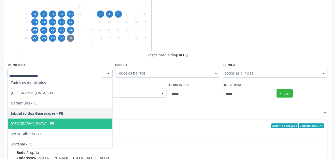
click at [46, 120] on span "[GEOGRAPHIC_DATA] - PE" at bounding box center [60, 124] width 105 height 10
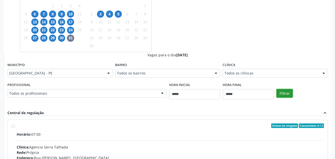
click at [280, 92] on button "Filtrar" at bounding box center [285, 93] width 16 height 9
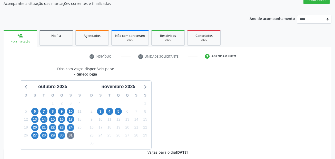
scroll to position [42, 0]
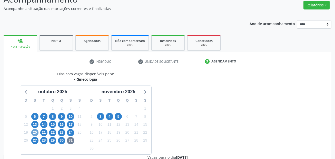
click at [35, 132] on span "20" at bounding box center [34, 132] width 7 height 7
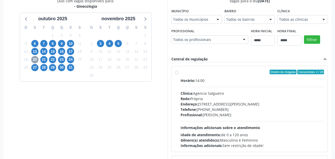
scroll to position [115, 0]
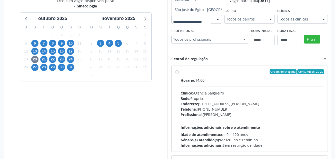
click at [168, 38] on div "Dias com vagas disponíveis para: - Ginecologia outubro 2025 D S T Q Q S S 28 29…" at bounding box center [168, 81] width 328 height 167
click at [42, 59] on span "21" at bounding box center [43, 59] width 7 height 7
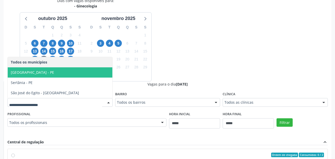
click at [36, 71] on span "[GEOGRAPHIC_DATA] - PE" at bounding box center [60, 72] width 105 height 10
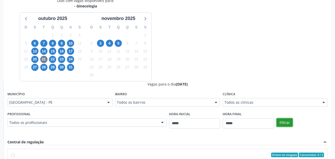
click at [281, 121] on button "Filtrar" at bounding box center [285, 123] width 16 height 9
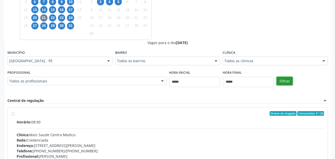
scroll to position [192, 0]
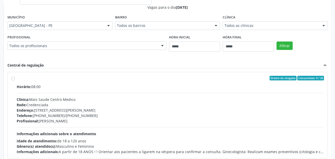
click at [67, 99] on div "Clínica: Mais Saude Centro Medico" at bounding box center [170, 99] width 307 height 5
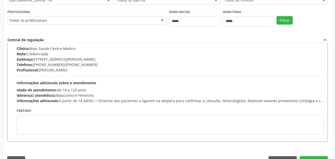
scroll to position [218, 0]
click at [320, 158] on button "Confirmar" at bounding box center [314, 160] width 28 height 9
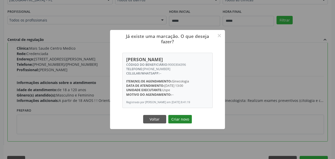
click at [188, 123] on button "Criar novo" at bounding box center [180, 119] width 24 height 9
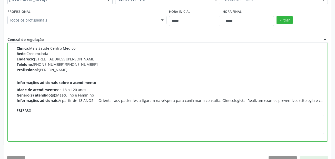
scroll to position [12, 0]
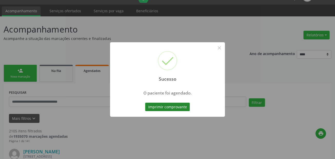
click at [169, 107] on button "Imprimir comprovante" at bounding box center [167, 107] width 45 height 9
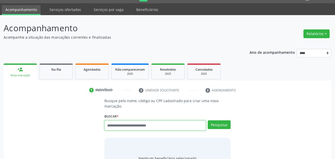
scroll to position [26, 0]
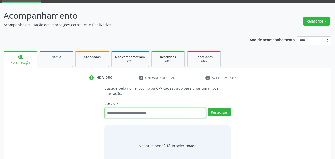
click at [187, 113] on input "text" at bounding box center [155, 113] width 102 height 10
type input "***"
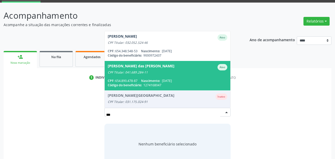
click at [145, 73] on div "CPF Titular: 041.689.284-11" at bounding box center [168, 73] width 120 height 4
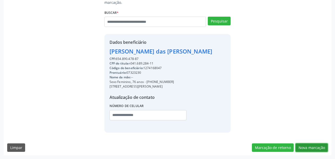
click at [311, 145] on button "Nova marcação" at bounding box center [312, 148] width 32 height 9
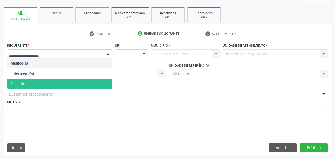
click at [28, 83] on span "Paciente" at bounding box center [59, 84] width 105 height 10
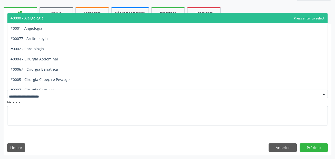
click at [32, 91] on div at bounding box center [167, 94] width 321 height 9
click at [32, 94] on input "text" at bounding box center [163, 97] width 308 height 10
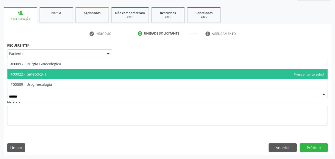
click at [40, 71] on span "#00022 - Ginecologia" at bounding box center [167, 74] width 320 height 10
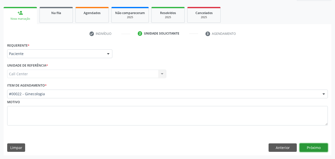
click at [317, 146] on button "Próximo" at bounding box center [314, 148] width 28 height 9
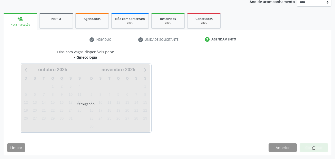
scroll to position [64, 0]
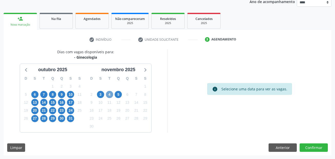
click at [110, 93] on span "4" at bounding box center [109, 94] width 7 height 7
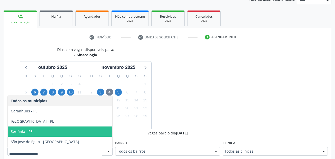
click at [38, 125] on span "[GEOGRAPHIC_DATA] - PE" at bounding box center [60, 121] width 105 height 10
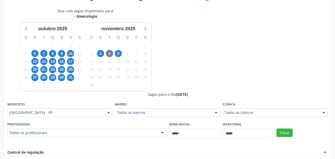
scroll to position [143, 0]
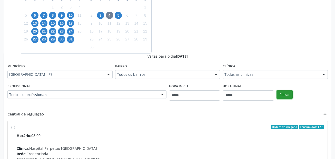
click at [286, 92] on button "Filtrar" at bounding box center [285, 95] width 16 height 9
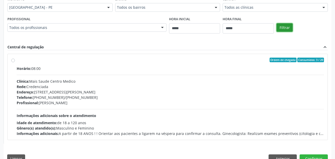
scroll to position [221, 0]
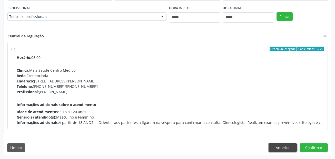
click at [289, 148] on button "Anterior" at bounding box center [283, 148] width 28 height 9
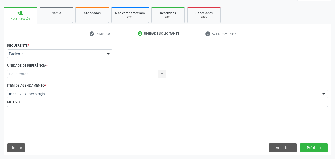
scroll to position [70, 0]
click at [40, 92] on div "#00022 - Ginecologia" at bounding box center [167, 94] width 321 height 9
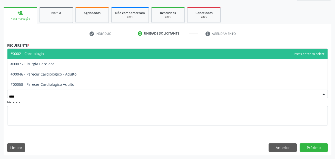
click at [55, 52] on span "#0002 - Cardiologia" at bounding box center [167, 54] width 320 height 10
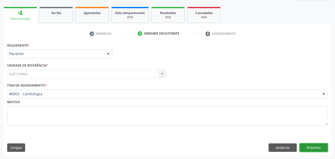
click at [310, 148] on button "Próximo" at bounding box center [314, 148] width 28 height 9
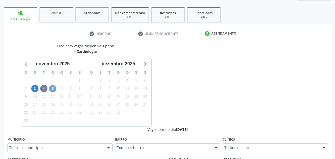
click at [50, 90] on span "5" at bounding box center [52, 88] width 7 height 7
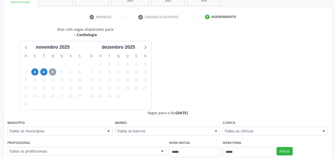
scroll to position [95, 0]
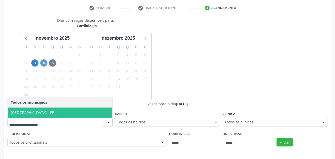
click at [41, 61] on div "4" at bounding box center [43, 63] width 7 height 8
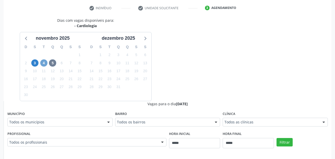
click at [42, 62] on span "4" at bounding box center [43, 63] width 7 height 7
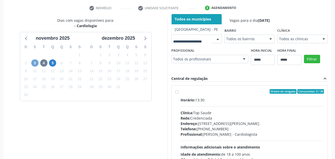
click at [33, 63] on span "3" at bounding box center [34, 63] width 7 height 7
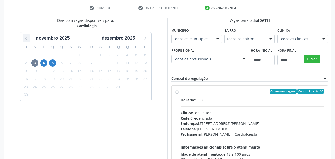
click at [29, 38] on icon at bounding box center [26, 38] width 7 height 7
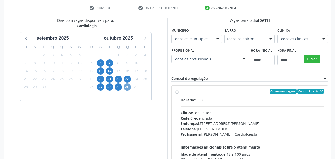
click at [127, 89] on span "30" at bounding box center [127, 87] width 7 height 7
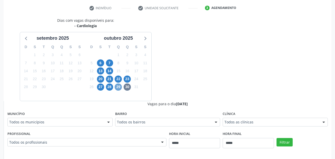
click at [119, 86] on span "29" at bounding box center [118, 87] width 7 height 7
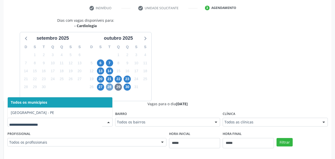
click at [108, 85] on span "28" at bounding box center [109, 87] width 7 height 7
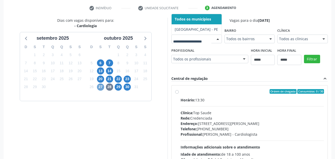
click at [102, 84] on span "27" at bounding box center [100, 87] width 7 height 7
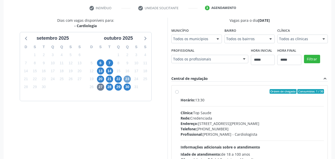
click at [129, 81] on span "23" at bounding box center [127, 79] width 7 height 7
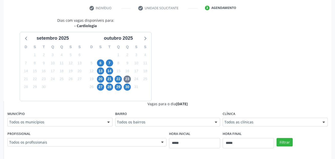
click at [60, 115] on div "Município Todos os municípios Todos os municípios Cabo de Santo Agostinho - PE …" at bounding box center [59, 118] width 105 height 16
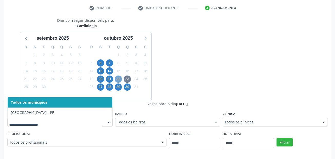
click at [120, 79] on span "22" at bounding box center [118, 79] width 7 height 7
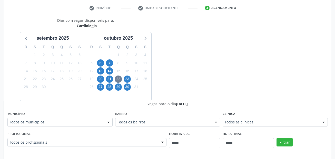
click at [73, 120] on div "Todos os municípios" at bounding box center [59, 122] width 105 height 9
click at [109, 78] on span "21" at bounding box center [109, 79] width 7 height 7
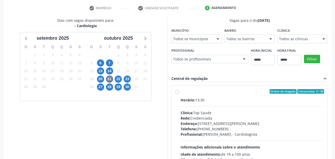
click at [171, 43] on div "Município Todos os municípios Todos os municípios Cabo de Santo Agostinho - PE …" at bounding box center [196, 35] width 51 height 16
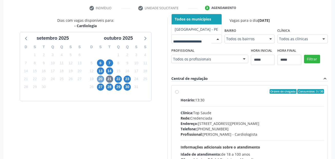
click at [100, 81] on span "20" at bounding box center [100, 79] width 7 height 7
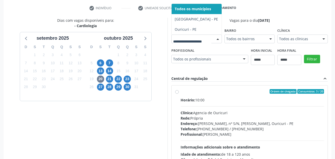
click at [171, 43] on div at bounding box center [196, 39] width 51 height 9
click at [111, 73] on span "14" at bounding box center [109, 70] width 7 height 7
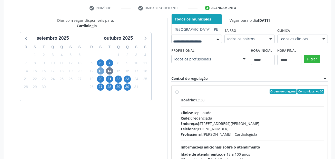
click at [101, 70] on span "13" at bounding box center [100, 70] width 7 height 7
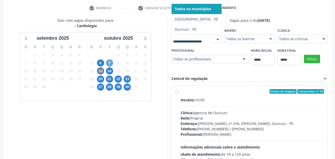
click at [110, 62] on span "7" at bounding box center [109, 63] width 7 height 7
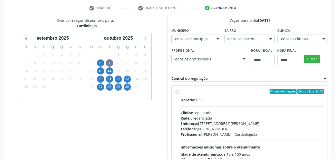
click at [171, 47] on fieldset "Município Todos os municípios Todos os municípios Cabo de Santo Agostinho - PE …" at bounding box center [196, 37] width 51 height 20
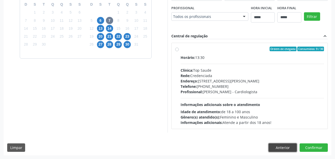
click at [278, 145] on button "Anterior" at bounding box center [283, 148] width 28 height 9
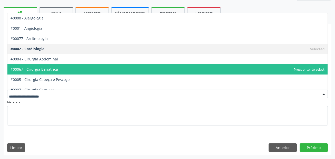
click at [56, 91] on div at bounding box center [167, 94] width 321 height 9
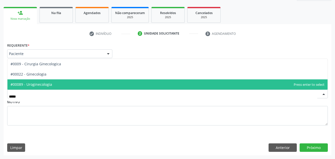
type input "******"
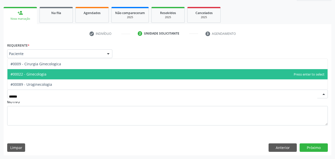
click at [47, 75] on span "#00022 - Ginecologia" at bounding box center [167, 74] width 320 height 10
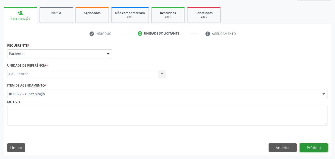
click at [312, 145] on button "Próximo" at bounding box center [314, 148] width 28 height 9
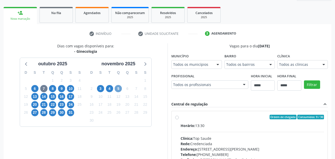
click at [117, 91] on span "5" at bounding box center [118, 88] width 7 height 7
drag, startPoint x: 57, startPoint y: 145, endPoint x: 123, endPoint y: 101, distance: 78.9
click at [57, 143] on div "Dias com vagas disponíveis para: - Ginecologia outubro 2025 D S T Q Q S S 28 29…" at bounding box center [86, 126] width 164 height 167
click at [196, 61] on div "Todos os municípios" at bounding box center [196, 64] width 51 height 9
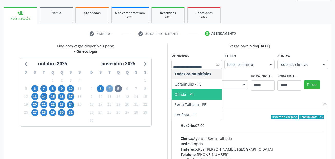
click at [108, 88] on span "4" at bounding box center [109, 88] width 7 height 7
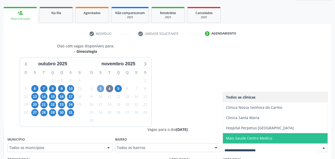
click at [99, 87] on span "3" at bounding box center [100, 88] width 7 height 7
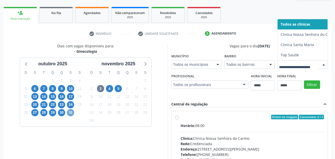
drag, startPoint x: 72, startPoint y: 111, endPoint x: 89, endPoint y: 114, distance: 17.4
click at [72, 111] on span "31" at bounding box center [70, 112] width 7 height 7
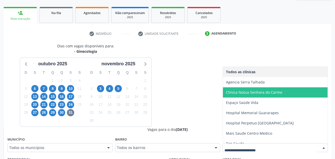
scroll to position [5, 0]
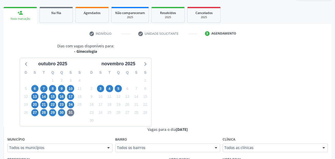
drag, startPoint x: 247, startPoint y: 155, endPoint x: 250, endPoint y: 151, distance: 5.3
click at [247, 155] on fieldset "Clínica Todos as clínicas Todos as clínicas Agencia Serra Talhada Clinica Nossa…" at bounding box center [275, 146] width 105 height 20
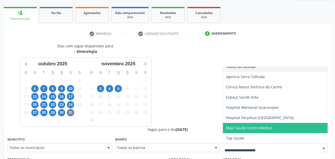
click at [256, 126] on span "Mais Saude Centro Medico" at bounding box center [249, 128] width 46 height 5
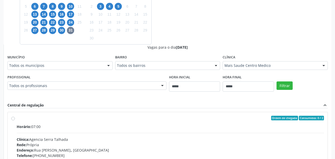
scroll to position [172, 0]
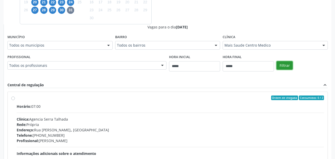
click at [281, 67] on button "Filtrar" at bounding box center [285, 65] width 16 height 9
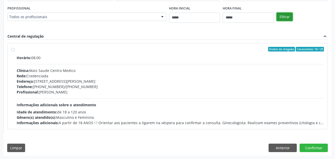
scroll to position [221, 0]
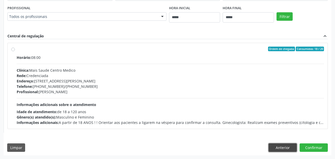
click at [284, 150] on button "Anterior" at bounding box center [283, 148] width 28 height 9
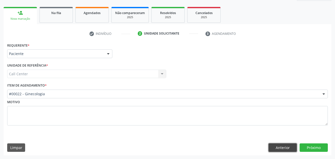
click at [284, 150] on button "Anterior" at bounding box center [283, 148] width 28 height 9
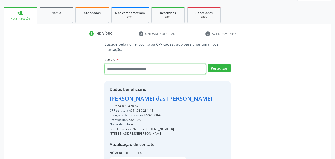
click at [115, 71] on input "text" at bounding box center [155, 69] width 102 height 10
paste input "**********"
type input "**********"
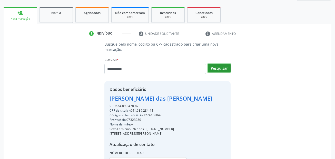
click at [224, 66] on button "Pesquisar" at bounding box center [219, 68] width 23 height 9
type input "**********"
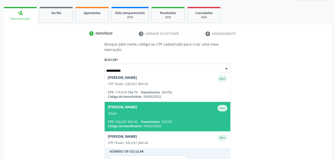
scroll to position [42, 0]
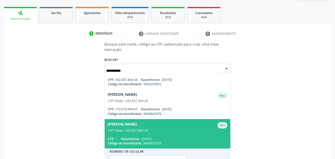
click at [166, 134] on span "Maria da Conceicao Miranda Ativo CPF Titular: 332.637.364-34 CPF: -- Nascimento…" at bounding box center [168, 134] width 126 height 30
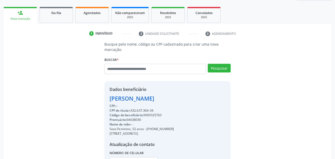
drag, startPoint x: 172, startPoint y: 128, endPoint x: 147, endPoint y: 129, distance: 25.2
click at [147, 129] on div "Sexo Feminino, 52 anos - (81) 99201-5797" at bounding box center [142, 129] width 65 height 5
copy div "(81) 99201-5797"
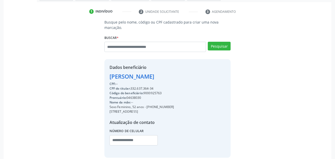
scroll to position [117, 0]
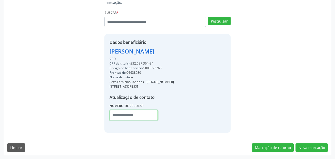
drag, startPoint x: 118, startPoint y: 118, endPoint x: 130, endPoint y: 116, distance: 11.9
click at [118, 118] on input "text" at bounding box center [134, 115] width 48 height 10
paste input "**********"
type input "**********"
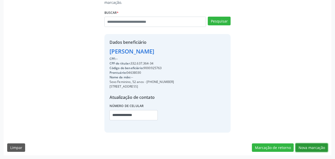
click at [319, 147] on button "Nova marcação" at bounding box center [312, 148] width 32 height 9
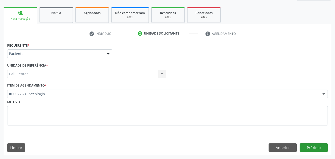
scroll to position [70, 0]
click at [310, 146] on button "Próximo" at bounding box center [314, 148] width 28 height 9
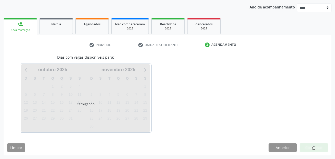
scroll to position [59, 0]
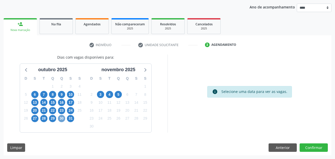
click at [60, 118] on span "30" at bounding box center [61, 118] width 7 height 7
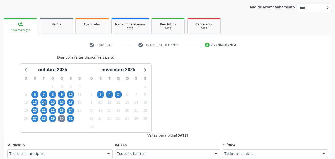
scroll to position [61, 0]
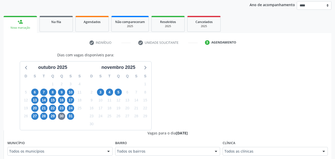
click at [241, 151] on div "Todos as clínicas" at bounding box center [275, 151] width 105 height 9
click at [61, 110] on span "23" at bounding box center [61, 108] width 7 height 7
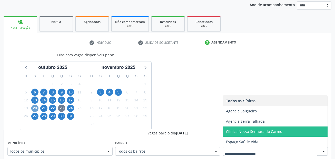
click at [35, 108] on span "20" at bounding box center [34, 108] width 7 height 7
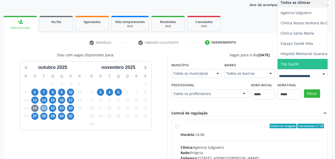
click at [44, 109] on span "21" at bounding box center [43, 108] width 7 height 7
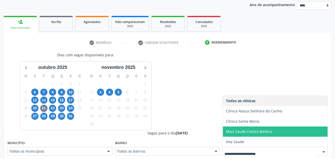
click at [258, 133] on span "Mais Saude Centro Medico" at bounding box center [249, 131] width 46 height 5
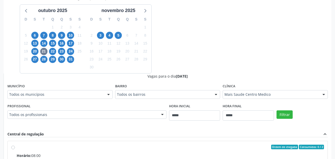
scroll to position [138, 0]
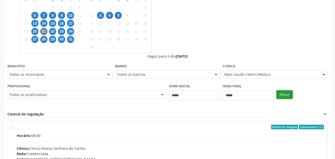
click at [288, 94] on button "Filtrar" at bounding box center [285, 95] width 16 height 9
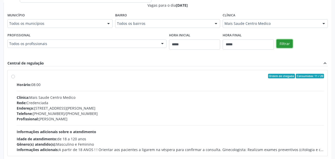
scroll to position [189, 0]
click at [112, 91] on div "Horário: 08:00 Clínica: Mais Saude Centro Medico Rede: Credenciada Endereço: Ru…" at bounding box center [170, 117] width 307 height 71
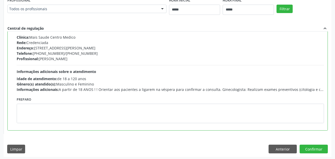
scroll to position [225, 0]
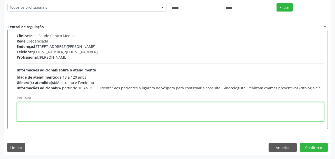
click at [284, 119] on textarea at bounding box center [170, 112] width 307 height 20
paste textarea "**********"
type textarea "**********"
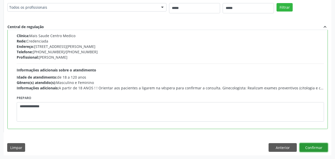
click at [310, 147] on button "Confirmar" at bounding box center [314, 147] width 28 height 9
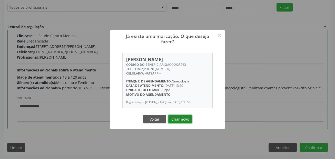
click at [179, 119] on button "Criar novo" at bounding box center [180, 119] width 24 height 9
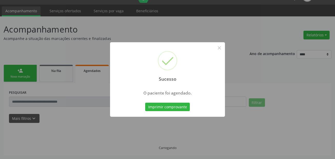
scroll to position [12, 0]
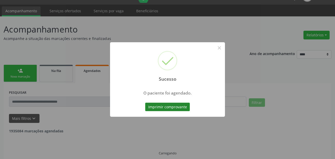
click at [174, 105] on button "Imprimir comprovante" at bounding box center [167, 107] width 45 height 9
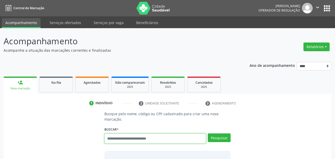
click at [144, 138] on input "text" at bounding box center [155, 139] width 102 height 10
type input "***"
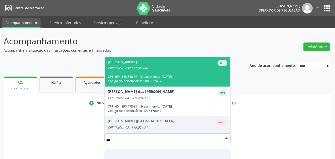
click at [137, 67] on div "CPF Titular: 032.052.524-46" at bounding box center [168, 68] width 120 height 4
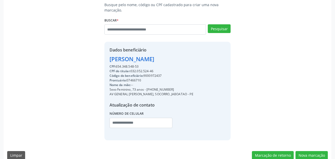
scroll to position [117, 0]
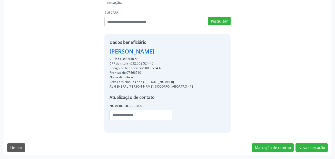
click at [317, 141] on div "Busque pelo nome, código ou CPF cadastrado para criar uma nova marcação. [GEOGR…" at bounding box center [168, 74] width 328 height 161
click at [316, 148] on button "Nova marcação" at bounding box center [312, 148] width 32 height 9
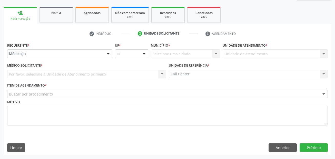
scroll to position [70, 0]
click at [284, 147] on button "Anterior" at bounding box center [283, 148] width 28 height 9
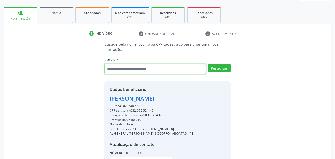
click at [140, 70] on input "text" at bounding box center [155, 69] width 102 height 10
paste input "**********"
type input "**********"
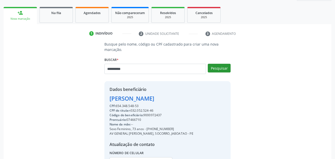
click at [223, 64] on div "Buscar * [PERSON_NAME] [PERSON_NAME] CPF Titular: 032.052.524-46 CPF: 654.348.5…" at bounding box center [167, 67] width 127 height 22
click at [223, 65] on button "Pesquisar" at bounding box center [219, 68] width 23 height 9
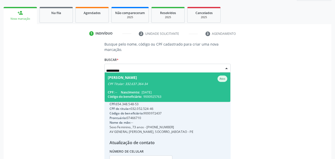
click at [161, 88] on span "[PERSON_NAME] Ativo CPF Titular: 332.637.364-34 CPF: -- Nascimento: [DATE] Códi…" at bounding box center [168, 88] width 126 height 30
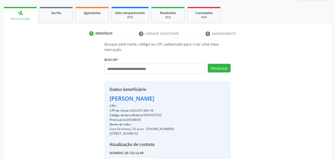
drag, startPoint x: 161, startPoint y: 111, endPoint x: 132, endPoint y: 110, distance: 29.0
click at [132, 110] on div "CPF do titular: 332.637.364-34" at bounding box center [142, 111] width 65 height 5
copy div "332.637.364-34"
click at [148, 67] on input "text" at bounding box center [155, 69] width 102 height 10
paste input "**********"
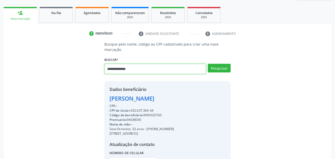
type input "**********"
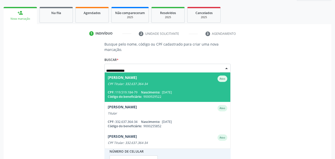
click at [172, 93] on span "[DATE]" at bounding box center [167, 92] width 10 height 4
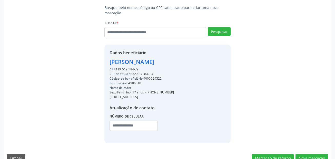
scroll to position [117, 0]
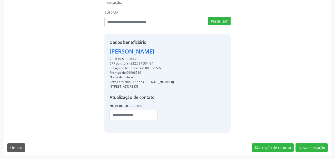
drag, startPoint x: 173, startPoint y: 83, endPoint x: 146, endPoint y: 83, distance: 26.9
click at [146, 83] on div "Sexo Feminino, 17 anos - [PHONE_NUMBER]" at bounding box center [142, 82] width 65 height 5
copy div "[PHONE_NUMBER]"
click at [116, 116] on input "text" at bounding box center [134, 115] width 48 height 10
paste input "**********"
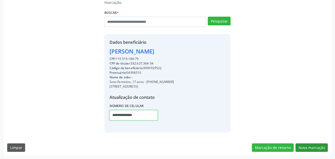
type input "**********"
click at [304, 144] on button "Nova marcação" at bounding box center [312, 148] width 32 height 9
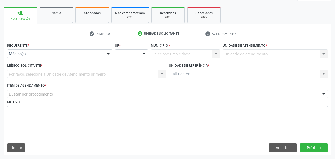
scroll to position [70, 0]
drag, startPoint x: 47, startPoint y: 53, endPoint x: 46, endPoint y: 76, distance: 22.9
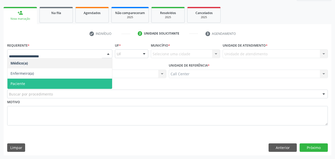
click at [45, 83] on span "Paciente" at bounding box center [59, 84] width 105 height 10
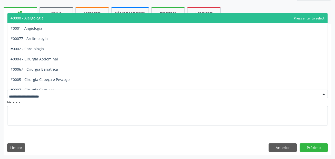
click at [54, 93] on div at bounding box center [167, 94] width 321 height 9
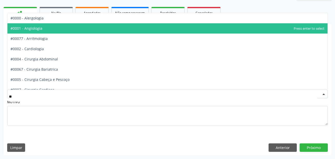
type input "***"
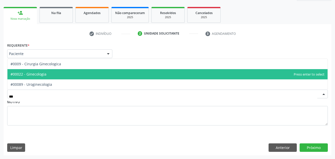
click at [53, 73] on span "#00022 - Ginecologia" at bounding box center [167, 74] width 320 height 10
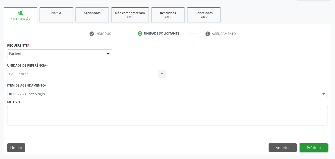
click at [312, 149] on button "Próximo" at bounding box center [314, 148] width 28 height 9
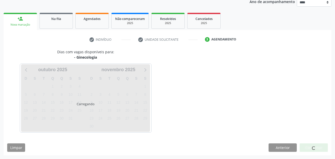
scroll to position [64, 0]
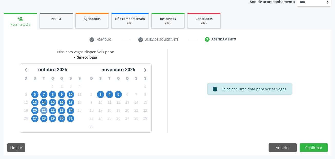
click at [43, 111] on span "21" at bounding box center [43, 110] width 7 height 7
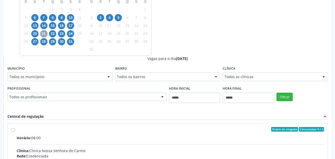
scroll to position [167, 0]
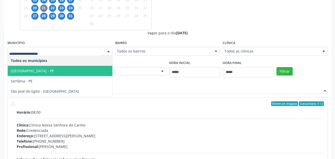
click at [47, 74] on span "[GEOGRAPHIC_DATA] - PE" at bounding box center [60, 71] width 105 height 10
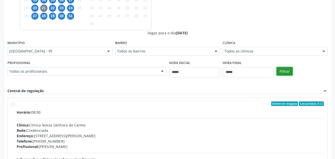
click at [279, 72] on button "Filtrar" at bounding box center [285, 71] width 16 height 9
click at [117, 130] on div "Rede: Credenciada" at bounding box center [170, 130] width 307 height 5
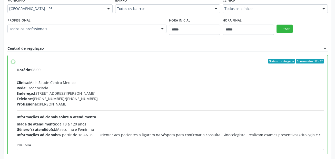
scroll to position [231, 0]
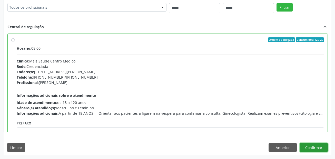
click at [304, 146] on button "Confirmar" at bounding box center [314, 147] width 28 height 9
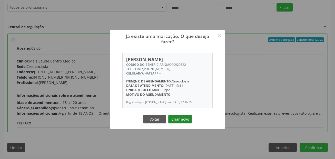
click at [182, 123] on button "Criar novo" at bounding box center [180, 119] width 24 height 9
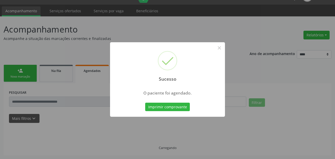
scroll to position [12, 0]
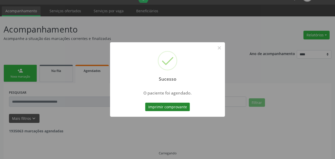
click at [184, 111] on button "Imprimir comprovante" at bounding box center [167, 107] width 45 height 9
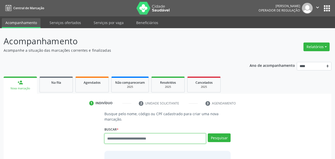
paste input "**********"
type input "**********"
drag, startPoint x: 135, startPoint y: 138, endPoint x: 99, endPoint y: 135, distance: 36.6
click at [99, 135] on div "**********" at bounding box center [167, 151] width 321 height 81
paste input "**********"
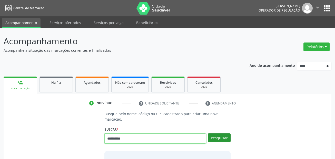
type input "**********"
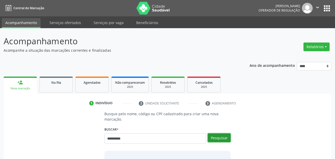
click at [218, 139] on button "Pesquisar" at bounding box center [219, 138] width 23 height 9
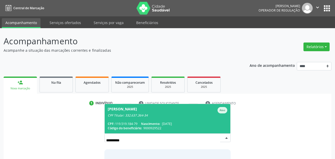
click at [138, 121] on span "Ana Julia Miranda Martins Silva Ativo CPF Titular: 332.637.364-34 CPF: 119.519.…" at bounding box center [168, 119] width 126 height 30
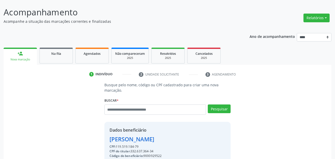
scroll to position [103, 0]
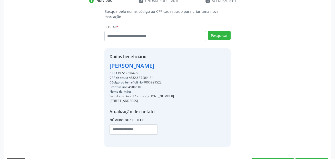
drag, startPoint x: 155, startPoint y: 77, endPoint x: 132, endPoint y: 77, distance: 23.6
click at [132, 77] on div "CPF do titular: 332.637.364-34" at bounding box center [142, 78] width 65 height 5
copy div "332.637.364-34"
click at [166, 31] on input "text" at bounding box center [155, 36] width 102 height 10
paste input "**********"
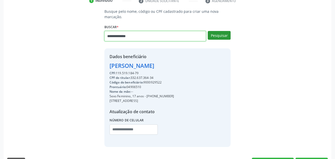
type input "**********"
click at [215, 32] on button "Pesquisar" at bounding box center [219, 35] width 23 height 9
type input "**********"
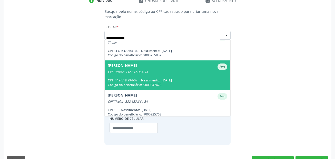
scroll to position [42, 0]
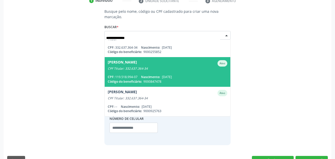
click at [179, 71] on span "Claudio Vinicius Kaua Miranda Martins Silva Ativo CPF Titular: 332.637.364-34 C…" at bounding box center [168, 72] width 126 height 30
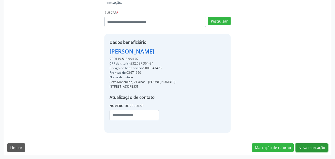
click at [323, 146] on button "Nova marcação" at bounding box center [312, 148] width 32 height 9
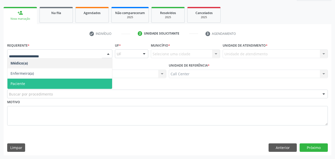
click at [41, 82] on span "Paciente" at bounding box center [59, 84] width 105 height 10
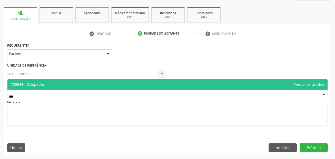
type input "****"
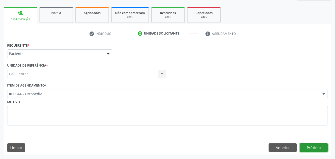
click at [311, 149] on button "Próximo" at bounding box center [314, 148] width 28 height 9
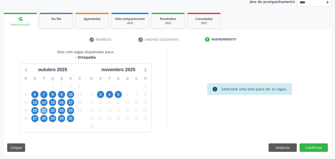
click at [45, 112] on span "21" at bounding box center [43, 110] width 7 height 7
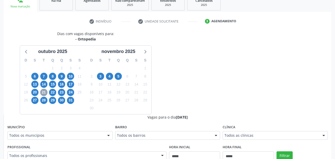
scroll to position [115, 0]
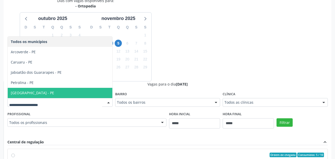
click at [23, 93] on span "[GEOGRAPHIC_DATA] - PE" at bounding box center [32, 93] width 43 height 5
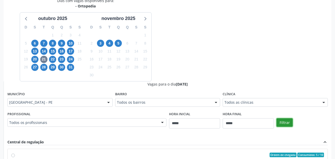
click at [284, 124] on button "Filtrar" at bounding box center [285, 123] width 16 height 9
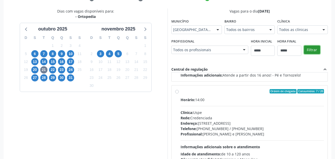
scroll to position [96, 0]
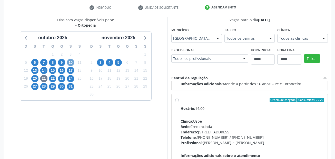
click at [72, 63] on span "10" at bounding box center [70, 62] width 7 height 7
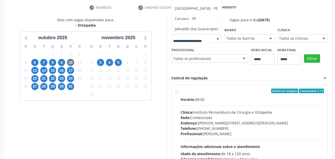
click at [197, 67] on div "Dias com vagas disponíveis para: - Ortopedia outubro 2025 D S T Q Q S S 28 29 3…" at bounding box center [168, 100] width 328 height 167
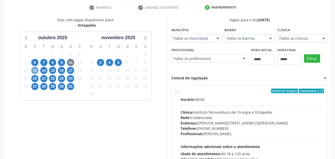
click at [33, 71] on span "13" at bounding box center [34, 70] width 7 height 7
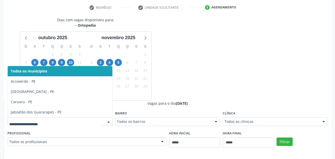
click at [193, 48] on div "Dias com vagas disponíveis para: - Ortopedia outubro 2025 D S T Q Q S S 28 29 3…" at bounding box center [168, 142] width 328 height 250
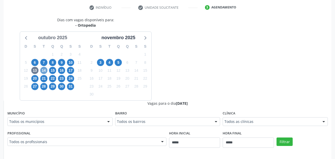
click at [43, 70] on span "14" at bounding box center [43, 70] width 7 height 7
drag, startPoint x: 188, startPoint y: 95, endPoint x: 82, endPoint y: 79, distance: 107.7
click at [188, 95] on div "Dias com vagas disponíveis para: - Ortopedia outubro 2025 D S T Q Q S S 28 29 3…" at bounding box center [168, 142] width 328 height 250
click at [56, 69] on div "15" at bounding box center [52, 71] width 9 height 8
click at [53, 70] on span "15" at bounding box center [52, 70] width 7 height 7
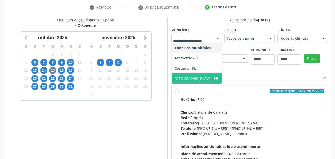
click at [174, 76] on span "[GEOGRAPHIC_DATA] - PE" at bounding box center [197, 79] width 50 height 10
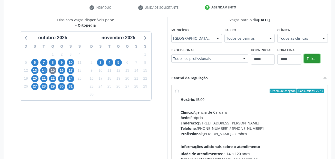
click at [313, 60] on button "Filtrar" at bounding box center [312, 58] width 16 height 9
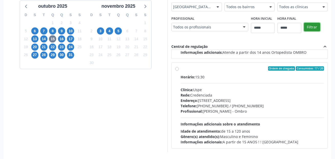
scroll to position [122, 0]
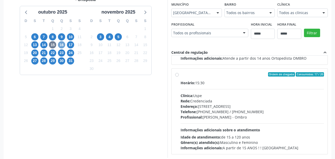
click at [62, 43] on span "16" at bounding box center [61, 44] width 7 height 7
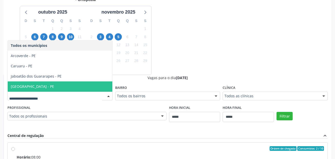
click at [39, 88] on span "[GEOGRAPHIC_DATA] - PE" at bounding box center [60, 87] width 105 height 10
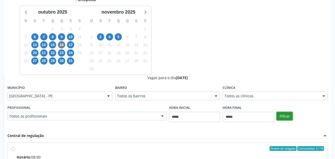
click at [286, 112] on button "Filtrar" at bounding box center [285, 116] width 16 height 9
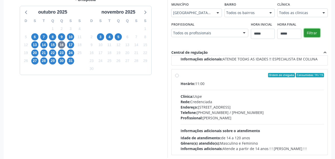
scroll to position [81, 0]
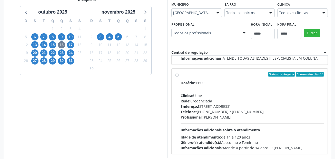
click at [196, 98] on div "Clínica: Uspe" at bounding box center [252, 95] width 143 height 5
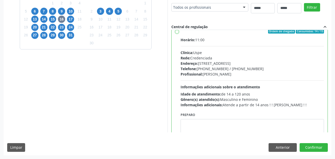
scroll to position [115, 0]
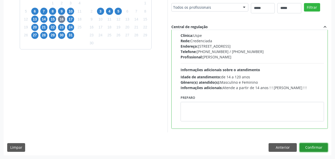
click at [314, 148] on button "Confirmar" at bounding box center [314, 147] width 28 height 9
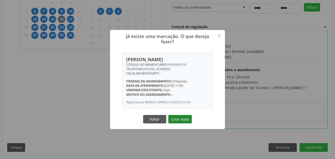
click at [179, 124] on button "Criar novo" at bounding box center [180, 119] width 24 height 9
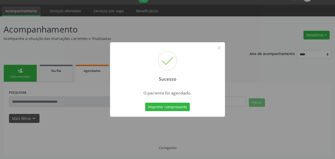
scroll to position [12, 0]
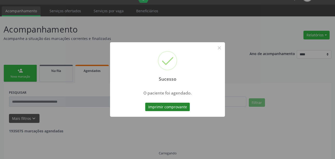
click at [181, 107] on button "Imprimir comprovante" at bounding box center [167, 107] width 45 height 9
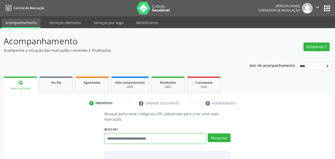
scroll to position [12, 0]
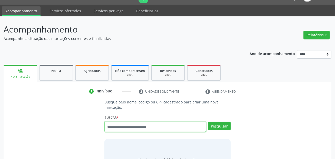
click at [126, 129] on input "text" at bounding box center [155, 127] width 102 height 10
type input "***"
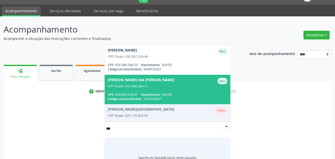
click at [169, 98] on div "Código do beneficiário: 1274168047" at bounding box center [168, 99] width 120 height 4
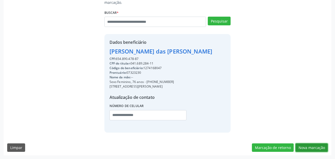
click at [309, 145] on button "Nova marcação" at bounding box center [312, 148] width 32 height 9
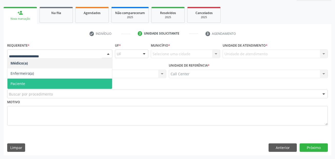
click at [27, 83] on span "Paciente" at bounding box center [59, 84] width 105 height 10
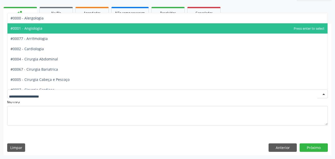
click at [26, 30] on span "#0001 - Angiologia" at bounding box center [27, 28] width 32 height 5
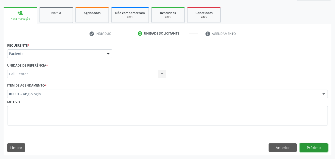
click at [303, 145] on button "Próximo" at bounding box center [314, 148] width 28 height 9
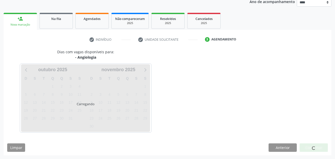
scroll to position [64, 0]
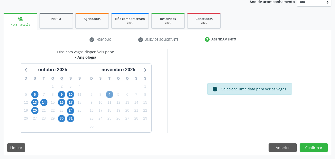
click at [108, 95] on span "4" at bounding box center [109, 94] width 7 height 7
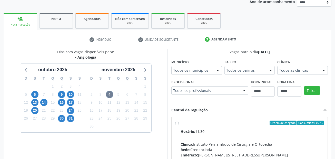
drag, startPoint x: 190, startPoint y: 70, endPoint x: 191, endPoint y: 73, distance: 3.3
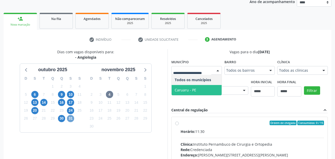
click at [71, 119] on span "31" at bounding box center [70, 118] width 7 height 7
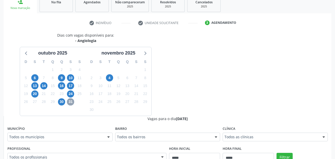
scroll to position [90, 0]
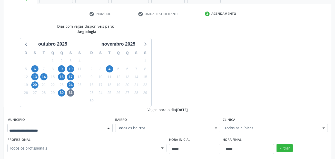
click at [70, 125] on div at bounding box center [59, 128] width 105 height 9
click at [111, 70] on span "4" at bounding box center [109, 68] width 7 height 7
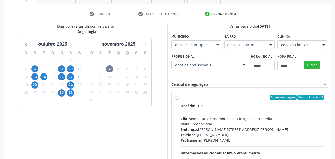
click at [188, 48] on div "Todos os municípios" at bounding box center [196, 45] width 51 height 9
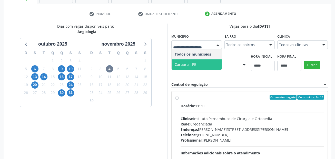
click at [194, 63] on span "Caruaru - PE" at bounding box center [186, 64] width 22 height 5
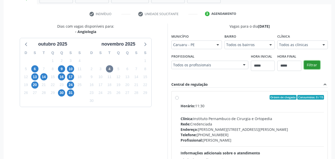
click at [313, 66] on button "Filtrar" at bounding box center [312, 65] width 16 height 9
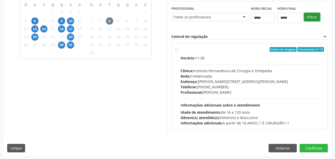
scroll to position [138, 0]
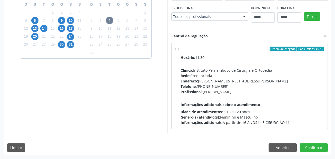
click at [75, 44] on div "1" at bounding box center [79, 45] width 9 height 8
click at [73, 45] on span "31" at bounding box center [70, 44] width 7 height 7
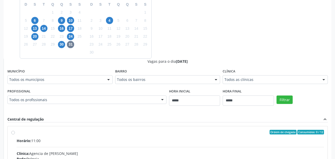
click at [53, 77] on div "Todos os municípios" at bounding box center [59, 79] width 105 height 9
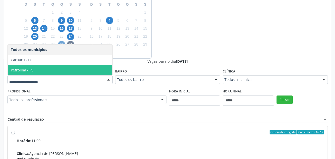
click at [62, 43] on span "30" at bounding box center [61, 44] width 7 height 7
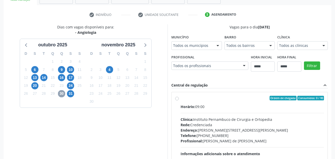
scroll to position [87, 0]
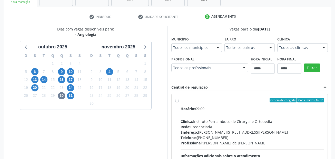
click at [190, 44] on div "Todos os municípios" at bounding box center [196, 47] width 51 height 9
click at [69, 87] on span "24" at bounding box center [70, 87] width 7 height 7
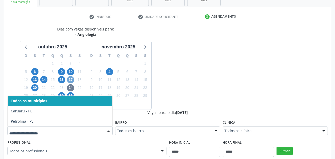
click at [71, 77] on span "17" at bounding box center [70, 79] width 7 height 7
click at [62, 80] on span "16" at bounding box center [61, 79] width 7 height 7
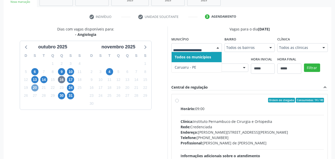
click at [37, 87] on span "20" at bounding box center [34, 87] width 7 height 7
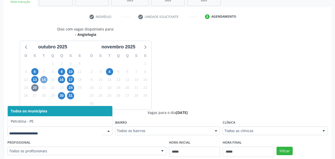
click at [41, 78] on span "14" at bounding box center [43, 79] width 7 height 7
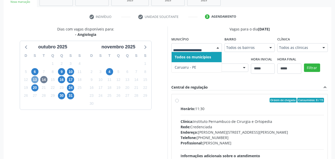
click at [35, 78] on span "13" at bounding box center [34, 79] width 7 height 7
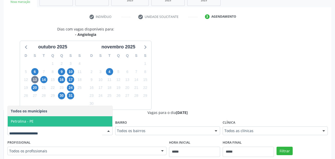
click at [235, 59] on div "Dias com vagas disponíveis para: - Angiologia outubro 2025 D S T Q Q S S 28 29 …" at bounding box center [168, 146] width 328 height 241
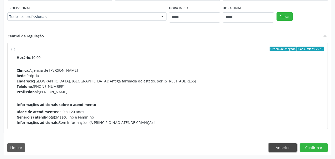
click at [275, 151] on button "Anterior" at bounding box center [283, 148] width 28 height 9
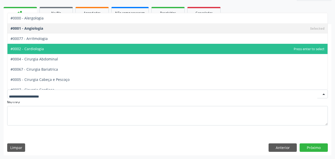
click at [56, 53] on span "#0002 - Cardiologia" at bounding box center [167, 49] width 320 height 10
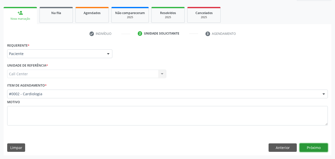
click at [322, 147] on button "Próximo" at bounding box center [314, 148] width 28 height 9
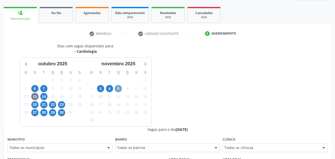
click at [120, 91] on span "5" at bounding box center [118, 88] width 7 height 7
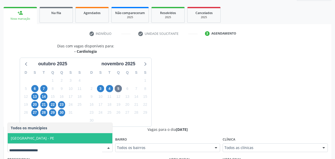
click at [53, 134] on span "[GEOGRAPHIC_DATA] - PE" at bounding box center [60, 138] width 105 height 10
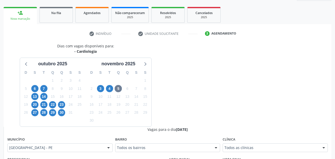
scroll to position [172, 0]
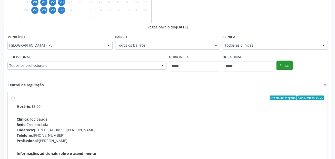
click at [286, 64] on button "Filtrar" at bounding box center [285, 65] width 16 height 9
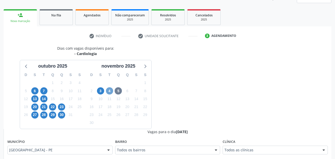
click at [110, 93] on span "4" at bounding box center [109, 90] width 7 height 7
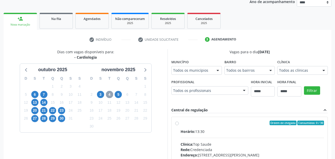
scroll to position [67, 0]
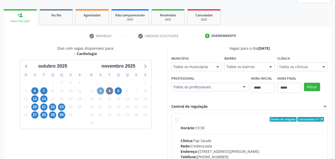
click at [100, 88] on span "3" at bounding box center [100, 90] width 7 height 7
click at [64, 113] on span "30" at bounding box center [61, 115] width 7 height 7
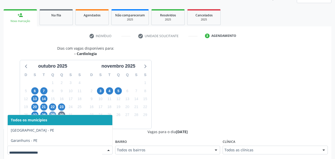
click at [54, 114] on span "29" at bounding box center [52, 115] width 7 height 7
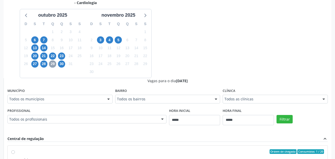
scroll to position [119, 0]
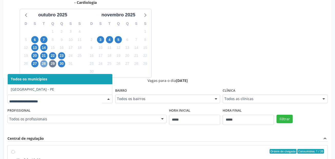
click at [41, 65] on span "28" at bounding box center [43, 63] width 7 height 7
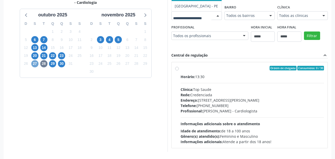
click at [37, 63] on span "27" at bounding box center [34, 63] width 7 height 7
click at [171, 20] on div "Todos os municípios" at bounding box center [196, 15] width 51 height 9
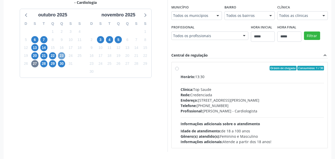
click at [62, 54] on span "23" at bounding box center [61, 55] width 7 height 7
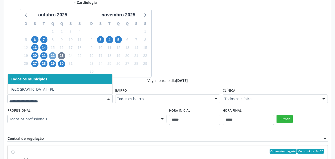
click at [52, 57] on span "22" at bounding box center [52, 55] width 7 height 7
click at [42, 54] on span "21" at bounding box center [43, 55] width 7 height 7
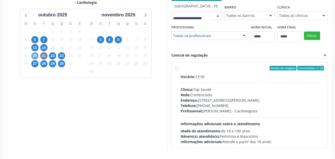
click at [33, 59] on span "20" at bounding box center [34, 55] width 7 height 7
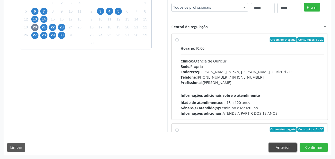
click at [296, 147] on button "Anterior" at bounding box center [283, 147] width 28 height 9
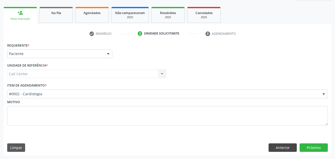
scroll to position [70, 0]
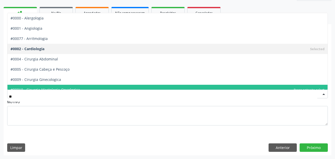
type input "***"
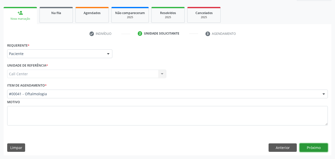
click at [323, 151] on button "Próximo" at bounding box center [314, 148] width 28 height 9
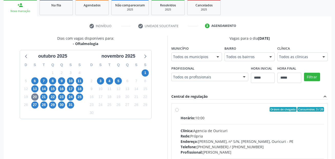
scroll to position [147, 0]
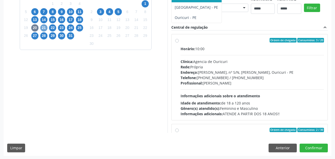
click at [46, 28] on span "21" at bounding box center [43, 27] width 7 height 7
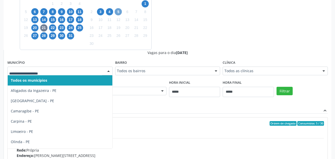
click at [118, 11] on span "5" at bounding box center [118, 11] width 7 height 7
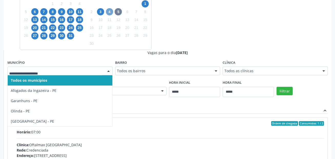
click at [109, 15] on span "4" at bounding box center [109, 11] width 7 height 7
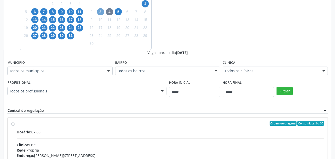
click at [100, 10] on span "3" at bounding box center [100, 11] width 7 height 7
click at [47, 66] on div "Município Todos os municípios Todos os municípios Afogados da Ingazeira - PE Ga…" at bounding box center [59, 67] width 105 height 16
click at [46, 68] on div "Todos os municípios" at bounding box center [59, 71] width 105 height 9
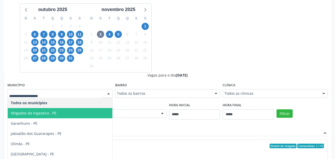
scroll to position [121, 0]
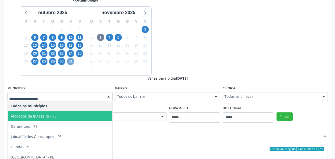
click at [72, 61] on span "31" at bounding box center [70, 61] width 7 height 7
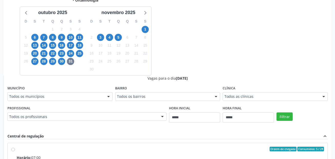
click at [52, 93] on div "Município Todos os municípios Todos os municípios Afogados da Ingazeira - PE Ca…" at bounding box center [59, 93] width 105 height 16
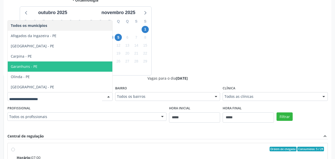
click at [217, 47] on div "Dias com vagas disponíveis para: - Oftalmologia outubro 2025 D S T Q Q S S 28 2…" at bounding box center [168, 117] width 328 height 250
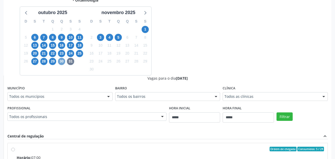
click at [61, 62] on span "30" at bounding box center [61, 61] width 7 height 7
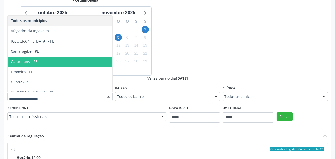
scroll to position [5, 0]
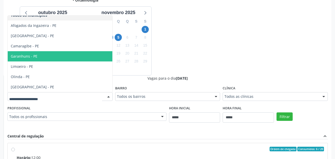
click at [168, 45] on div "Dias com vagas disponíveis para: - Oftalmologia outubro 2025 D S T Q Q S S 28 2…" at bounding box center [168, 117] width 328 height 250
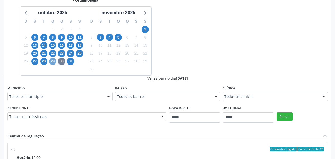
click at [52, 63] on span "29" at bounding box center [52, 61] width 7 height 7
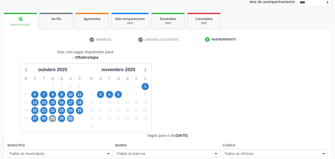
scroll to position [121, 0]
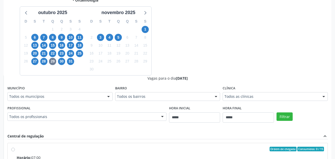
click at [168, 54] on div "Dias com vagas disponíveis para: - Oftalmologia outubro 2025 D S T Q Q S S 28 2…" at bounding box center [168, 117] width 328 height 250
click at [44, 62] on span "28" at bounding box center [43, 61] width 7 height 7
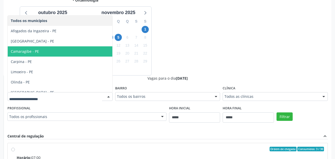
scroll to position [5, 0]
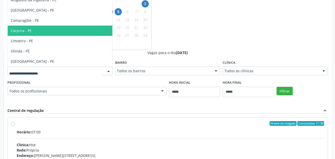
click at [184, 43] on div "Dias com vagas disponíveis para: - Oftalmologia outubro 2025 D S T Q Q S S 28 2…" at bounding box center [168, 91] width 328 height 250
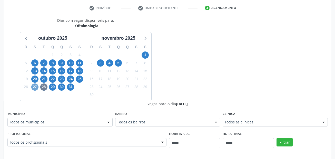
click at [37, 86] on span "27" at bounding box center [34, 87] width 7 height 7
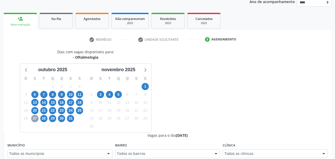
scroll to position [95, 0]
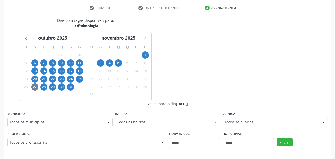
click at [32, 127] on fieldset "Município Todos os municípios Todos os municípios Afogados da Ingazeira - PE Ca…" at bounding box center [59, 120] width 105 height 20
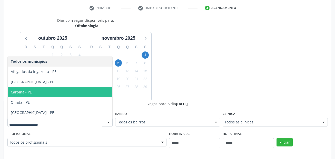
drag, startPoint x: 132, startPoint y: 105, endPoint x: 110, endPoint y: 87, distance: 28.8
click at [132, 106] on div "Vagas para o dia 27/10/2025" at bounding box center [167, 103] width 320 height 5
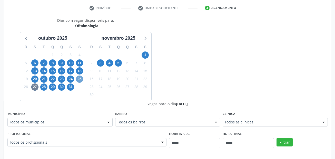
click at [80, 79] on span "25" at bounding box center [79, 79] width 7 height 7
click at [44, 126] on div "Todos os municípios" at bounding box center [59, 122] width 105 height 9
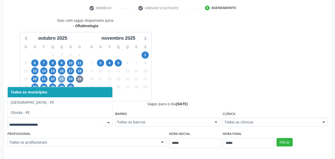
click at [64, 79] on span "23" at bounding box center [61, 79] width 7 height 7
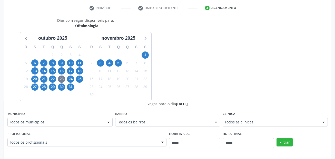
click at [36, 125] on div "Todos os municípios" at bounding box center [59, 122] width 105 height 9
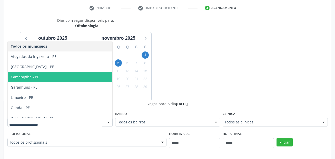
click at [175, 62] on div "Dias com vagas disponíveis para: - Oftalmologia outubro 2025 D S T Q Q S S 28 2…" at bounding box center [168, 143] width 328 height 250
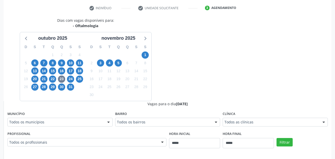
click at [49, 78] on div "22" at bounding box center [52, 79] width 9 height 8
click at [50, 80] on span "22" at bounding box center [52, 79] width 7 height 7
click at [33, 128] on fieldset "Município Todos os municípios Todos os municípios Afogados da Ingazeira - PE Ca…" at bounding box center [59, 120] width 105 height 20
click at [207, 67] on div "Dias com vagas disponíveis para: - Oftalmologia outubro 2025 D S T Q Q S S 28 2…" at bounding box center [168, 143] width 328 height 250
click at [45, 79] on span "21" at bounding box center [43, 79] width 7 height 7
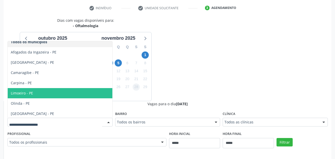
scroll to position [5, 0]
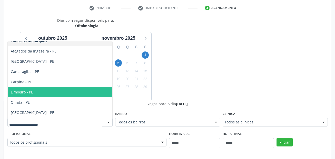
click at [171, 71] on div "Dias com vagas disponíveis para: - Oftalmologia outubro 2025 D S T Q Q S S 28 2…" at bounding box center [168, 143] width 328 height 250
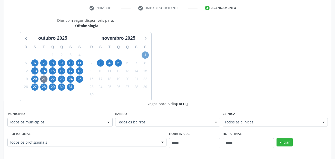
click at [147, 54] on span "1" at bounding box center [145, 55] width 7 height 7
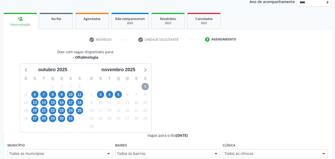
scroll to position [95, 0]
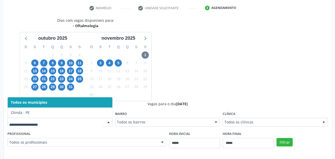
click at [41, 122] on input "text" at bounding box center [55, 125] width 93 height 10
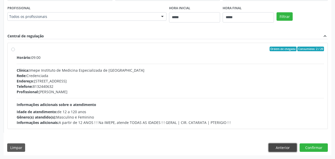
click at [279, 147] on button "Anterior" at bounding box center [283, 148] width 28 height 9
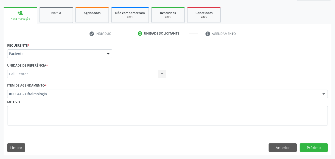
scroll to position [70, 0]
click at [274, 149] on button "Anterior" at bounding box center [283, 148] width 28 height 9
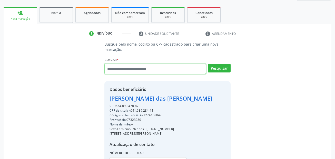
click at [154, 71] on input "text" at bounding box center [155, 69] width 102 height 10
type input "**********"
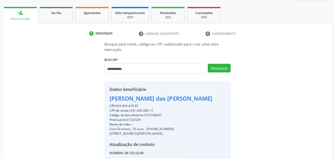
click at [215, 73] on div "Pesquisar" at bounding box center [218, 71] width 25 height 14
click at [218, 70] on button "Pesquisar" at bounding box center [219, 68] width 23 height 9
type input "**********"
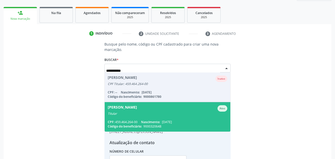
click at [178, 120] on span "Monica Teresa Correia Dourado Ativo Titular CPF: 459.464.264-00 Nascimento: 15/…" at bounding box center [168, 117] width 126 height 30
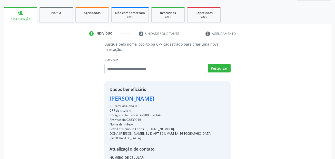
scroll to position [117, 0]
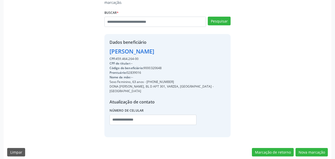
drag, startPoint x: 171, startPoint y: 82, endPoint x: 147, endPoint y: 81, distance: 23.9
click at [147, 81] on div "Sexo Feminino, 63 anos - (81) 98436-9003" at bounding box center [168, 82] width 116 height 5
copy div "(81) 98436-9003"
click at [115, 115] on input "text" at bounding box center [153, 120] width 87 height 10
paste input "**********"
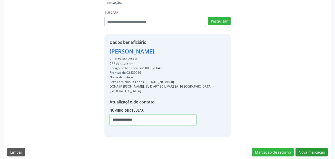
type input "**********"
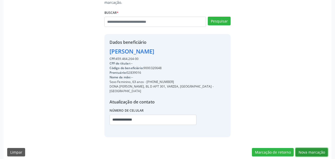
click at [312, 150] on button "Nova marcação" at bounding box center [312, 152] width 32 height 9
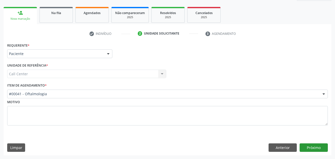
scroll to position [70, 0]
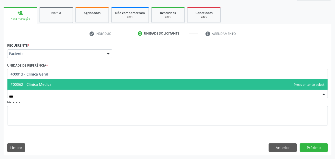
type input "****"
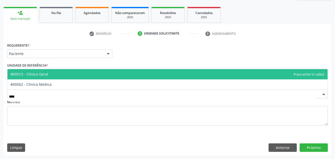
click at [56, 75] on span "#00013 - Clinica Geral" at bounding box center [167, 74] width 320 height 10
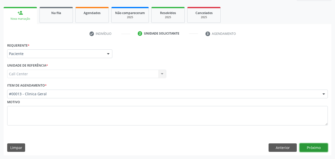
click at [314, 149] on button "Próximo" at bounding box center [314, 148] width 28 height 9
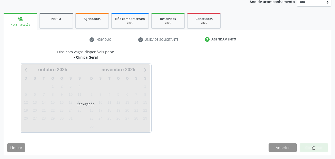
scroll to position [64, 0]
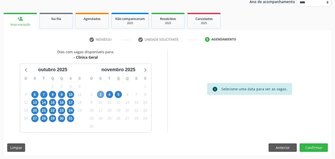
click at [100, 95] on span "3" at bounding box center [100, 94] width 7 height 7
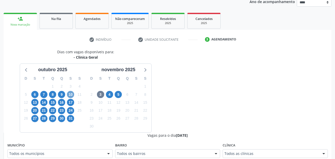
click at [73, 95] on span "10" at bounding box center [70, 94] width 7 height 7
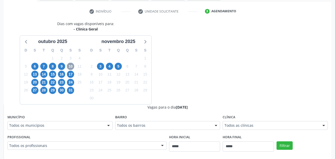
scroll to position [115, 0]
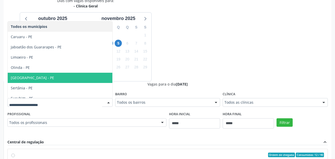
click at [51, 77] on span "[GEOGRAPHIC_DATA] - PE" at bounding box center [60, 78] width 105 height 10
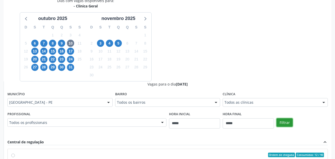
click at [281, 121] on button "Filtrar" at bounding box center [285, 123] width 16 height 9
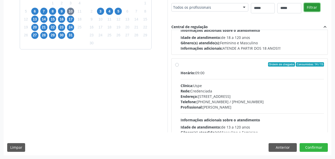
scroll to position [77, 0]
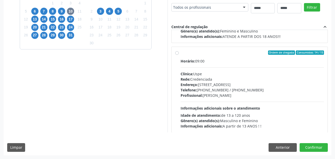
click at [213, 67] on div "Horário: 09:00 Clínica: Uspe Rede: Credenciada Endereço: Rua do Espinheiro, nº …" at bounding box center [252, 94] width 143 height 71
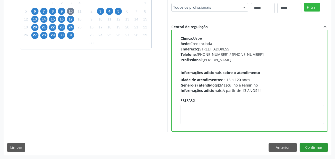
scroll to position [128, 0]
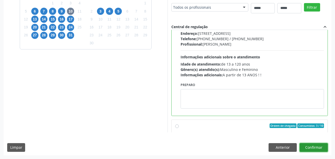
click at [315, 146] on button "Confirmar" at bounding box center [314, 147] width 28 height 9
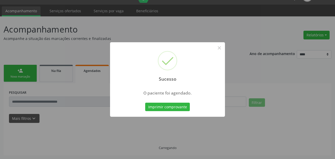
scroll to position [12, 0]
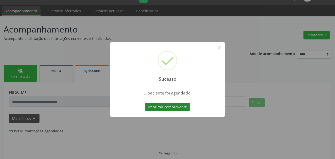
click at [166, 105] on button "Imprimir comprovante" at bounding box center [167, 107] width 45 height 9
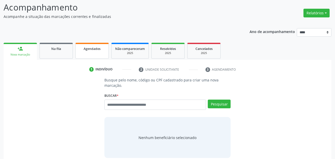
click at [96, 47] on span "Agendados" at bounding box center [92, 49] width 17 height 4
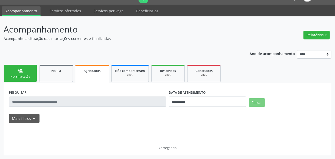
scroll to position [17, 0]
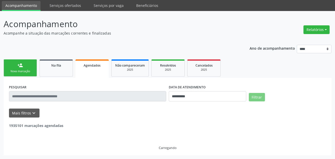
click at [61, 102] on div "PESQUISAR" at bounding box center [88, 94] width 160 height 22
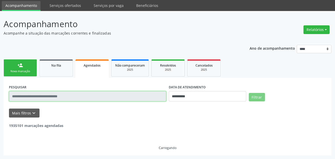
click at [61, 96] on input "text" at bounding box center [87, 96] width 157 height 10
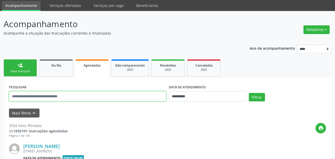
paste input "**********"
type input "**********"
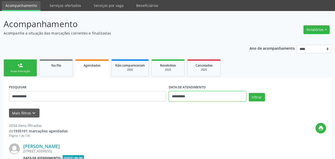
click at [186, 98] on input "**********" at bounding box center [207, 96] width 77 height 10
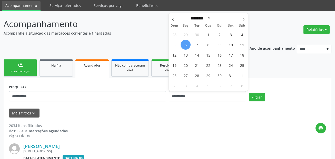
click at [185, 45] on span "6" at bounding box center [186, 45] width 10 height 10
type input "**********"
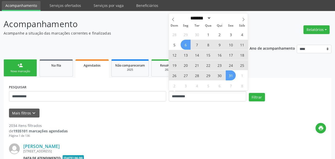
click at [231, 75] on span "31" at bounding box center [231, 76] width 10 height 10
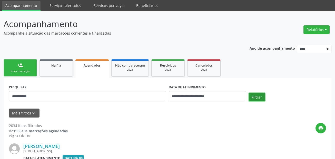
click at [258, 94] on button "Filtrar" at bounding box center [257, 97] width 16 height 9
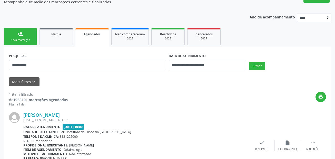
scroll to position [83, 0]
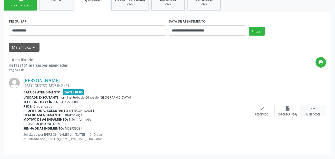
click at [313, 110] on icon "" at bounding box center [313, 109] width 6 height 6
click at [288, 110] on icon "edit" at bounding box center [288, 109] width 6 height 6
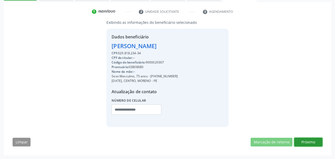
click at [315, 141] on button "Próximo" at bounding box center [308, 142] width 28 height 9
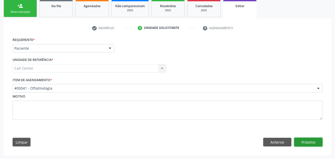
click at [313, 142] on button "Próximo" at bounding box center [308, 142] width 28 height 9
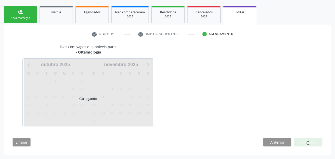
scroll to position [71, 0]
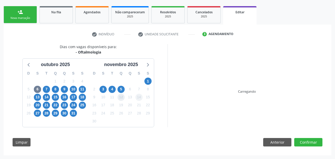
click at [122, 94] on span "12" at bounding box center [121, 97] width 7 height 7
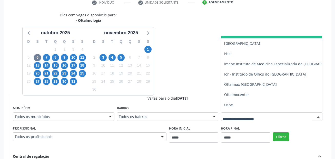
scroll to position [154, 0]
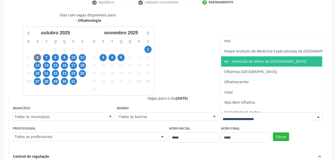
click at [244, 62] on span "Ior - Institudo de Olhos do [GEOGRAPHIC_DATA]" at bounding box center [265, 61] width 82 height 5
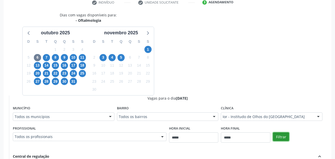
click at [285, 138] on button "Filtrar" at bounding box center [281, 137] width 16 height 9
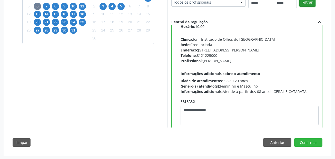
scroll to position [25, 0]
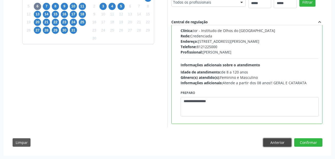
click at [270, 144] on button "Anterior" at bounding box center [277, 143] width 28 height 9
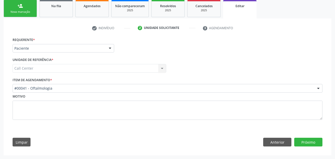
scroll to position [77, 0]
click at [270, 144] on button "Anterior" at bounding box center [277, 142] width 28 height 9
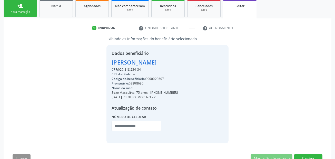
click at [270, 144] on div "Exibindo as informações do beneficiário selecionado Dados beneficiário [PERSON_…" at bounding box center [167, 101] width 317 height 131
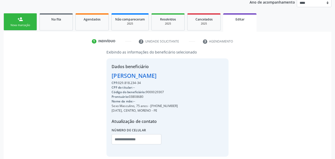
scroll to position [51, 0]
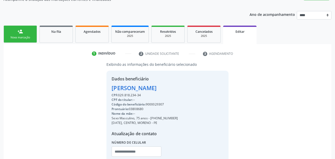
click at [20, 40] on div "Nova marcação" at bounding box center [20, 38] width 26 height 4
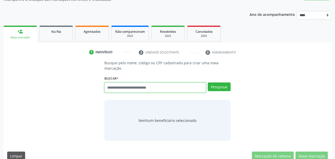
click at [124, 84] on input "text" at bounding box center [155, 88] width 102 height 10
paste input "**********"
type input "**********"
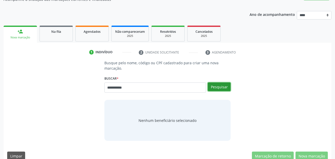
click at [220, 88] on button "Pesquisar" at bounding box center [219, 87] width 23 height 9
type input "**********"
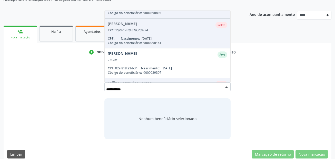
scroll to position [77, 0]
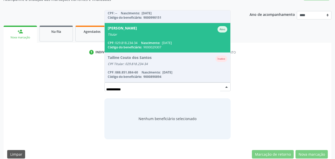
click at [173, 35] on div "Titular" at bounding box center [168, 35] width 120 height 4
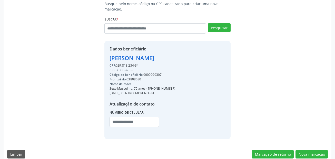
scroll to position [117, 0]
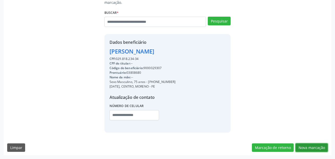
click at [320, 144] on button "Nova marcação" at bounding box center [312, 148] width 32 height 9
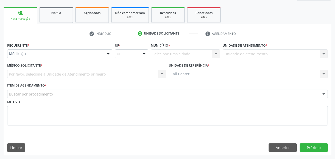
scroll to position [70, 0]
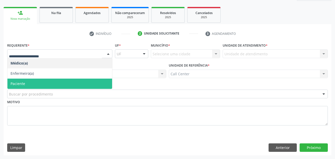
click at [27, 82] on span "Paciente" at bounding box center [59, 84] width 105 height 10
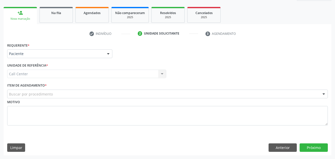
click at [26, 91] on div "Buscar por procedimento" at bounding box center [167, 94] width 321 height 9
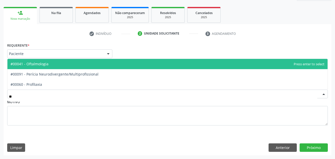
type input "***"
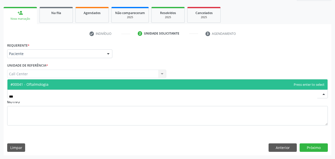
click at [56, 87] on span "#00041 - Oftalmologia" at bounding box center [167, 85] width 320 height 10
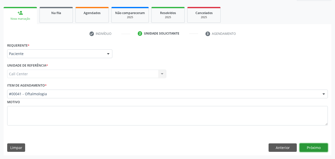
click at [310, 147] on button "Próximo" at bounding box center [314, 148] width 28 height 9
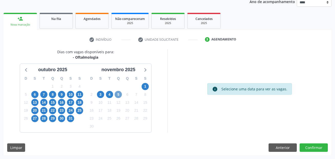
click at [121, 94] on span "5" at bounding box center [118, 94] width 7 height 7
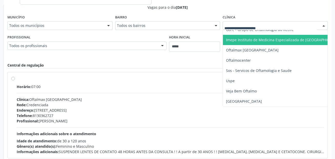
scroll to position [71, 0]
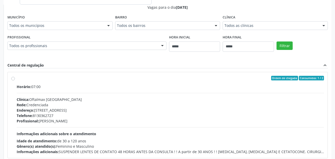
click at [188, 72] on div "Ordem de chegada Consumidos: 1 / 2 Horário: 07:00 Clínica: Oftalmax Hospital de…" at bounding box center [168, 115] width 320 height 86
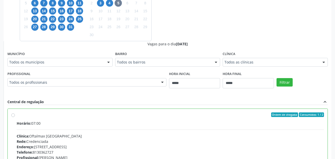
scroll to position [141, 0]
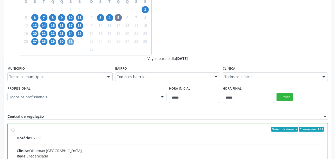
click at [70, 41] on span "31" at bounding box center [70, 41] width 7 height 7
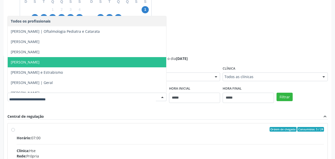
click at [272, 28] on div "Dias com vagas disponíveis para: - Oftalmologia [DATE] D S T Q Q S S 28 29 30 1…" at bounding box center [168, 97] width 328 height 250
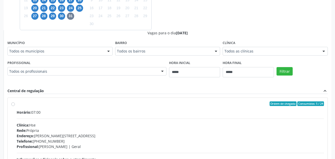
scroll to position [90, 0]
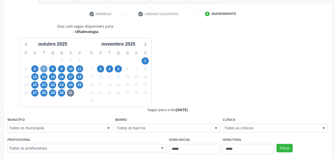
click at [44, 70] on span "7" at bounding box center [43, 68] width 7 height 7
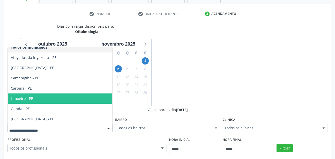
scroll to position [5, 0]
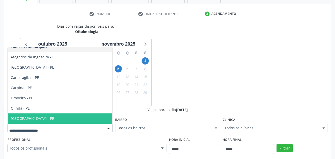
drag, startPoint x: 40, startPoint y: 117, endPoint x: 280, endPoint y: 129, distance: 240.7
click at [41, 117] on span "[GEOGRAPHIC_DATA] - PE" at bounding box center [60, 119] width 105 height 10
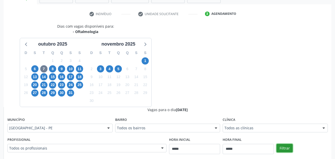
click at [289, 146] on button "Filtrar" at bounding box center [285, 148] width 16 height 9
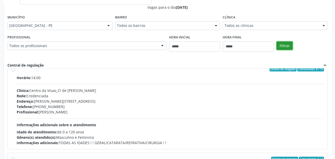
scroll to position [1796, 0]
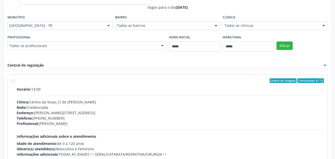
click at [114, 83] on label "Ordem de chegada Consumidos: 8 / 15 Horário: 14:00 Clínica: Centro da Visao_Cl …" at bounding box center [170, 118] width 307 height 79
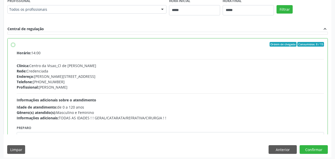
scroll to position [231, 0]
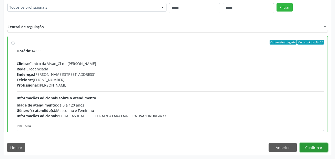
click at [323, 147] on button "Confirmar" at bounding box center [314, 147] width 28 height 9
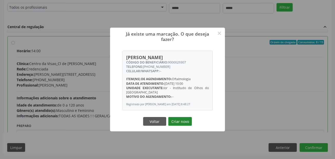
click at [184, 118] on button "Criar novo" at bounding box center [180, 121] width 24 height 9
